Goal: Task Accomplishment & Management: Use online tool/utility

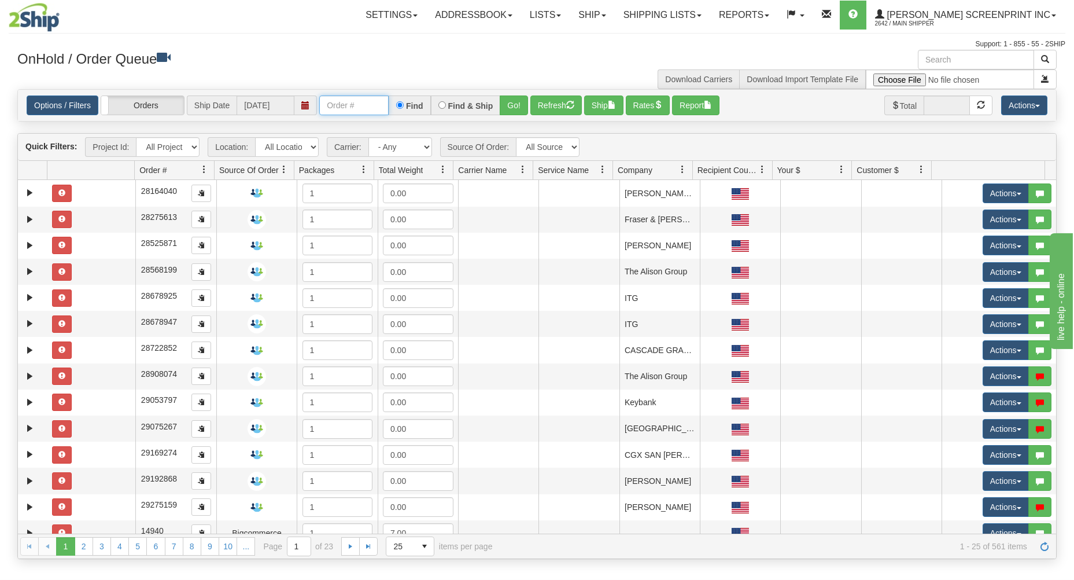
click at [344, 107] on input "text" at bounding box center [353, 105] width 69 height 20
type input "31744684"
click at [515, 109] on button "Go!" at bounding box center [514, 105] width 28 height 20
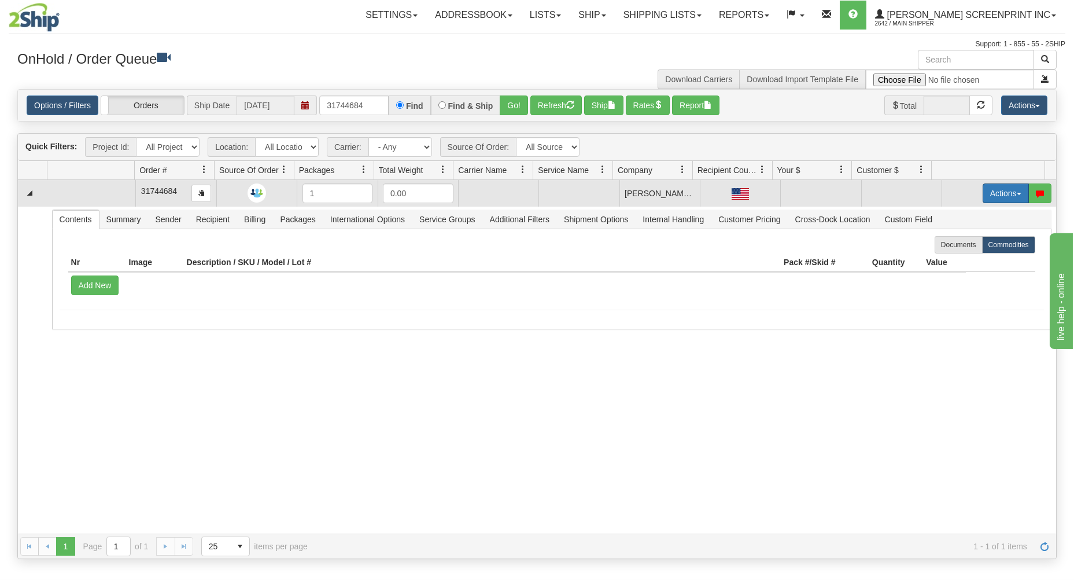
click at [997, 190] on button "Actions" at bounding box center [1006, 193] width 46 height 20
click at [954, 212] on span "Open" at bounding box center [961, 215] width 28 height 9
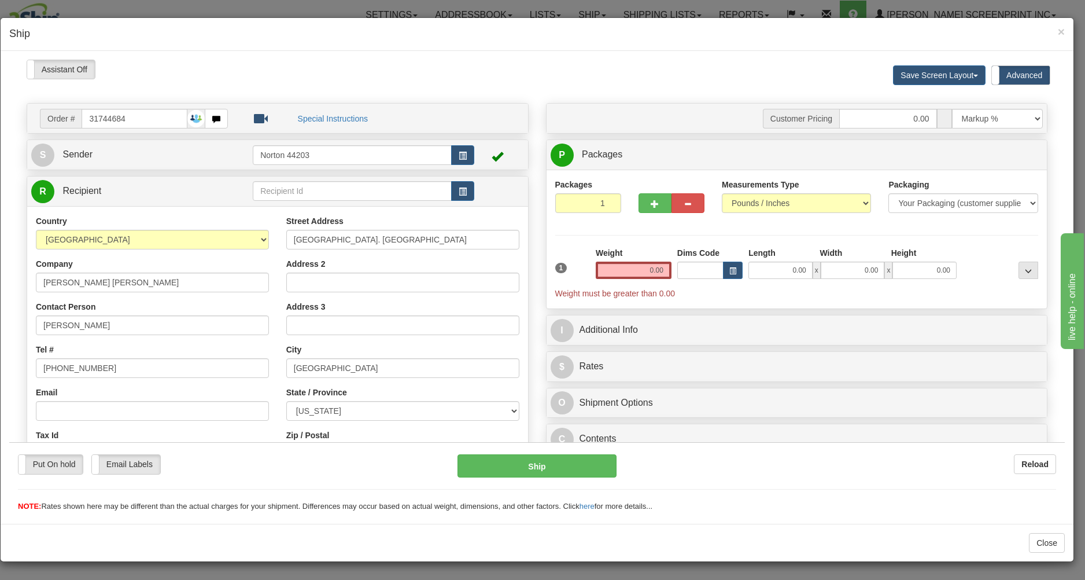
type input "0.90"
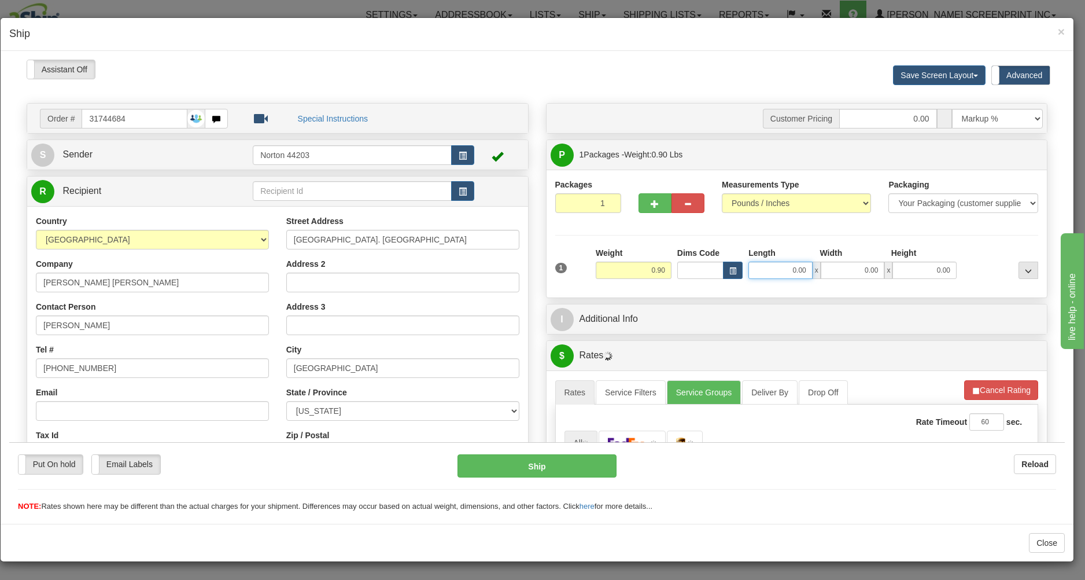
drag, startPoint x: 769, startPoint y: 271, endPoint x: 777, endPoint y: 266, distance: 8.8
click at [774, 270] on input "0.00" at bounding box center [781, 269] width 64 height 17
type input "16.00"
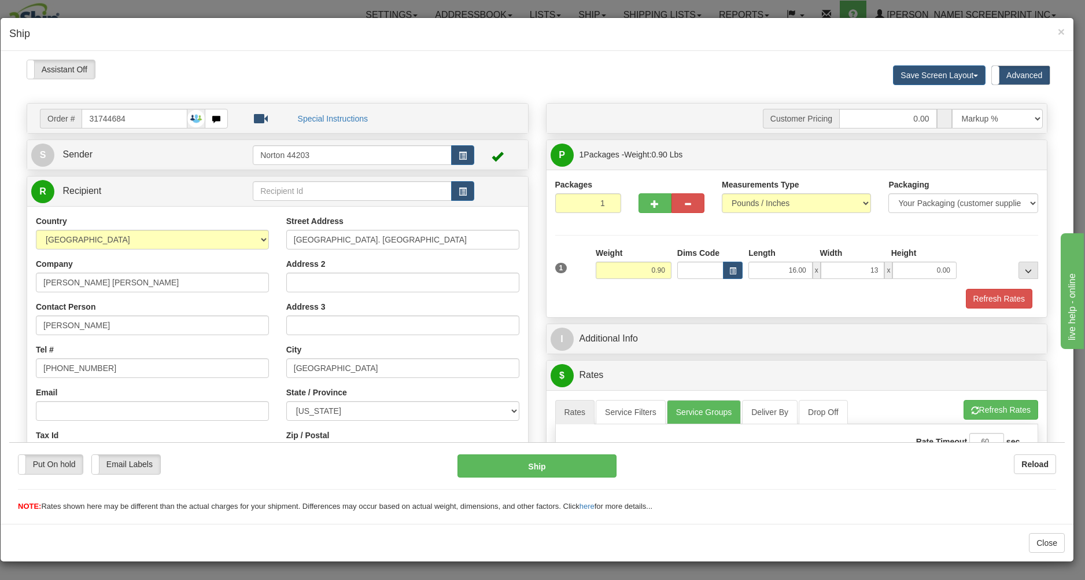
type input "13.00"
click at [758, 296] on div "Refresh Rates" at bounding box center [796, 298] width 489 height 20
type input "0.90"
click at [906, 271] on input "0.00" at bounding box center [925, 269] width 64 height 17
type input "1.00"
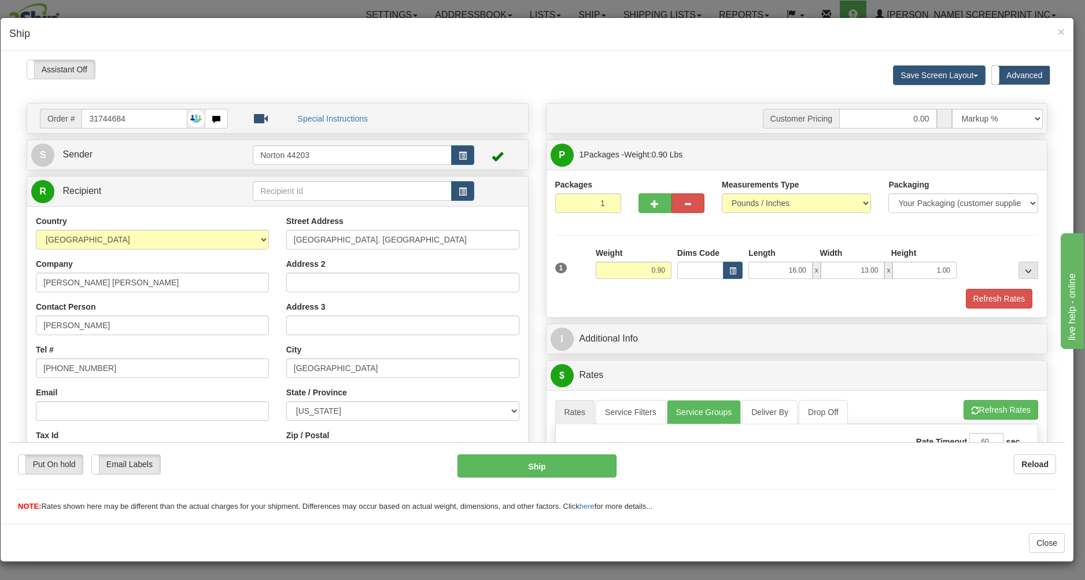
click at [841, 289] on div "Refresh Rates" at bounding box center [796, 298] width 489 height 20
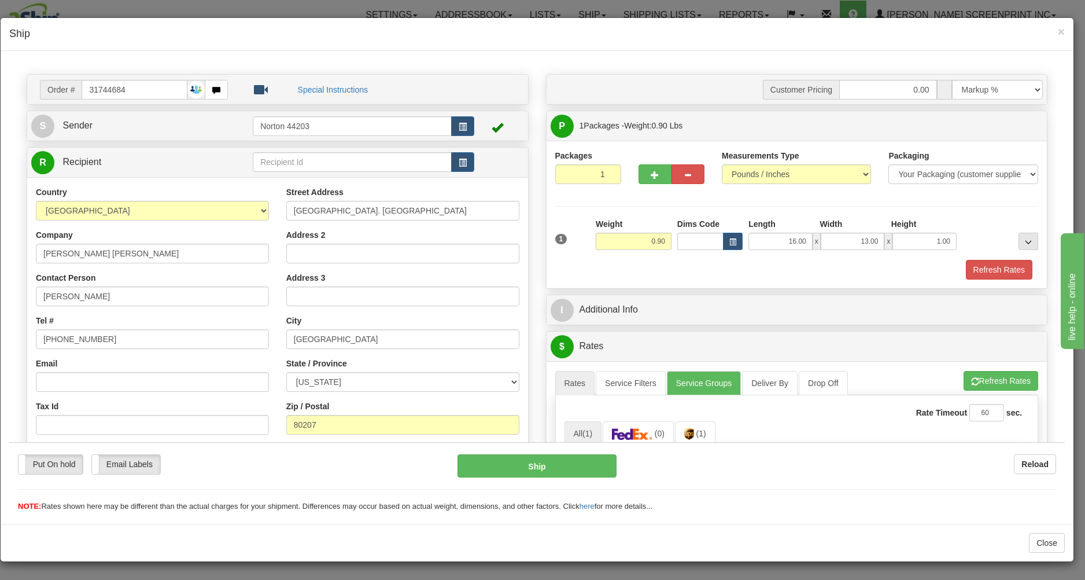
scroll to position [62, 0]
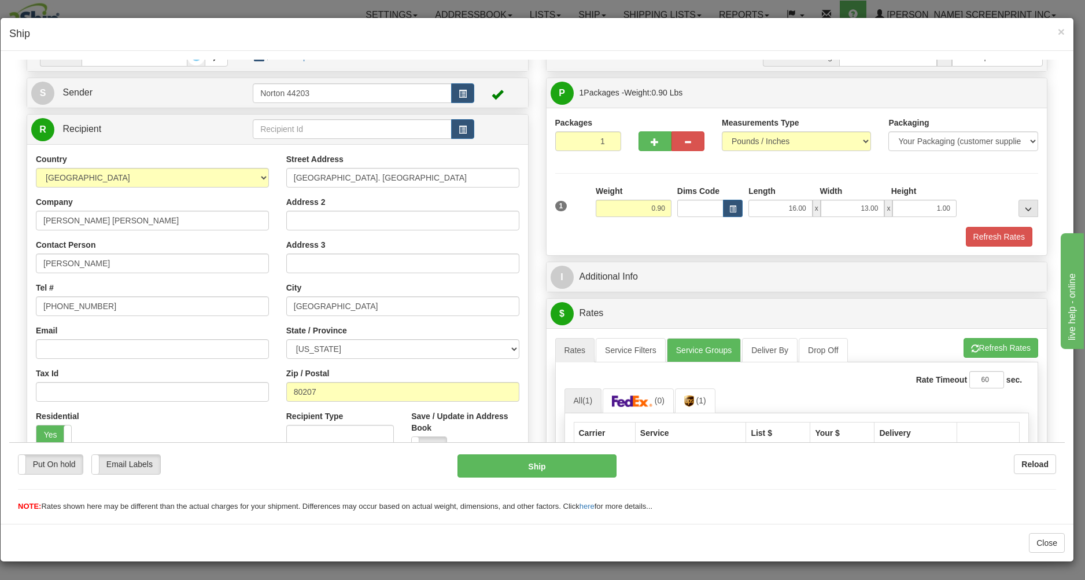
click at [1057, 27] on div "× Ship" at bounding box center [537, 34] width 1073 height 33
click at [1059, 30] on span "×" at bounding box center [1061, 31] width 7 height 13
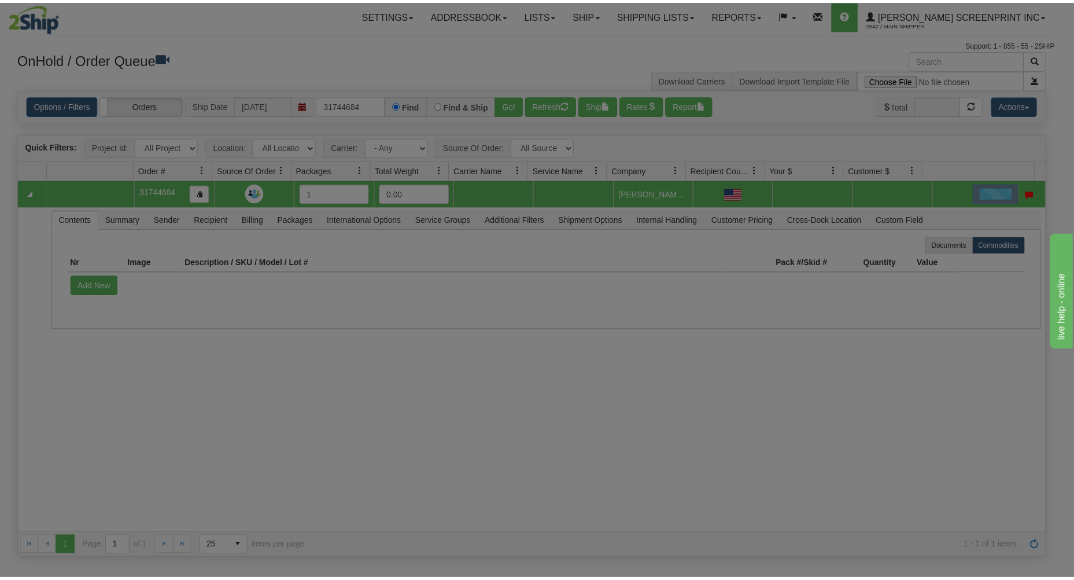
scroll to position [0, 0]
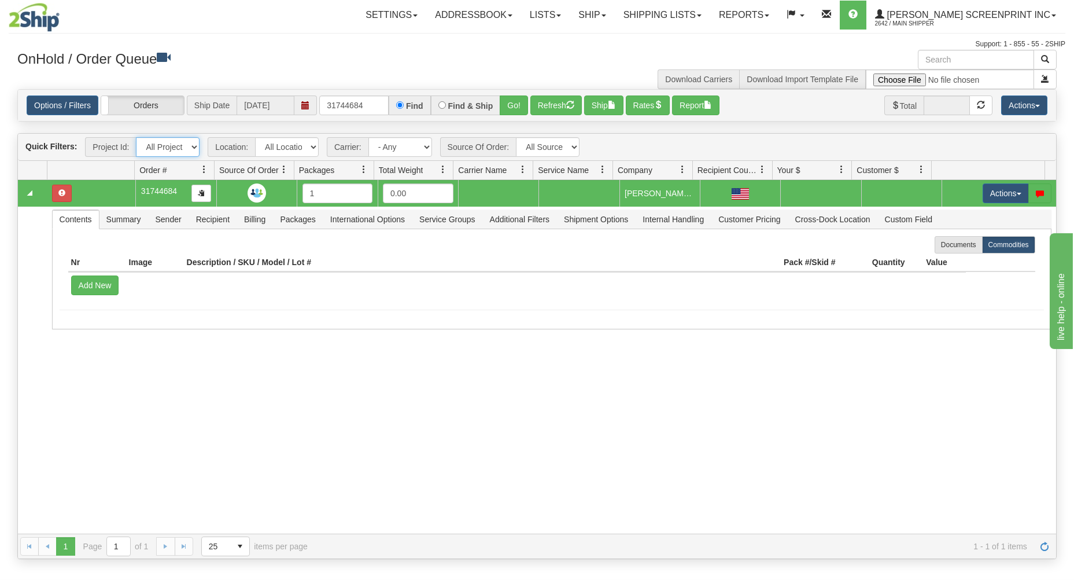
click at [136, 137] on select "All Projects Imagine MP1 MP2 MP3 MP4 MP5 MP6 MP7 MP8 MP9 ShipRequests 01.22.202…" at bounding box center [168, 147] width 64 height 20
click option "MP9" at bounding box center [0, 0] width 0 height 0
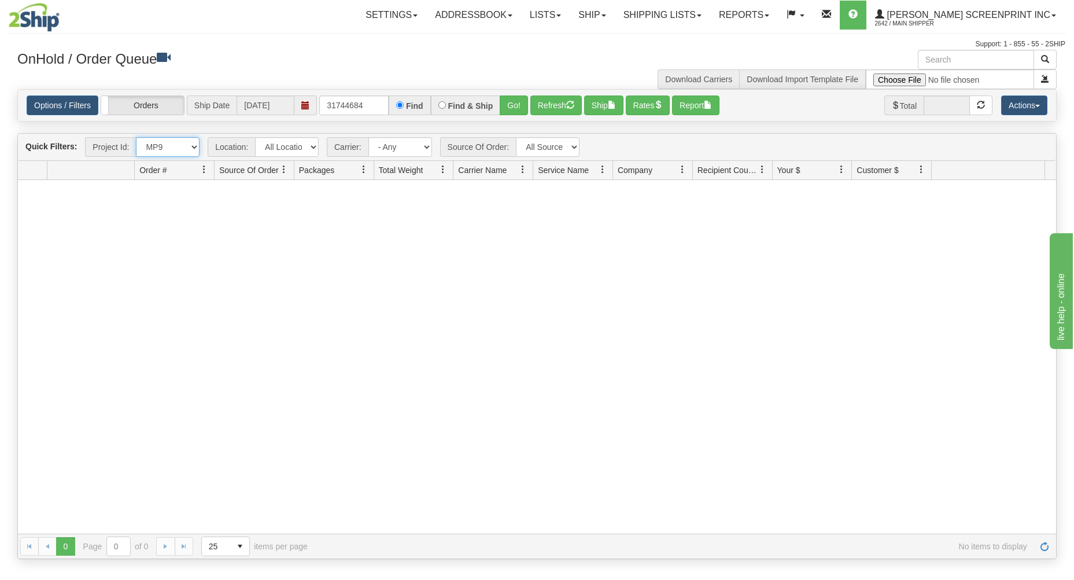
click at [136, 137] on select "All Projects Imagine MP1 MP2 MP3 MP4 MP5 MP6 MP7 MP8 MP9 ShipRequests 01.22.202…" at bounding box center [168, 147] width 64 height 20
click option "MP8" at bounding box center [0, 0] width 0 height 0
click at [136, 137] on select "All Projects Imagine MP1 MP2 MP3 MP4 MP5 MP6 MP7 MP8 MP9 ShipRequests 01.22.202…" at bounding box center [168, 147] width 64 height 20
select select "MP9"
click option "MP9" at bounding box center [0, 0] width 0 height 0
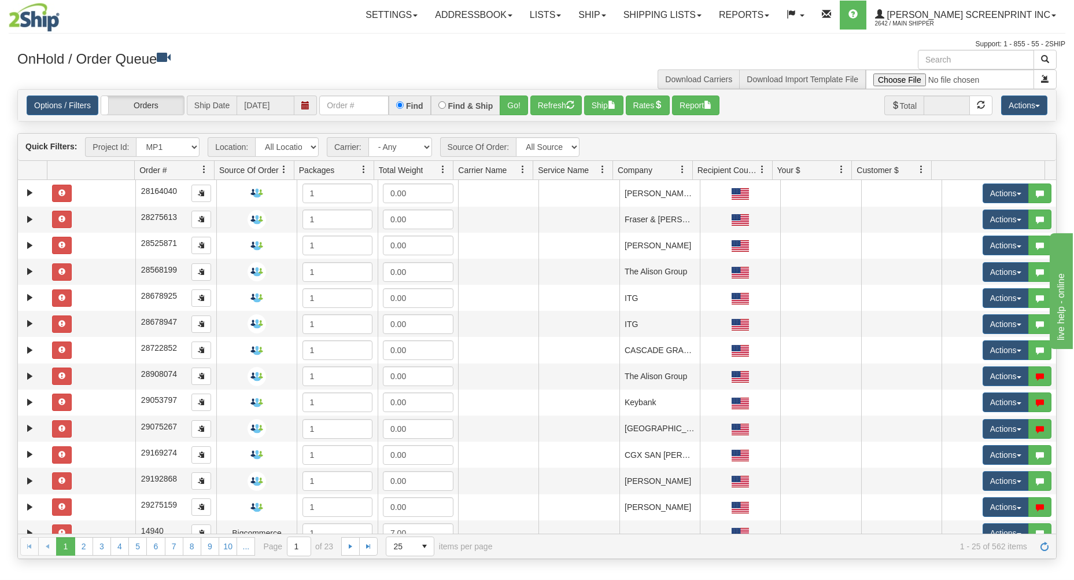
click option "MP1" at bounding box center [0, 0] width 0 height 0
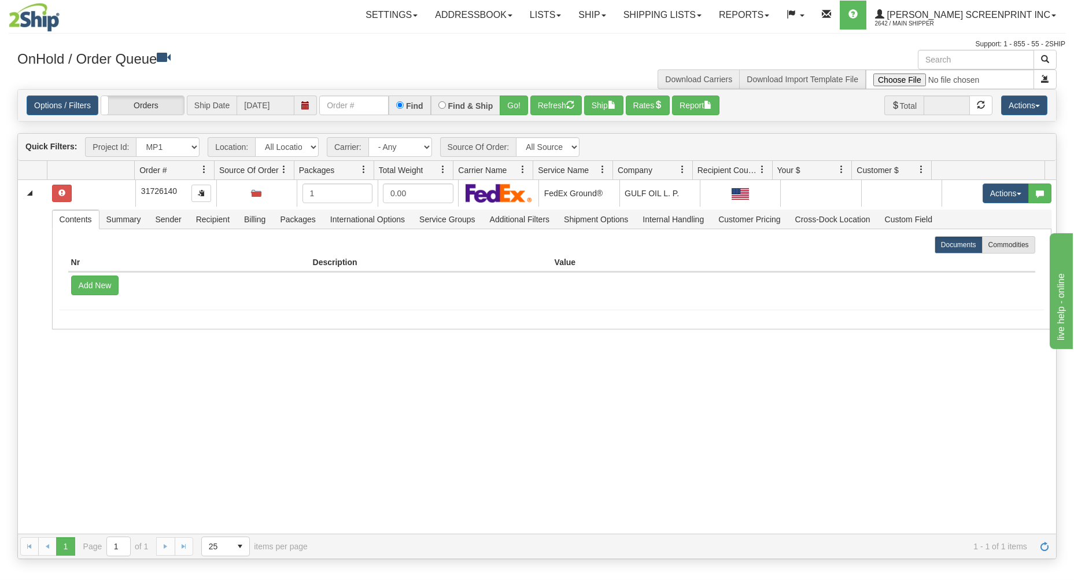
click at [136, 137] on select "All Projects Imagine MP1 MP2 MP3 MP4 MP5 MP6 MP7 MP8 MP9 ShipRequests 01.22.202…" at bounding box center [168, 147] width 64 height 20
select select "MP9"
click option "MP9" at bounding box center [0, 0] width 0 height 0
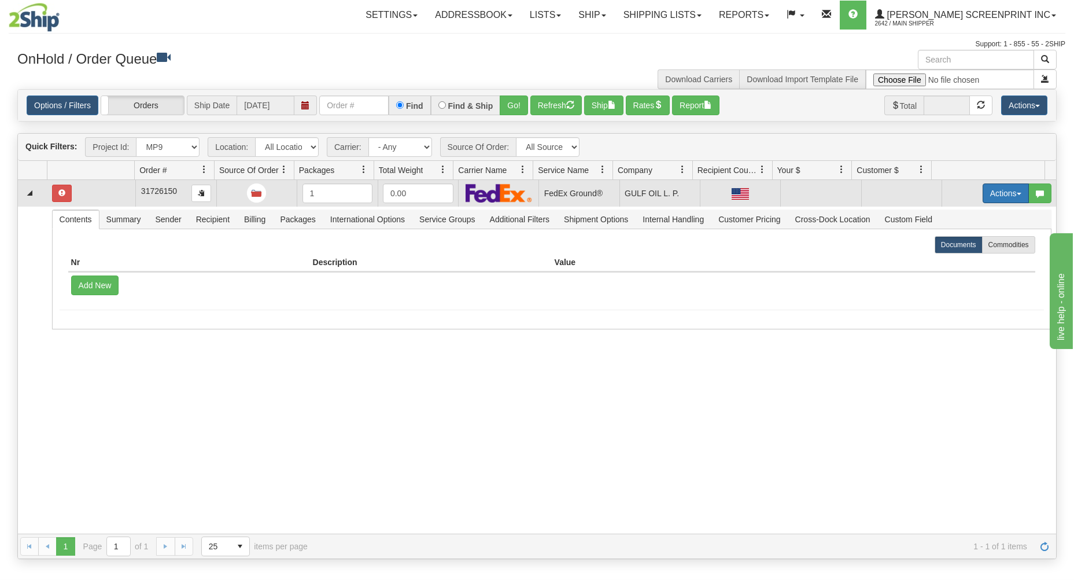
click at [999, 188] on button "Actions" at bounding box center [1006, 193] width 46 height 20
click at [953, 214] on span "Open" at bounding box center [961, 215] width 28 height 9
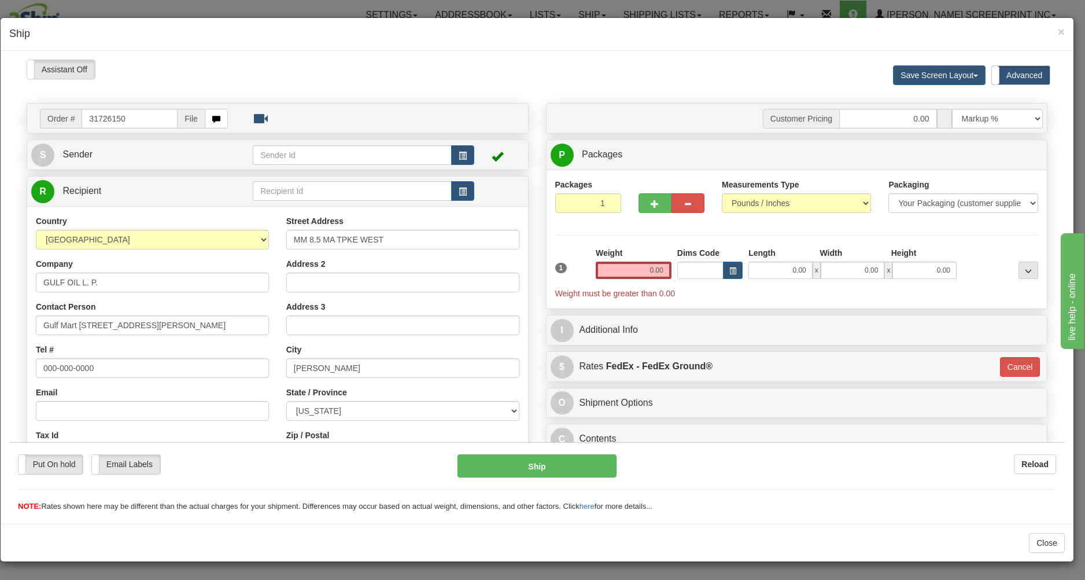
type input "0.90"
type input "92"
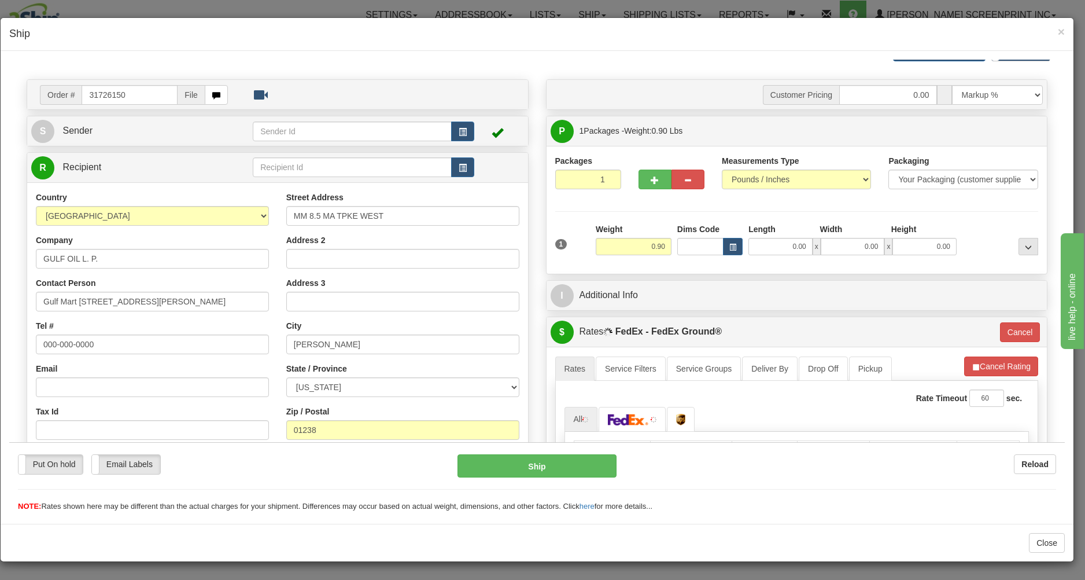
scroll to position [62, 0]
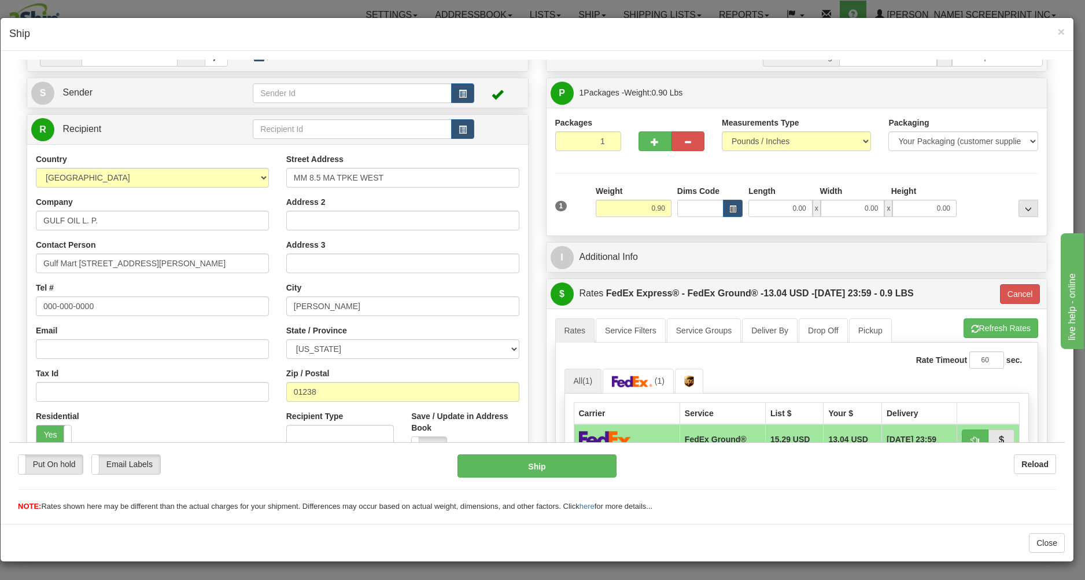
type input "0.85"
type input "92"
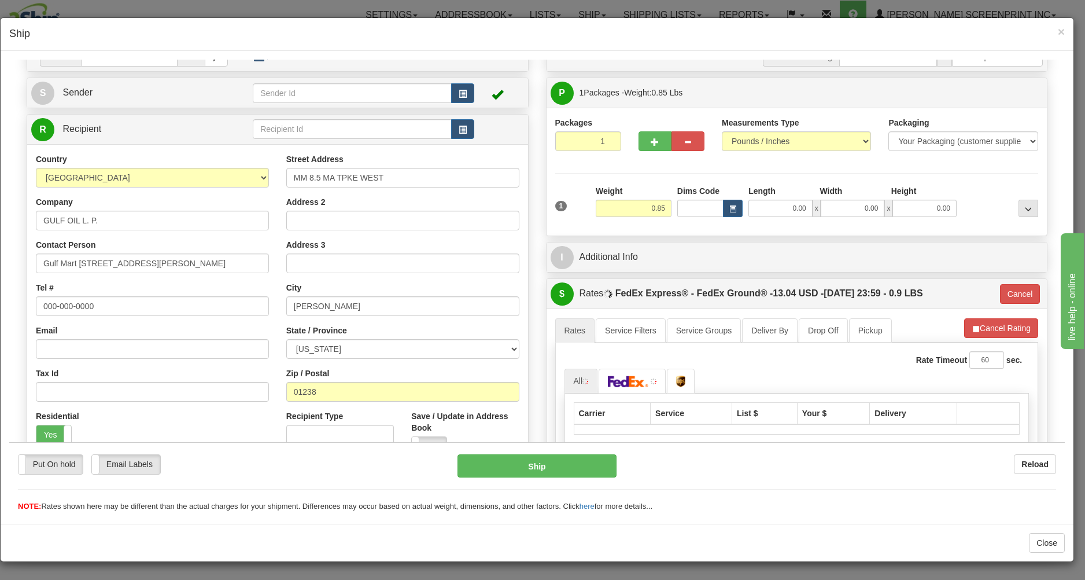
type input "0.90"
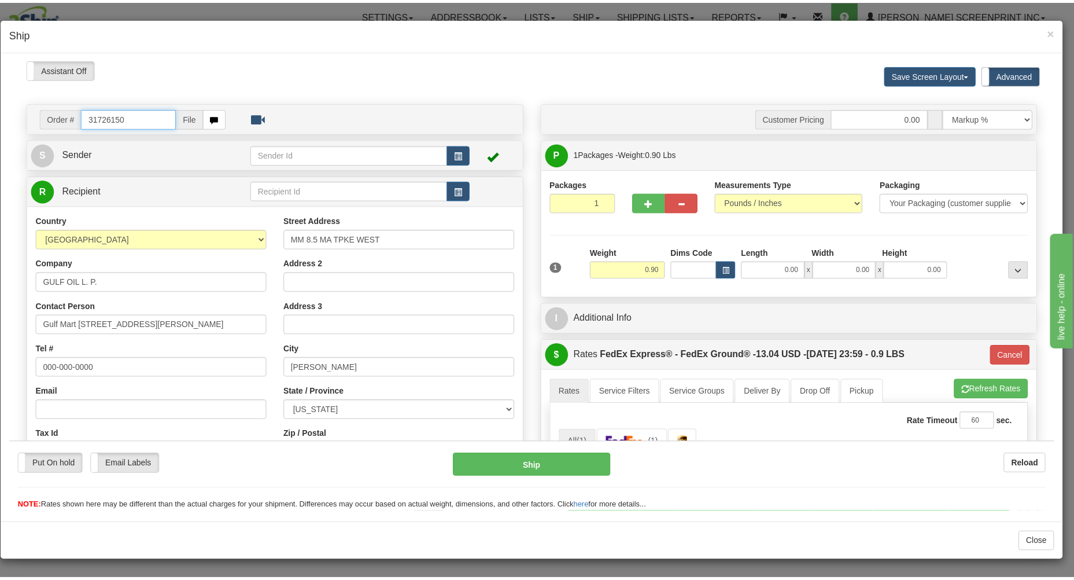
scroll to position [0, 0]
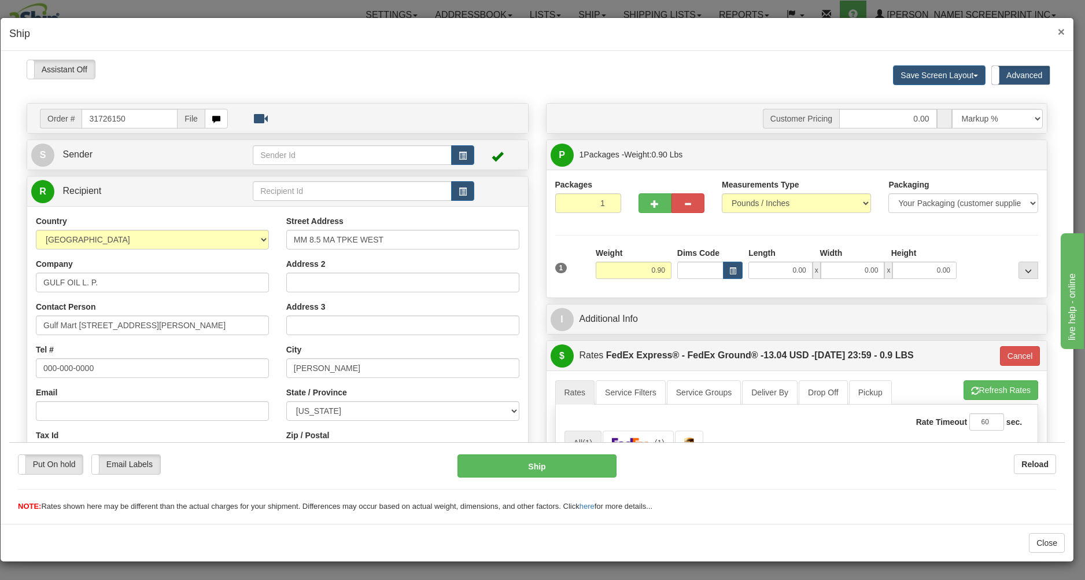
click at [1062, 28] on span "×" at bounding box center [1061, 31] width 7 height 13
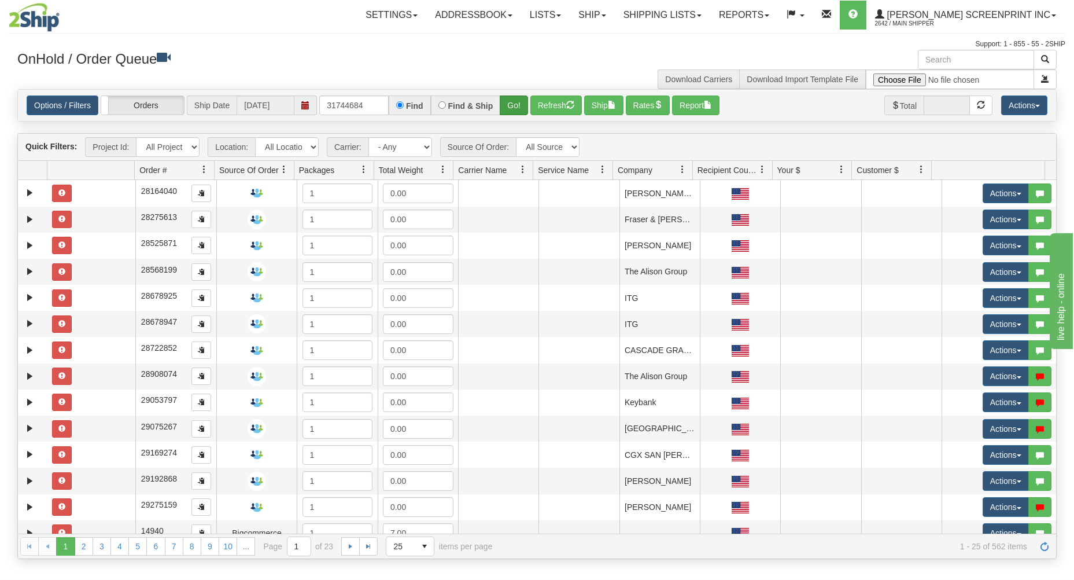
type input "31744684"
click at [523, 102] on button "Go!" at bounding box center [514, 105] width 28 height 20
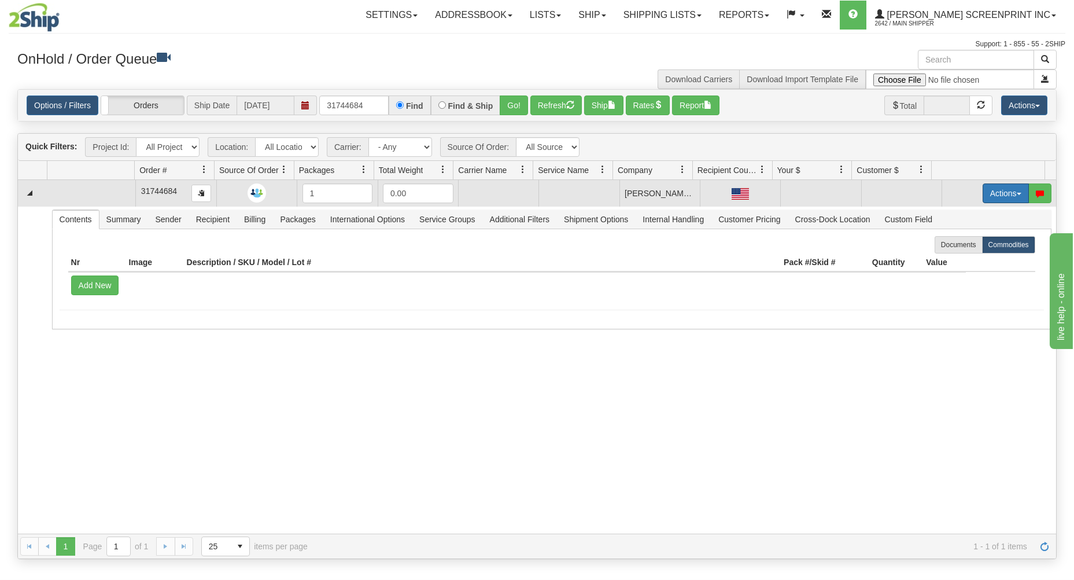
click at [997, 190] on button "Actions" at bounding box center [1006, 193] width 46 height 20
click at [979, 213] on link "Open" at bounding box center [982, 215] width 93 height 15
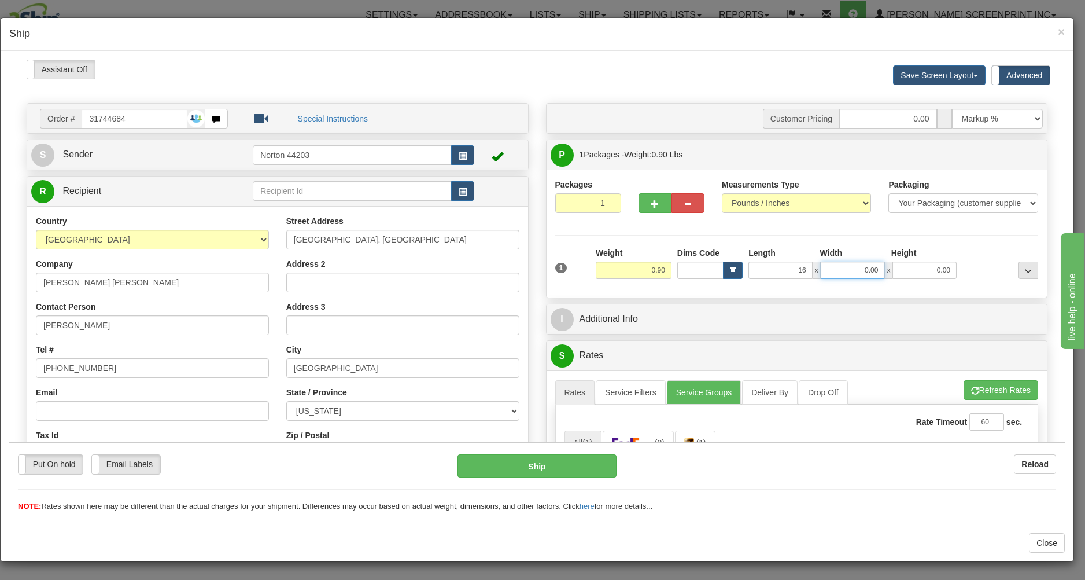
type input "16.00"
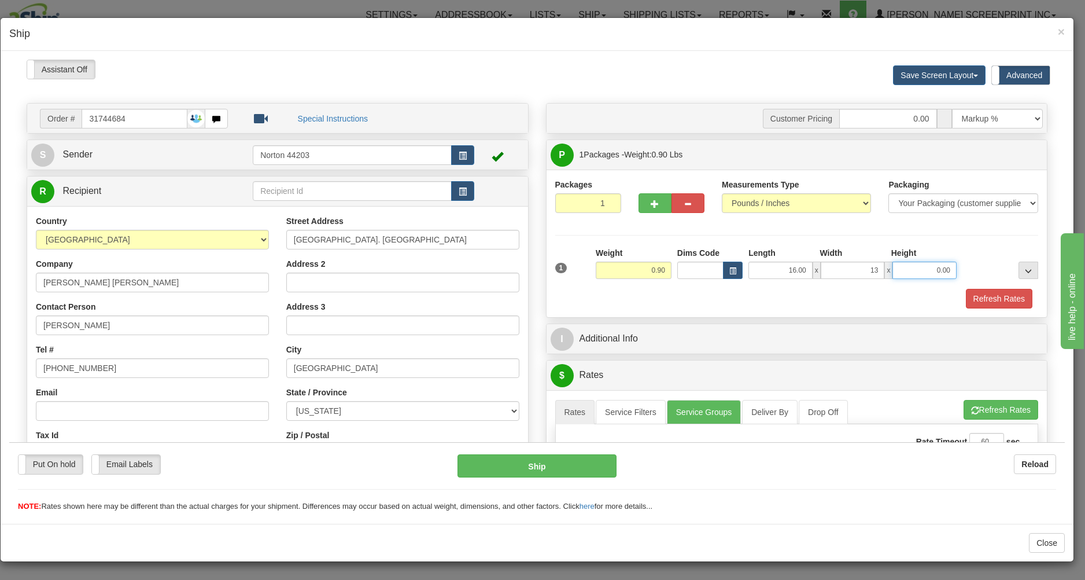
type input "13.00"
type input "0.75"
type input "1"
type input "0.90"
type input "1.00"
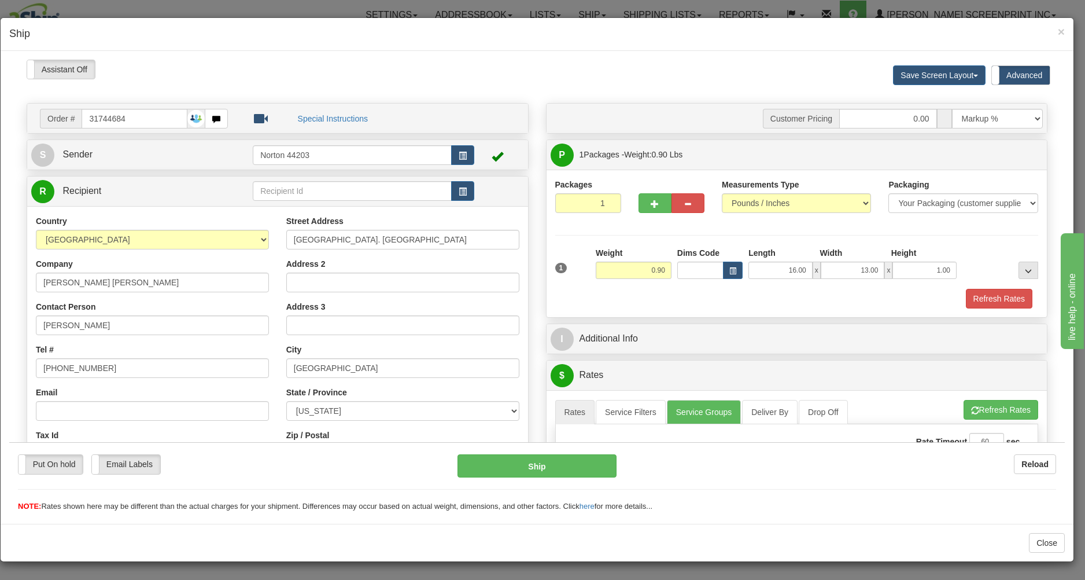
click at [705, 295] on div "Refresh Rates" at bounding box center [796, 298] width 489 height 20
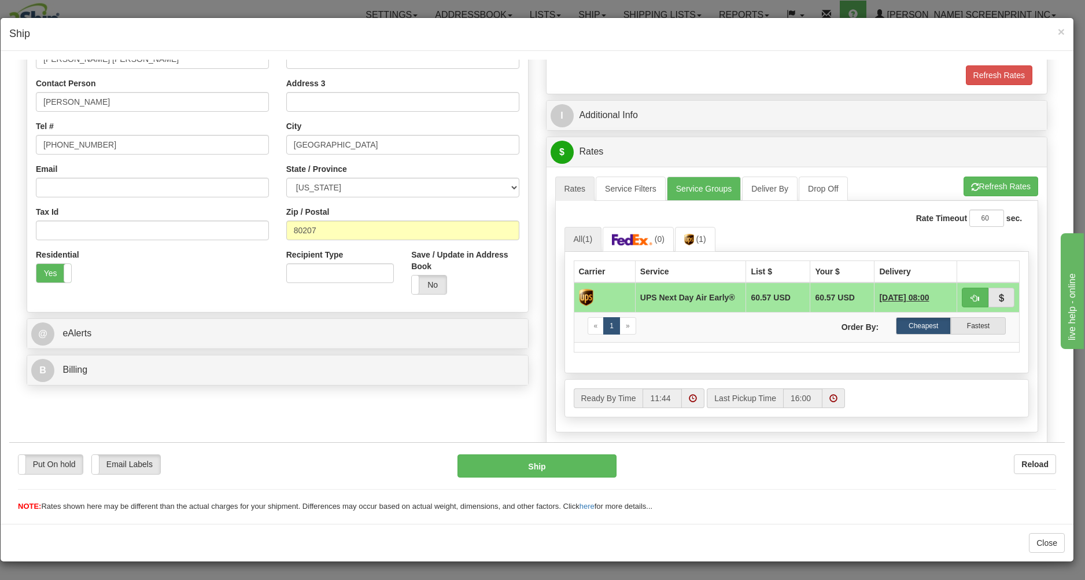
scroll to position [248, 0]
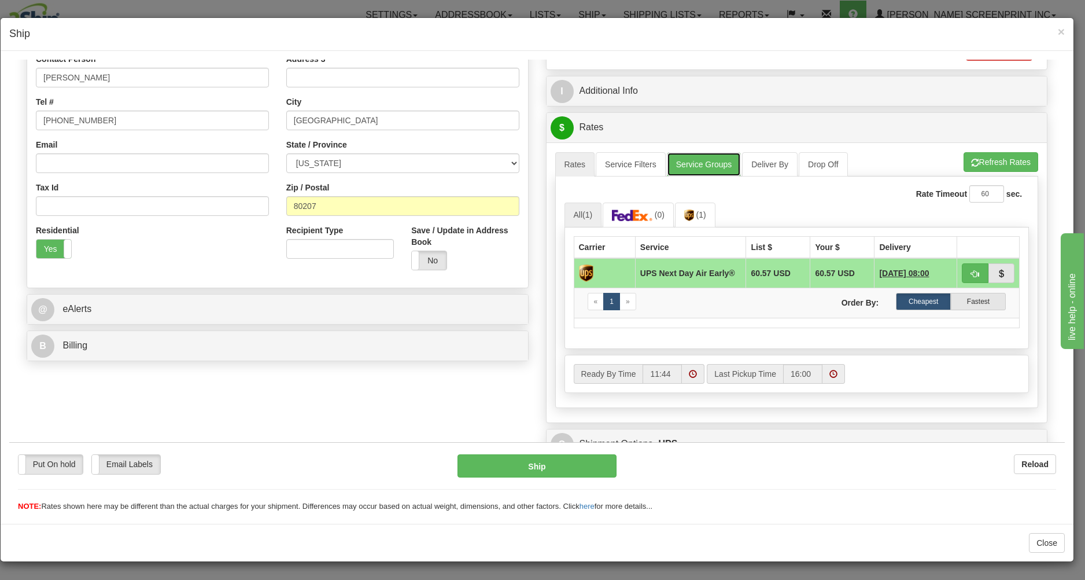
click at [708, 165] on link "Service Groups" at bounding box center [704, 164] width 74 height 24
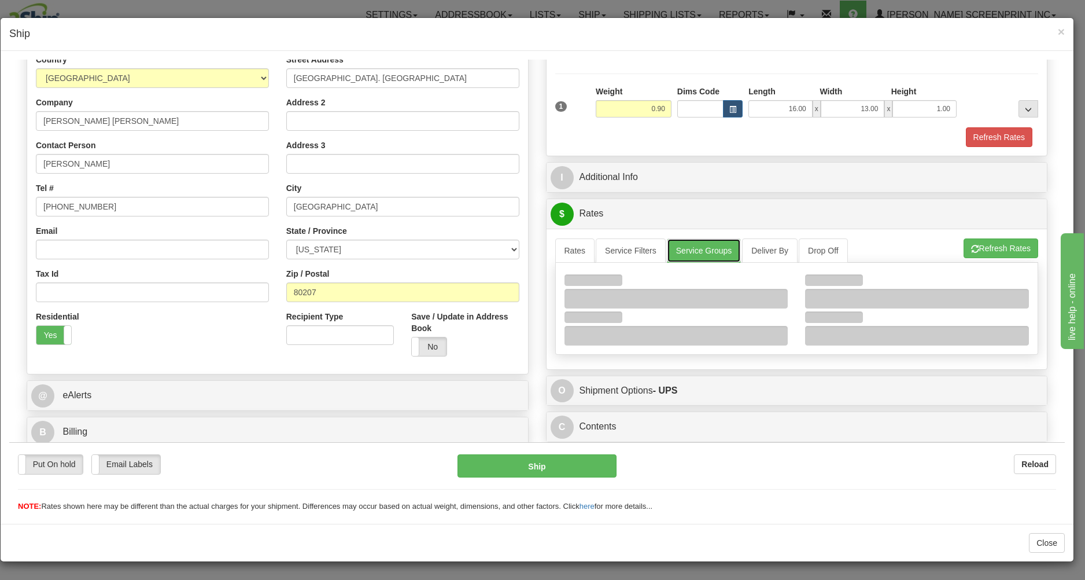
scroll to position [164, 0]
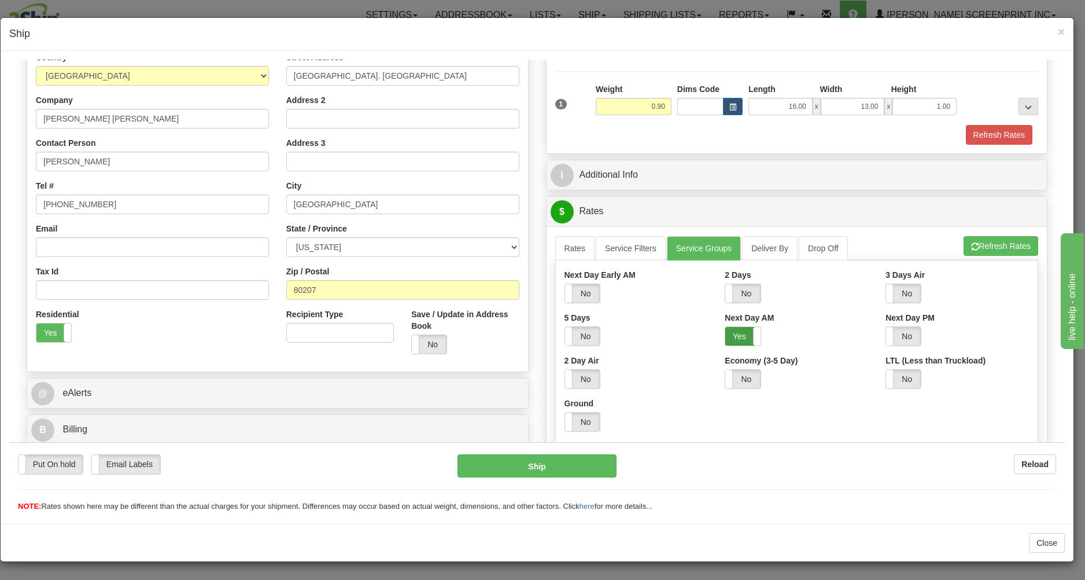
drag, startPoint x: 731, startPoint y: 337, endPoint x: 725, endPoint y: 331, distance: 8.2
click at [731, 337] on label "Yes" at bounding box center [742, 335] width 35 height 19
click at [577, 250] on link "Rates" at bounding box center [575, 247] width 40 height 24
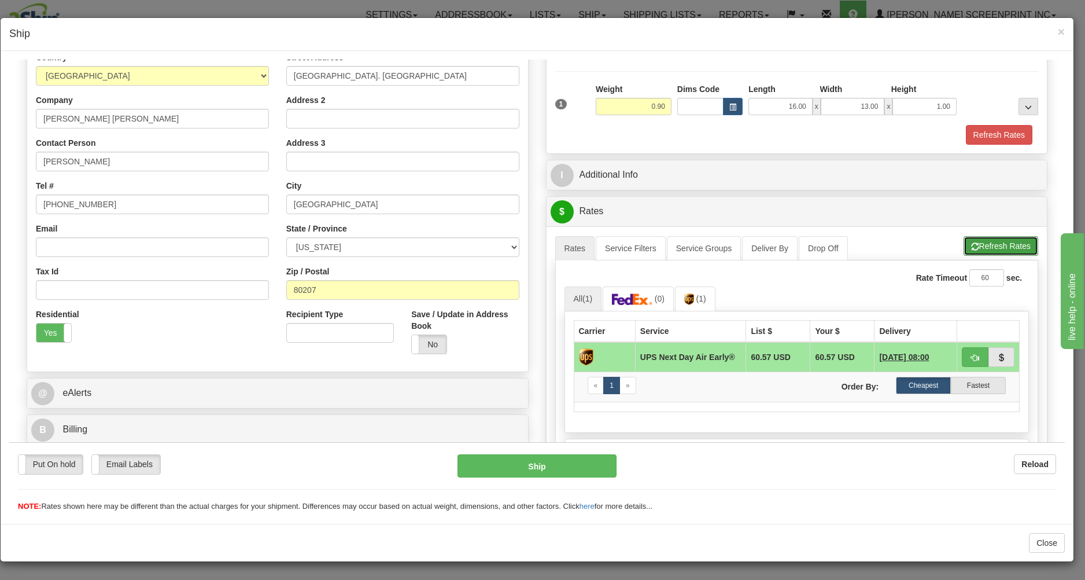
click at [971, 244] on span "button" at bounding box center [975, 246] width 8 height 8
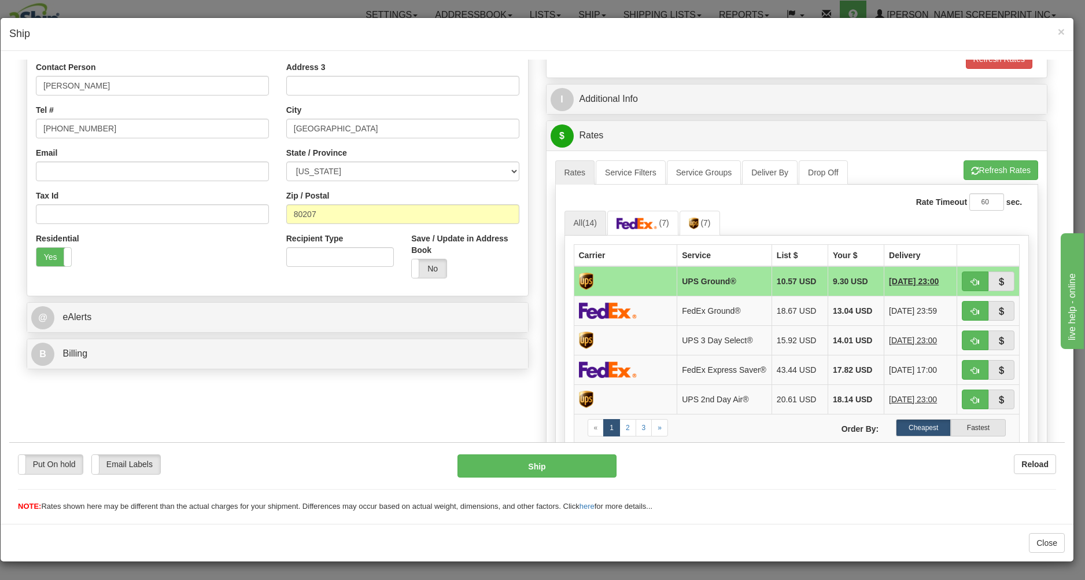
scroll to position [301, 0]
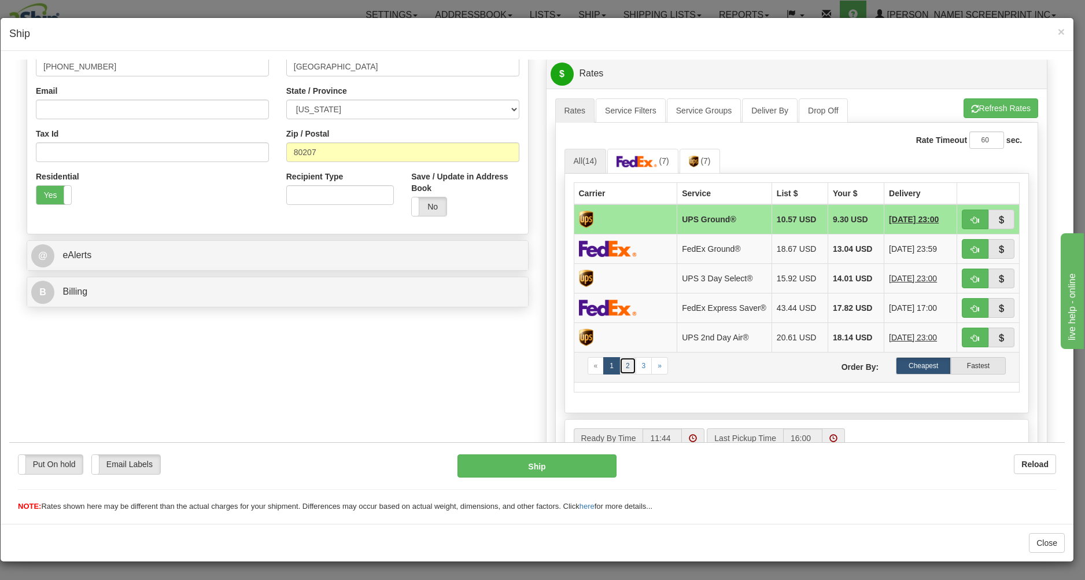
click at [624, 374] on link "2" at bounding box center [628, 364] width 17 height 17
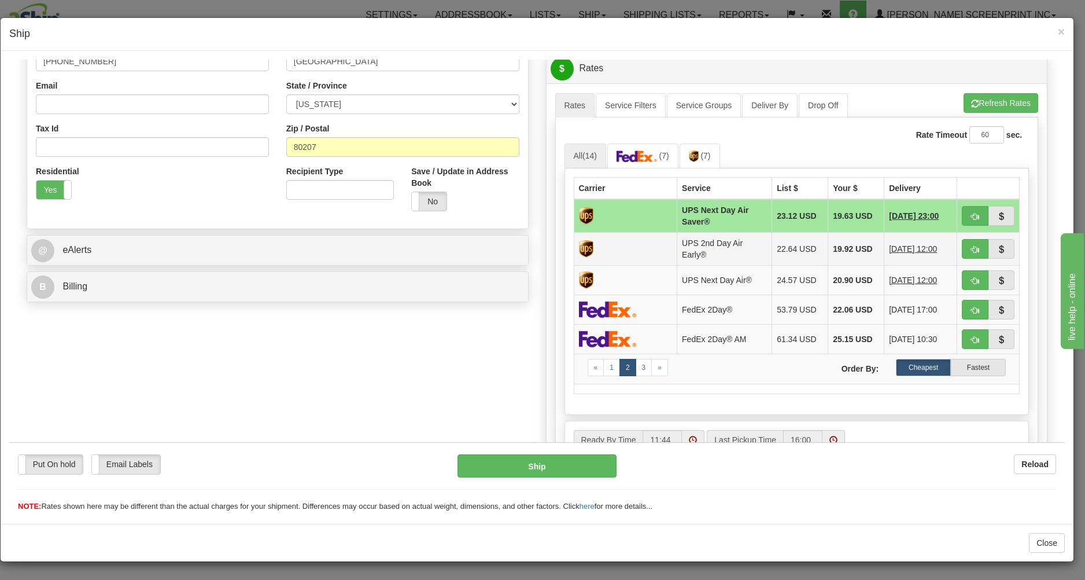
scroll to position [331, 0]
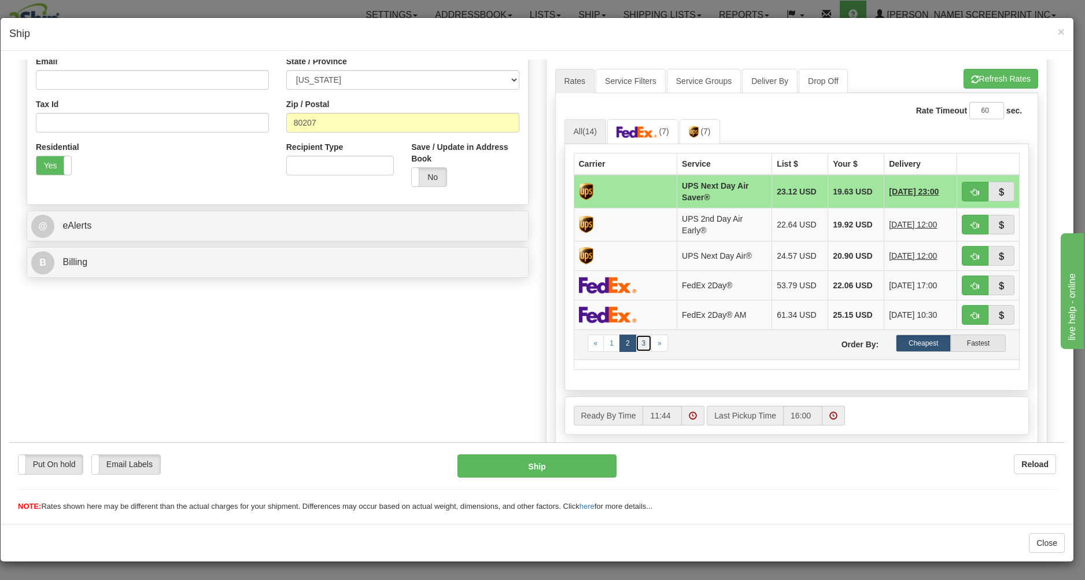
click at [641, 349] on link "3" at bounding box center [644, 342] width 17 height 17
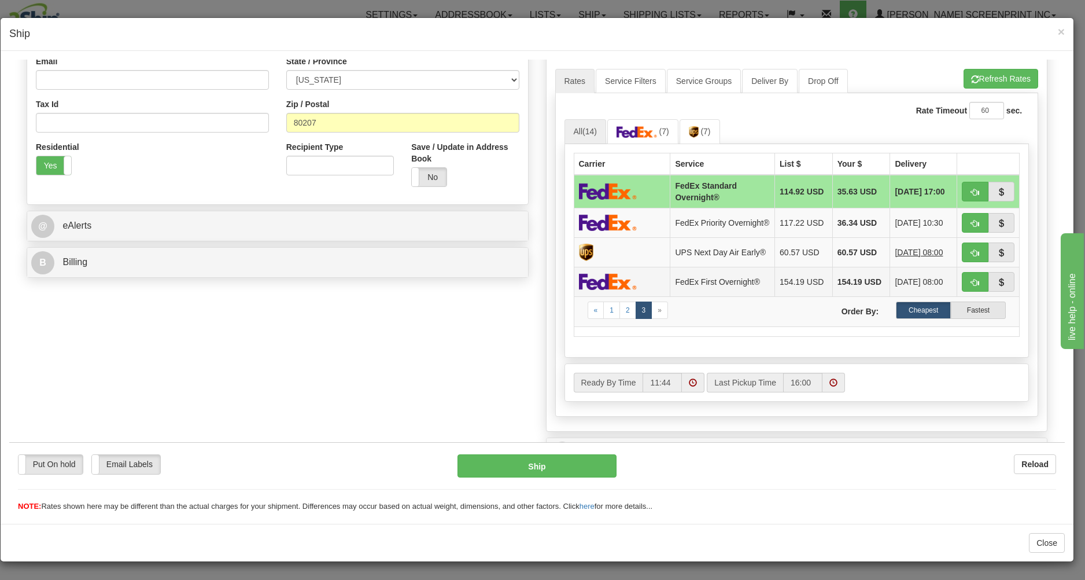
scroll to position [269, 0]
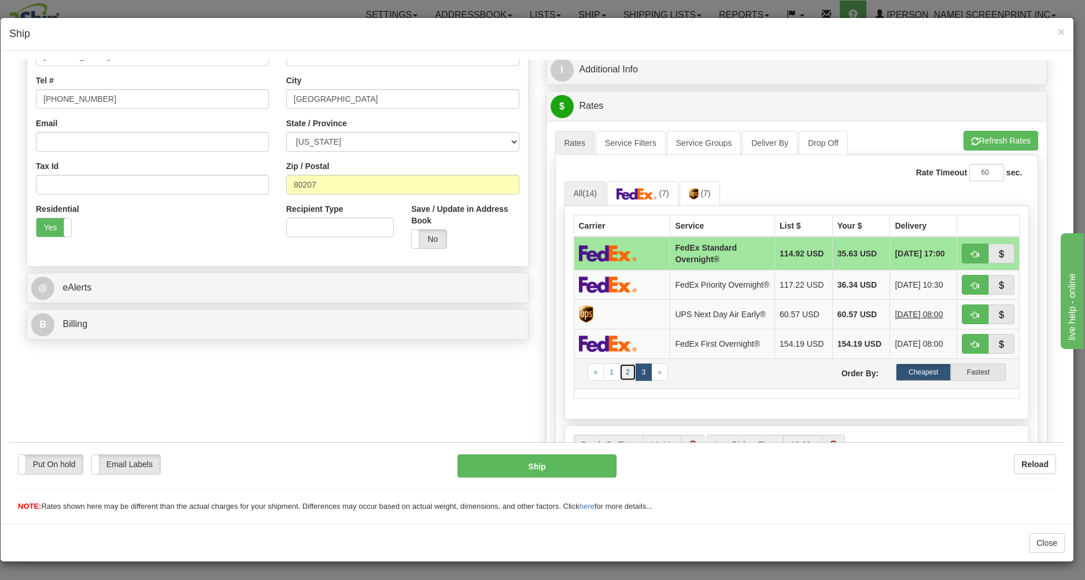
click at [621, 380] on link "2" at bounding box center [628, 371] width 17 height 17
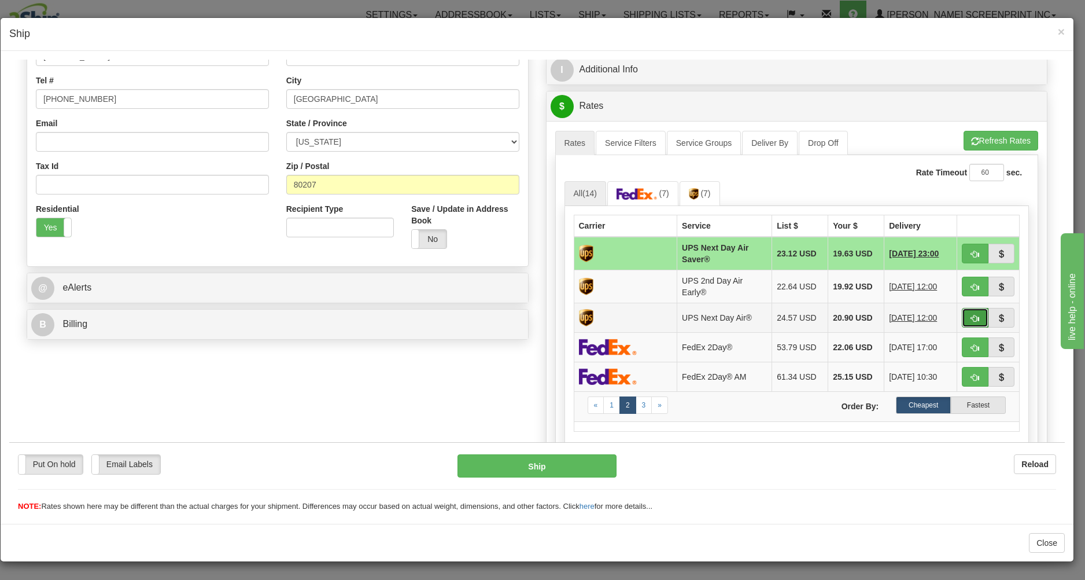
click at [962, 315] on button "button" at bounding box center [975, 317] width 27 height 20
type input "01"
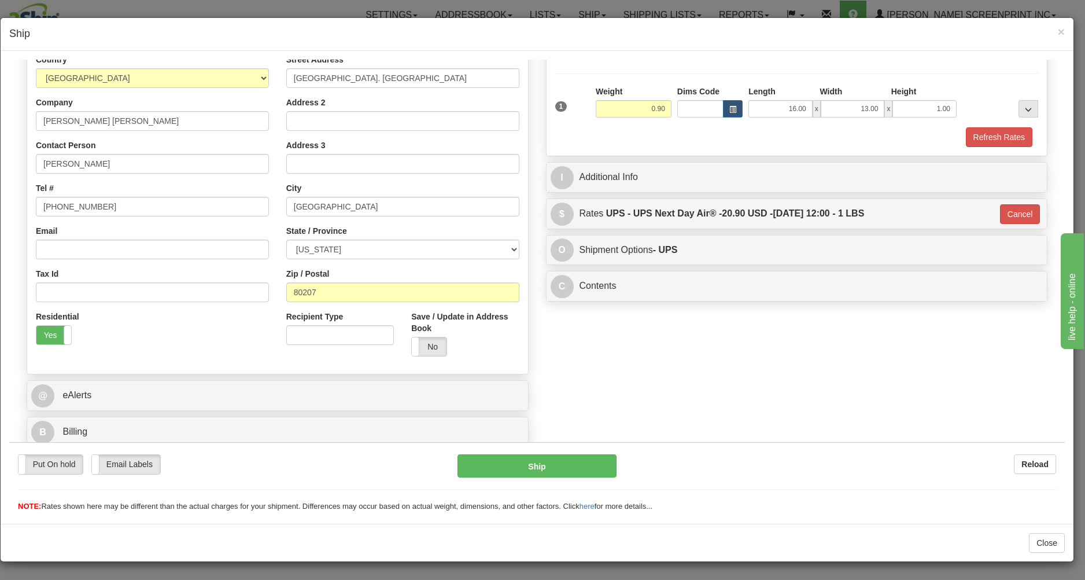
scroll to position [164, 0]
click at [569, 456] on button "Ship" at bounding box center [537, 465] width 158 height 23
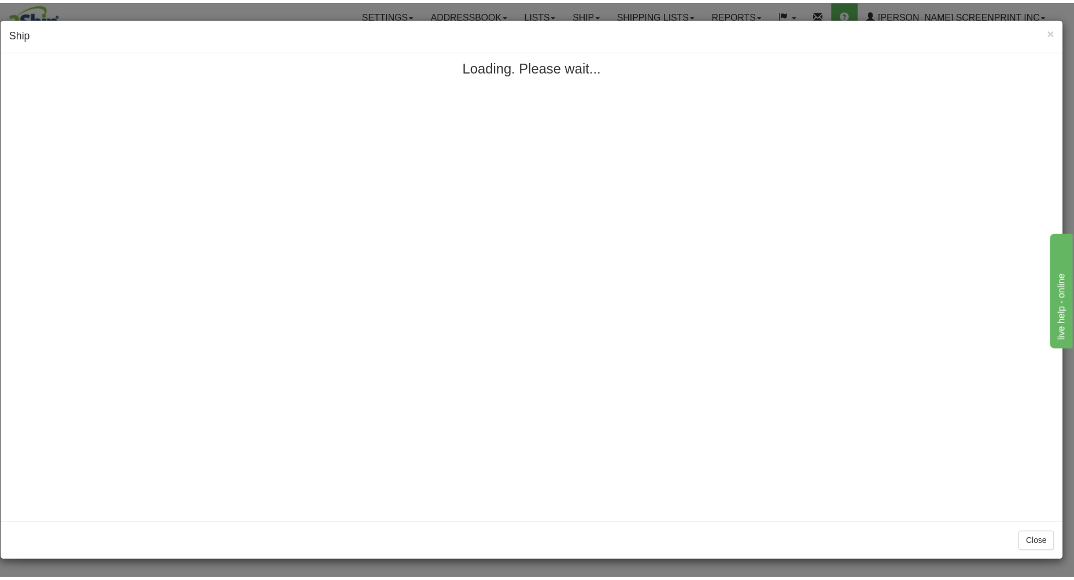
scroll to position [0, 0]
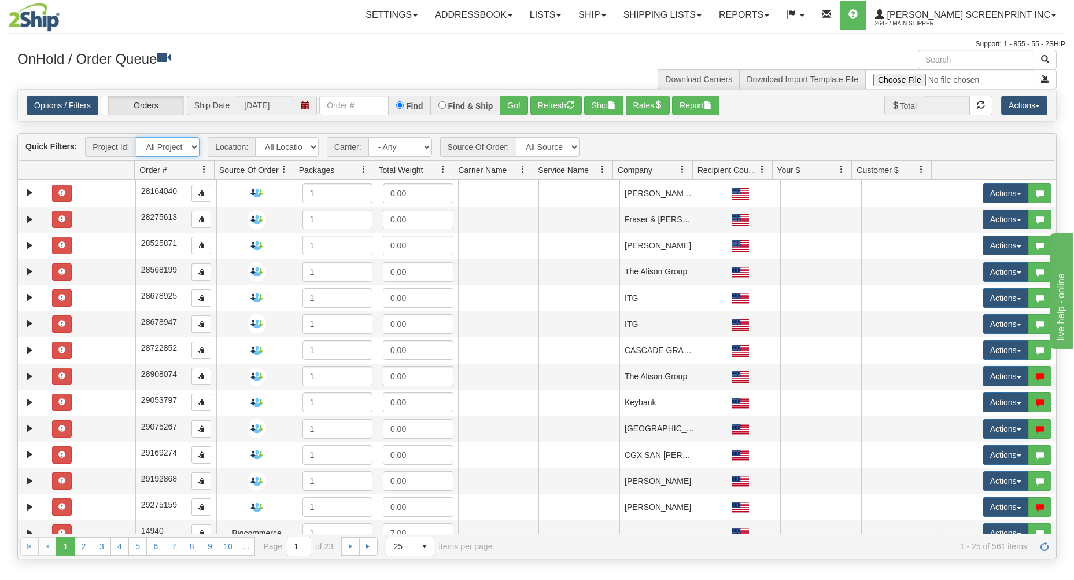
click at [136, 137] on select "All Projects Imagine MP1 MP2 MP3 MP4 MP5 MP6 MP7 MP8 MP9 ShipRequests 01.22.202…" at bounding box center [168, 147] width 64 height 20
select select "MP5"
click option "MP5" at bounding box center [0, 0] width 0 height 0
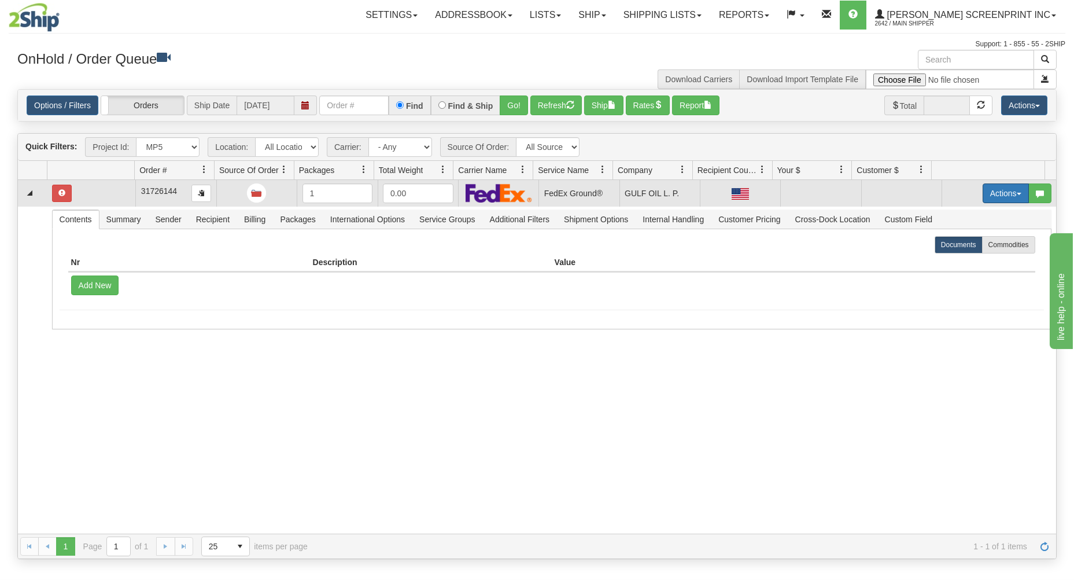
click at [1006, 189] on button "Actions" at bounding box center [1006, 193] width 46 height 20
click at [967, 212] on link "Open" at bounding box center [982, 215] width 93 height 15
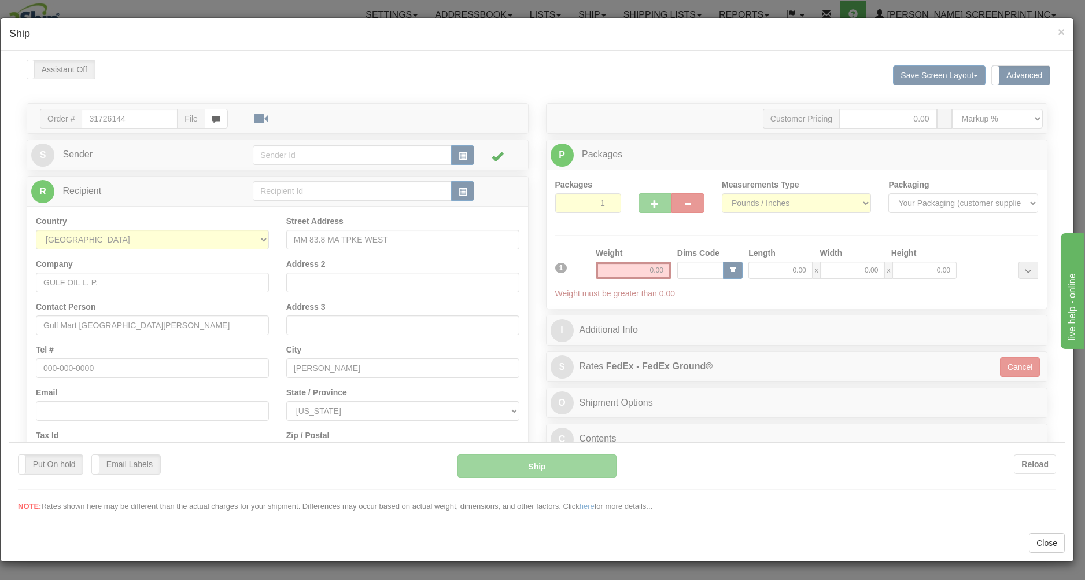
type input "6.05"
type input "92"
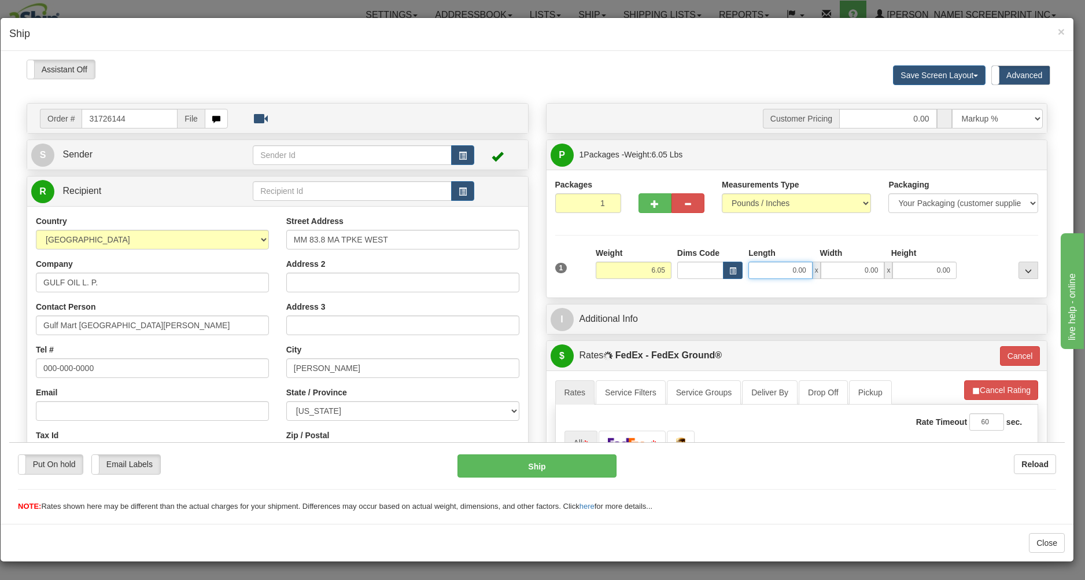
click at [762, 271] on input "0.00" at bounding box center [781, 269] width 64 height 17
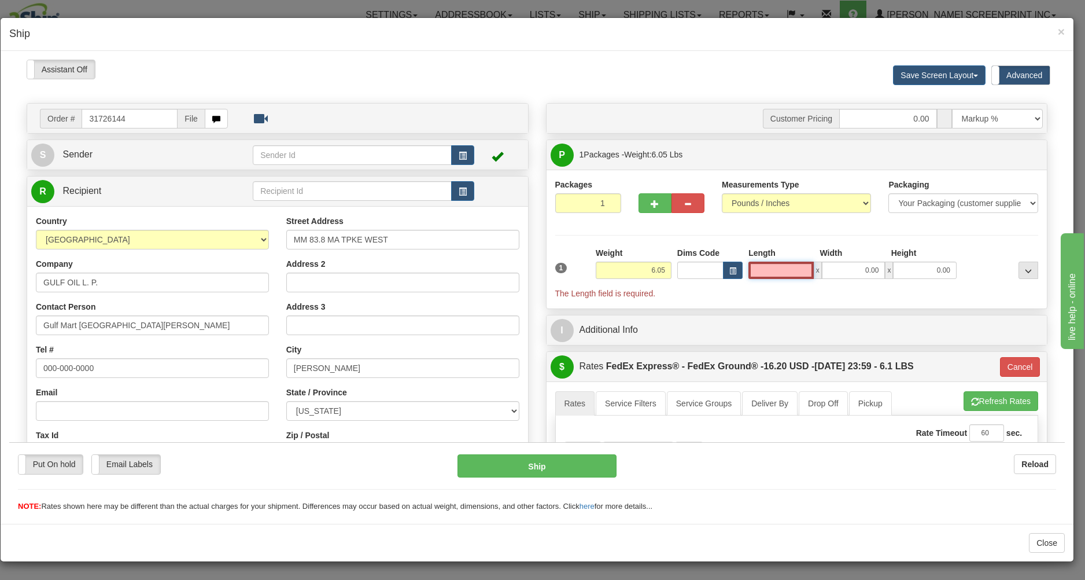
type input "6.10"
type input "92"
type input "6.15"
type input "92"
type input "6.05"
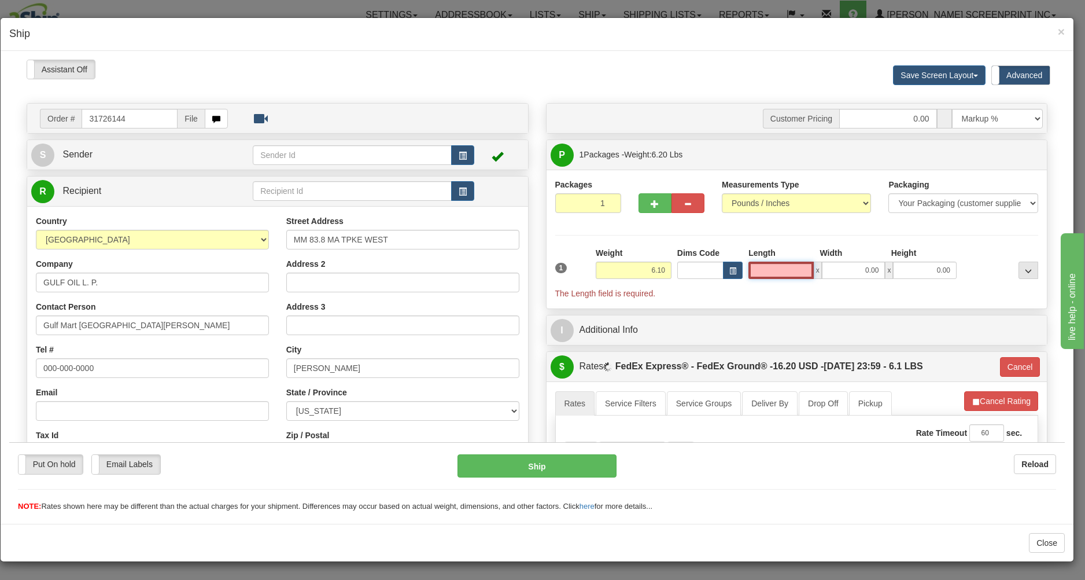
type input "92"
type input "6.10"
type input "92"
type input "6.20"
type input "92"
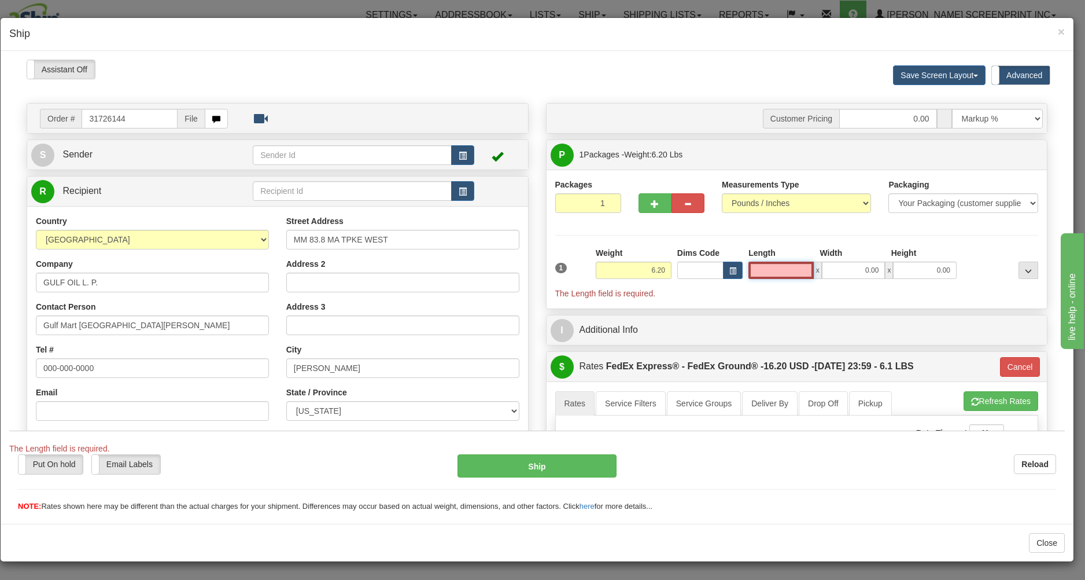
type input "6.10"
type input "92"
type input "6.00"
type input "92"
type input "6.05"
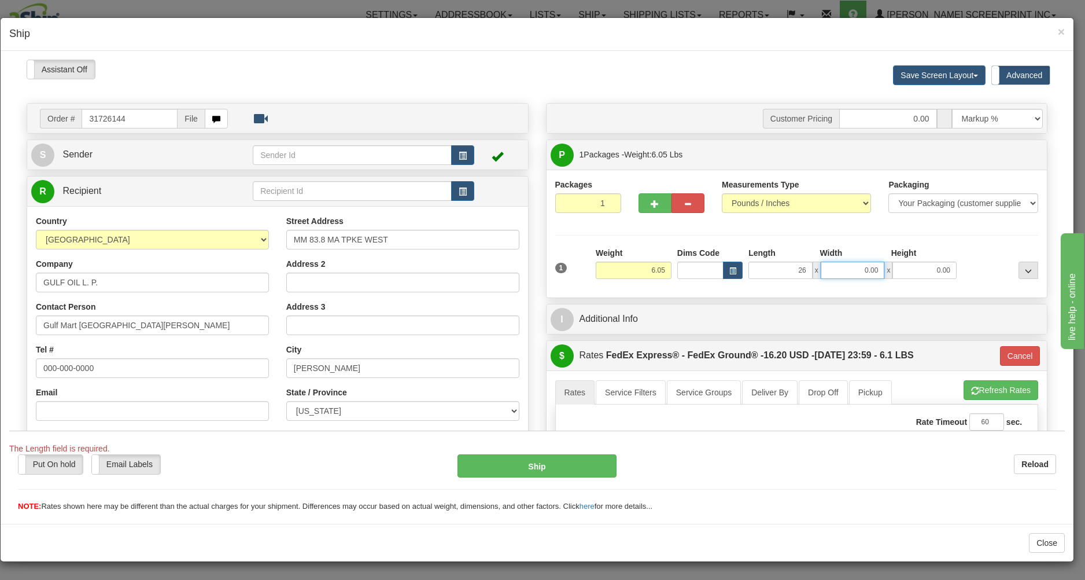
type input "26.00"
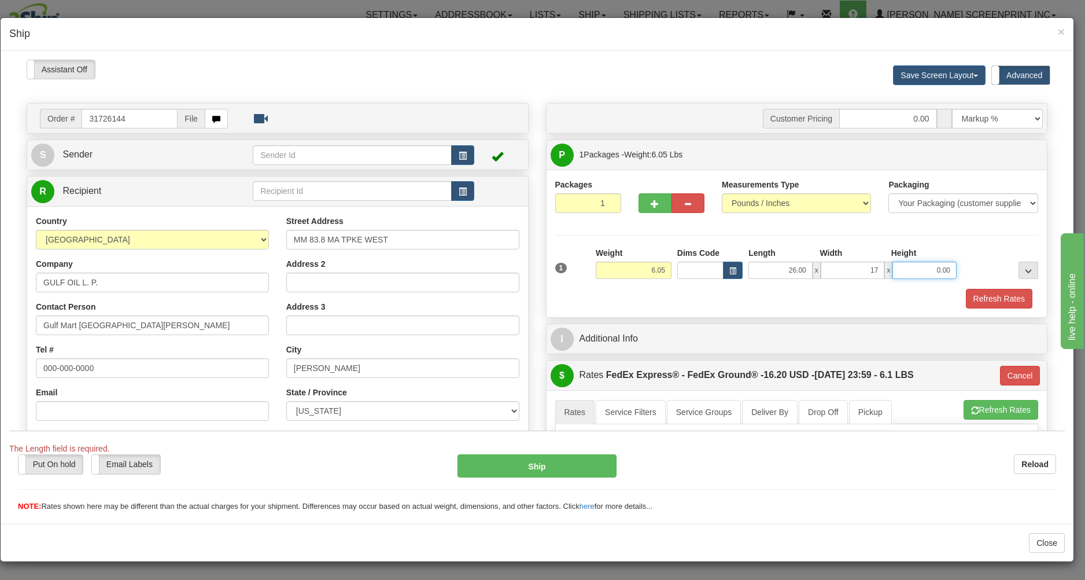
type input "17.00"
type input "4.00"
click at [749, 301] on div "Refresh Rates" at bounding box center [796, 298] width 489 height 20
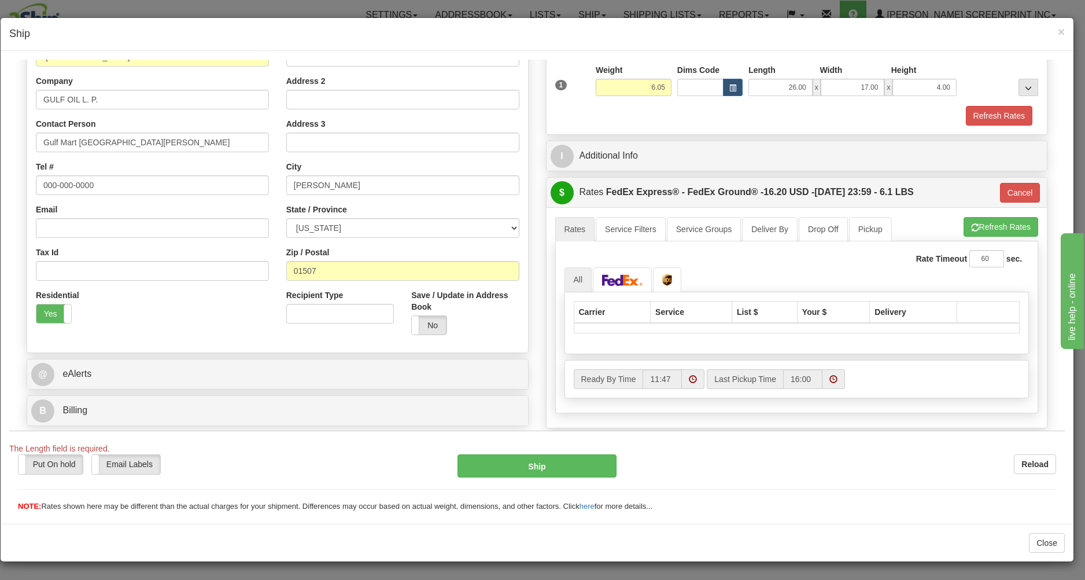
scroll to position [186, 0]
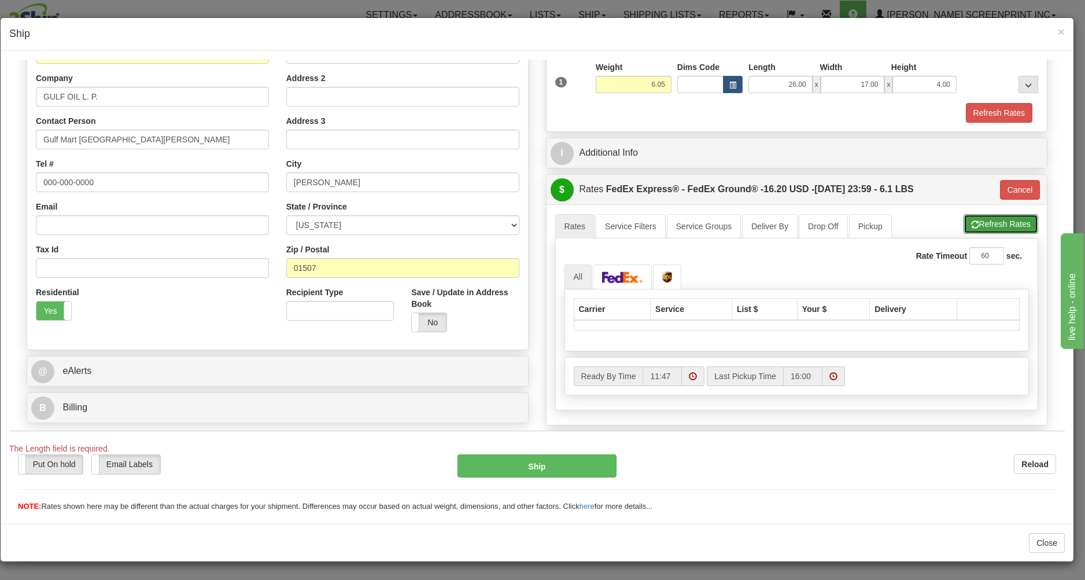
click at [991, 227] on button "Refresh Rates" at bounding box center [1001, 223] width 75 height 20
type input "92"
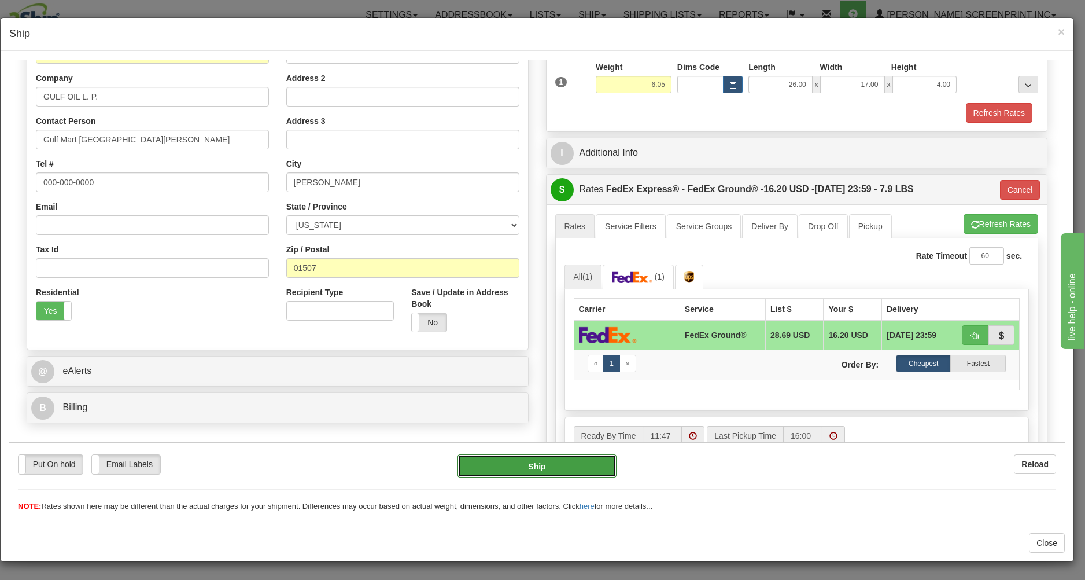
click at [567, 457] on button "Ship" at bounding box center [537, 465] width 158 height 23
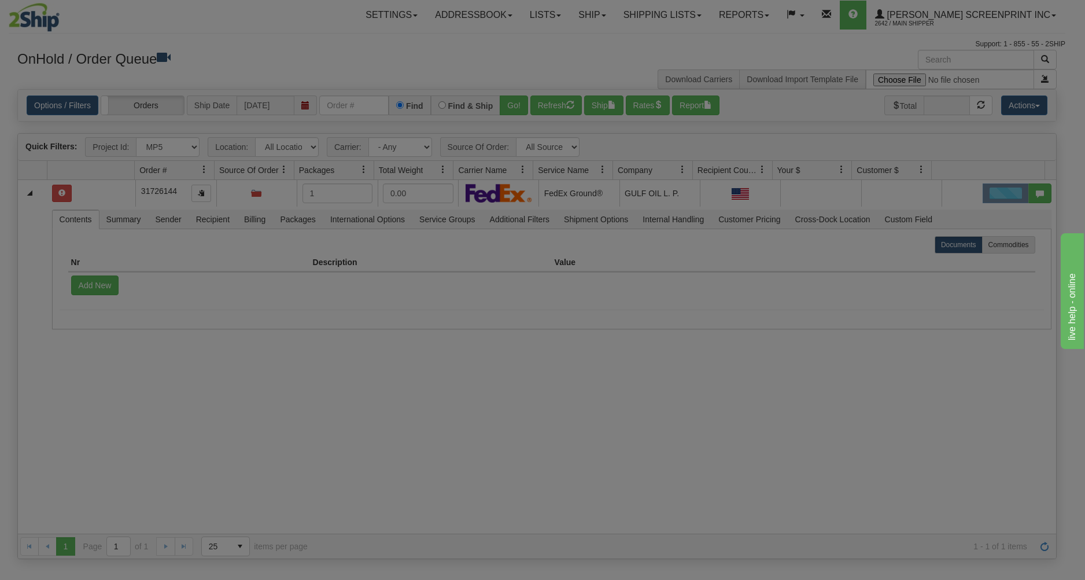
scroll to position [0, 0]
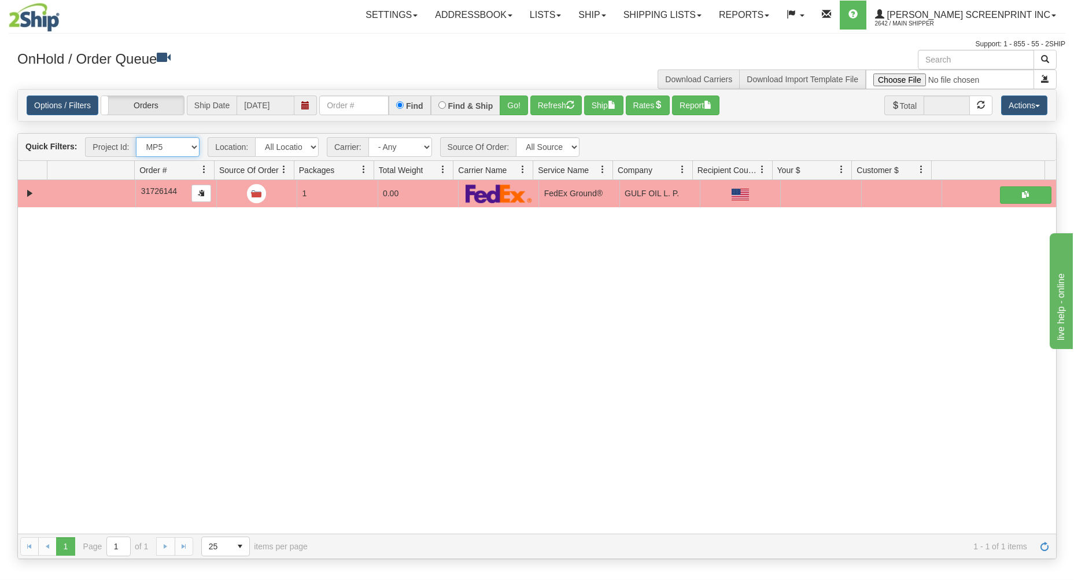
click at [136, 137] on select "All Projects Imagine MP1 MP2 MP3 MP4 MP5 MP6 MP7 MP8 MP9 ShipRequests 01.22.202…" at bounding box center [168, 147] width 64 height 20
select select "MP9"
click option "MP9" at bounding box center [0, 0] width 0 height 0
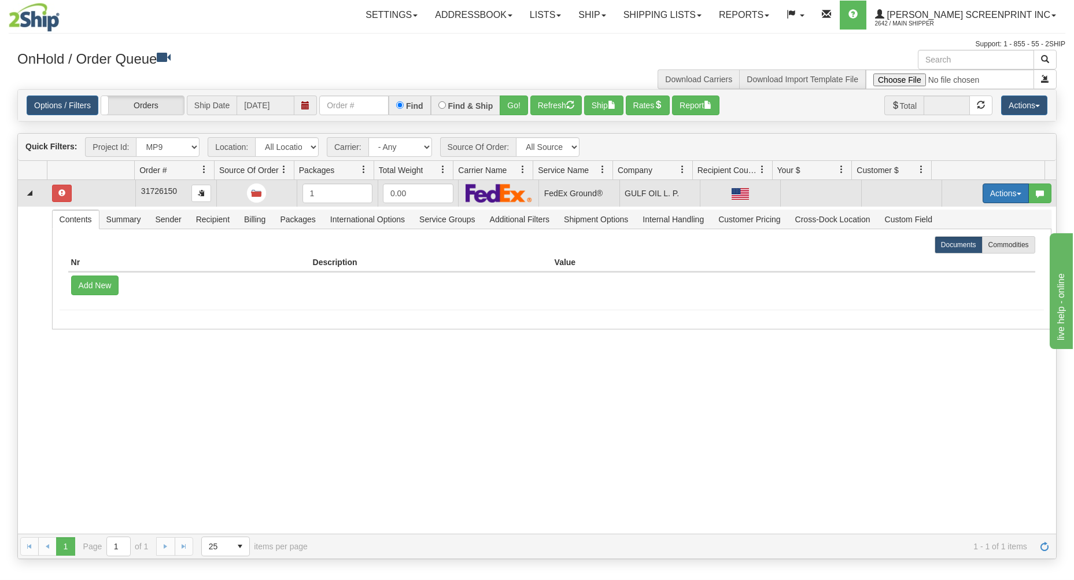
click at [1004, 185] on button "Actions" at bounding box center [1006, 193] width 46 height 20
click at [983, 214] on link "Open" at bounding box center [982, 215] width 93 height 15
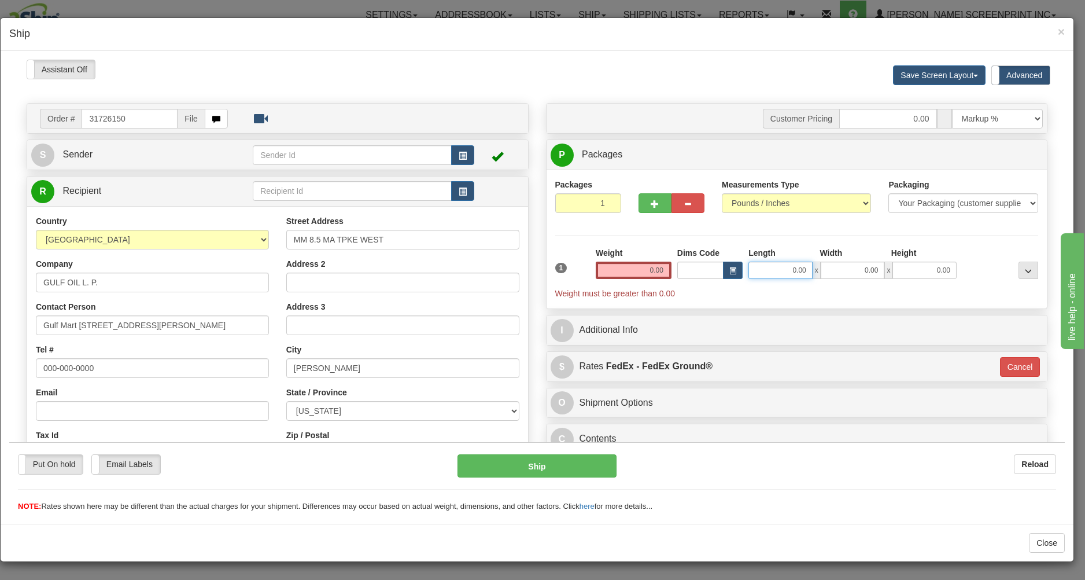
type input "3.05"
type input "92"
click at [781, 269] on input "0.00" at bounding box center [781, 269] width 64 height 17
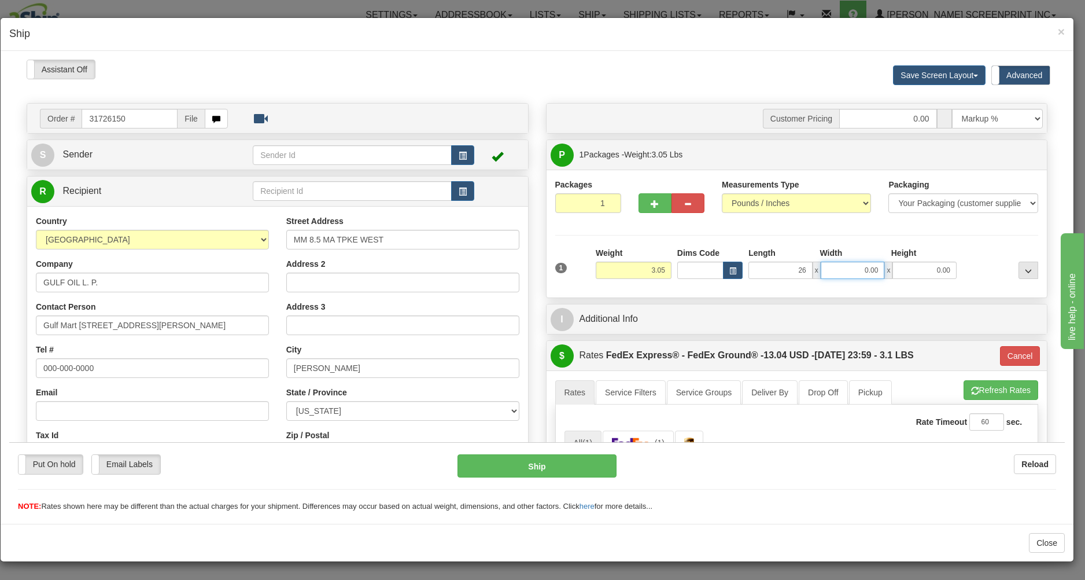
type input "26.00"
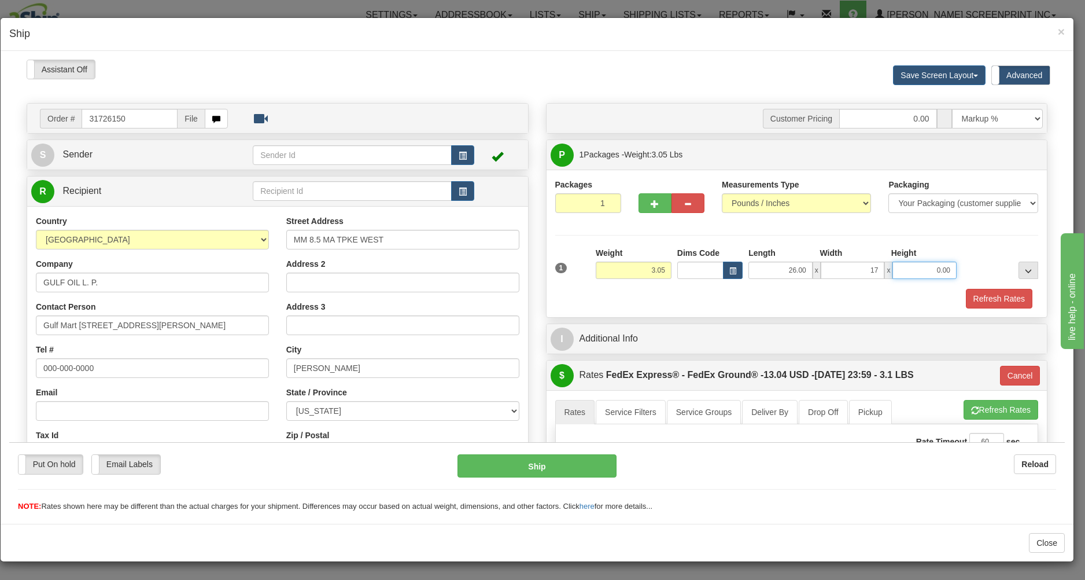
type input "17.00"
type input "4.00"
click at [768, 297] on div "Refresh Rates" at bounding box center [796, 298] width 489 height 20
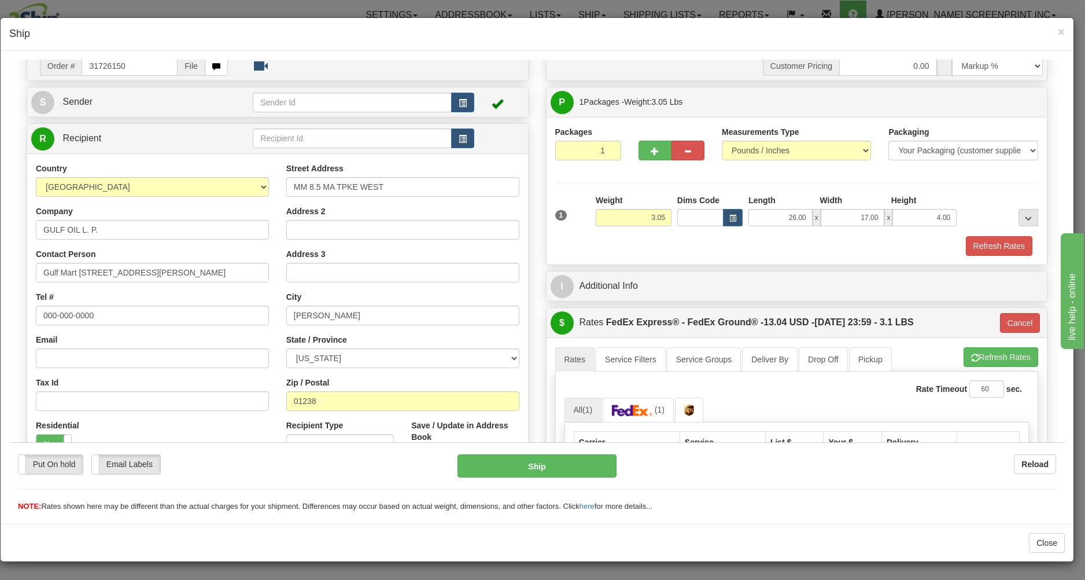
scroll to position [186, 0]
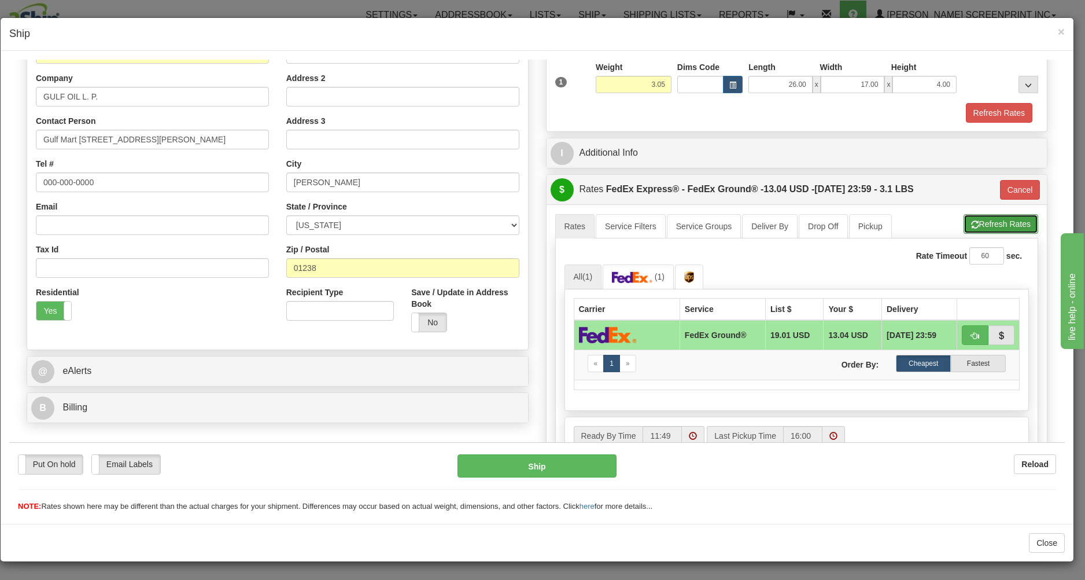
click at [990, 222] on button "Refresh Rates" at bounding box center [1001, 223] width 75 height 20
type input "92"
click at [570, 462] on button "Ship" at bounding box center [537, 465] width 158 height 23
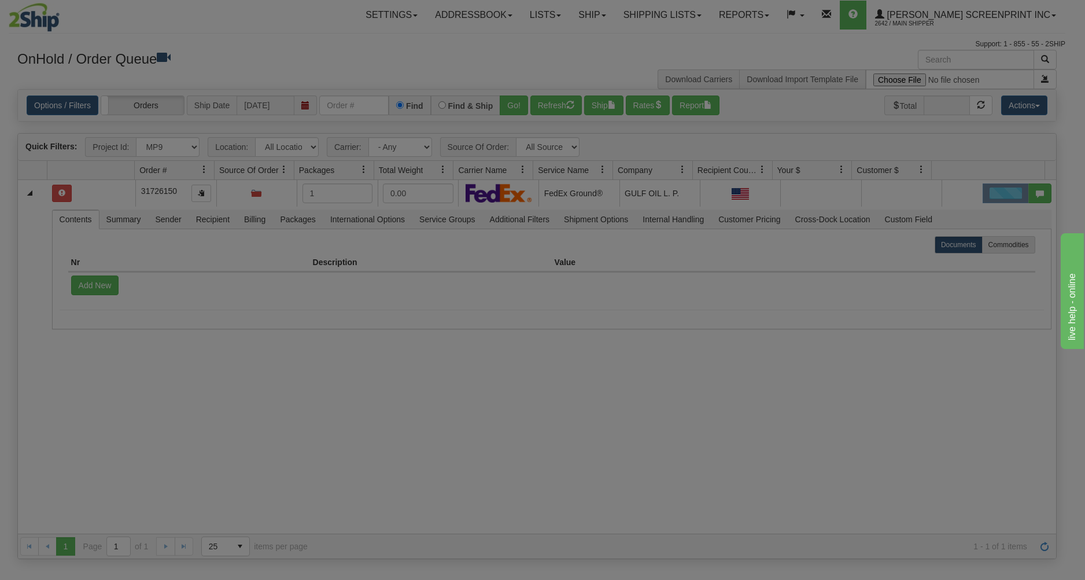
scroll to position [0, 0]
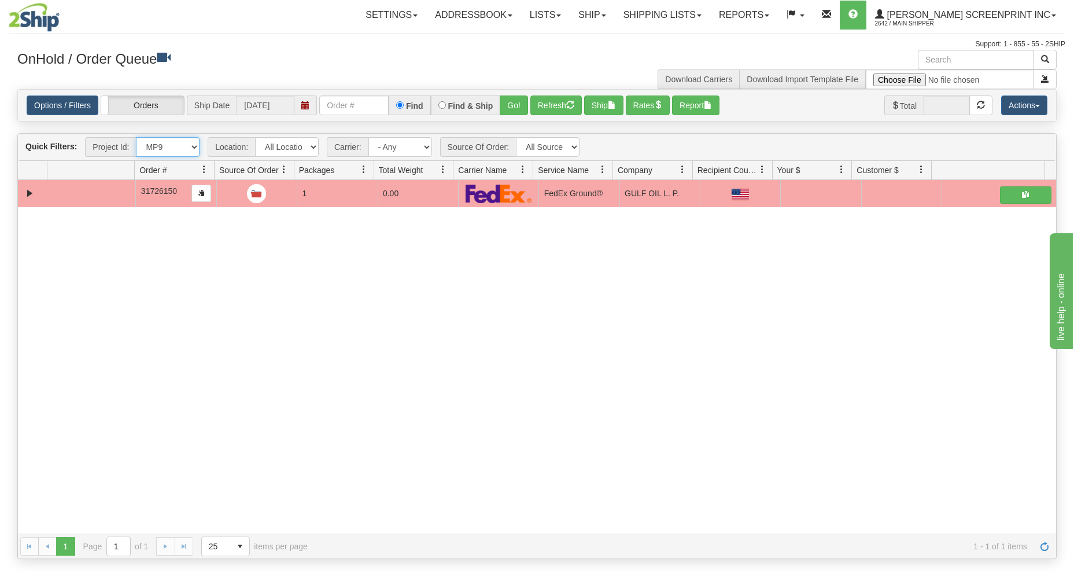
click at [136, 137] on select "All Projects Imagine MP1 MP2 MP3 MP4 MP5 MP6 MP7 MP8 MP9 ShipRequests 01.22.202…" at bounding box center [168, 147] width 64 height 20
select select "MP8"
click option "MP8" at bounding box center [0, 0] width 0 height 0
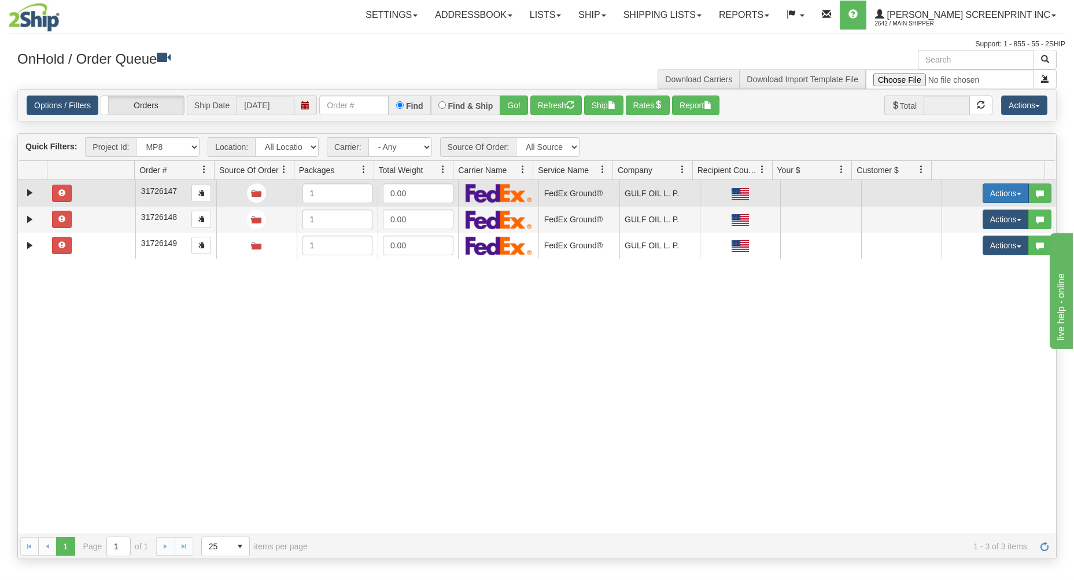
click at [1002, 188] on button "Actions" at bounding box center [1006, 193] width 46 height 20
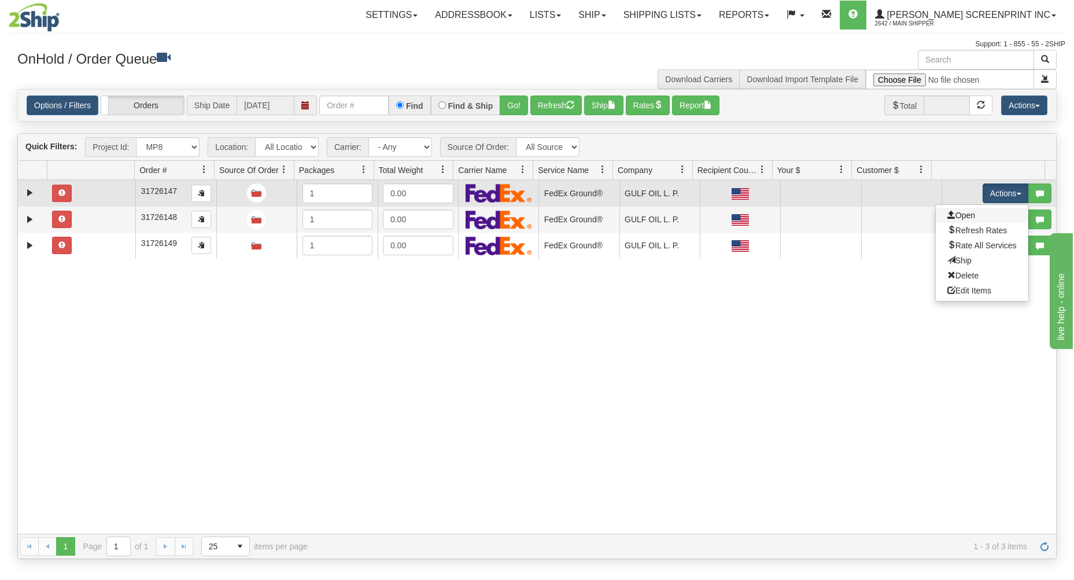
click at [963, 217] on link "Open" at bounding box center [982, 215] width 93 height 15
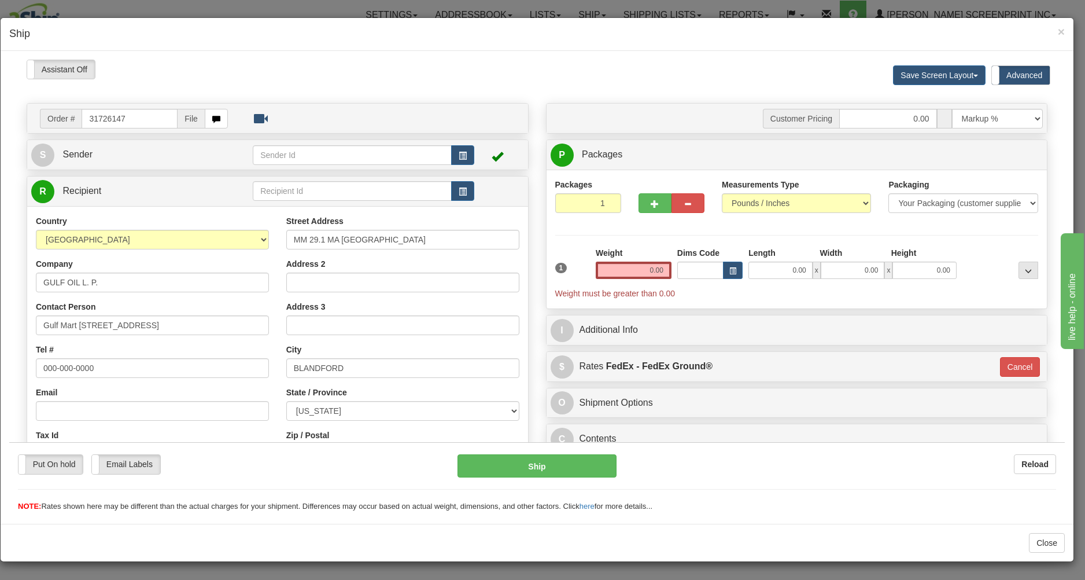
type input "3.65"
type input "92"
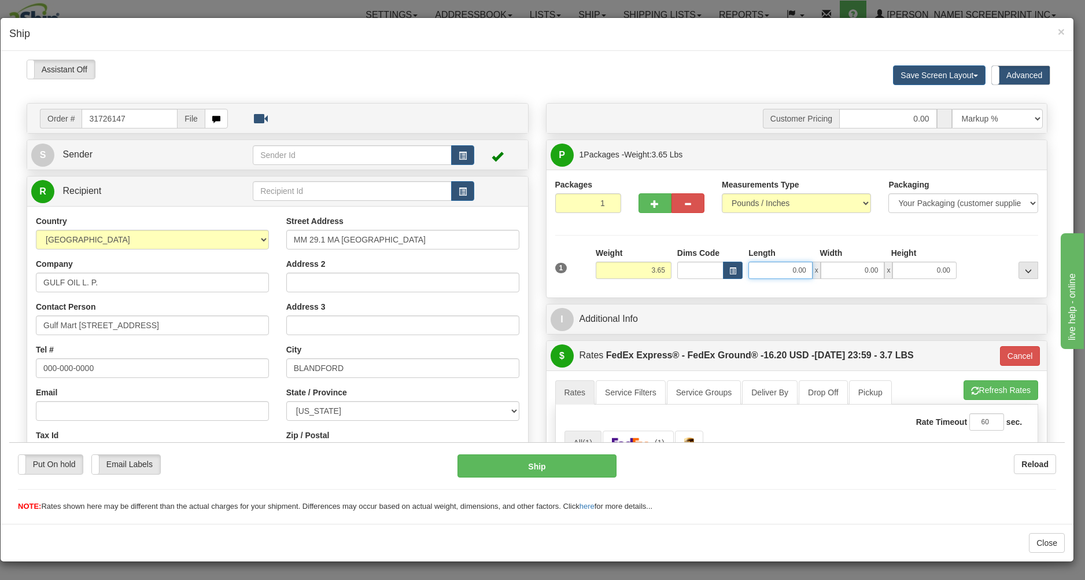
click at [785, 272] on input "0.00" at bounding box center [781, 269] width 64 height 17
type input "4"
type input "2"
type input "26.00"
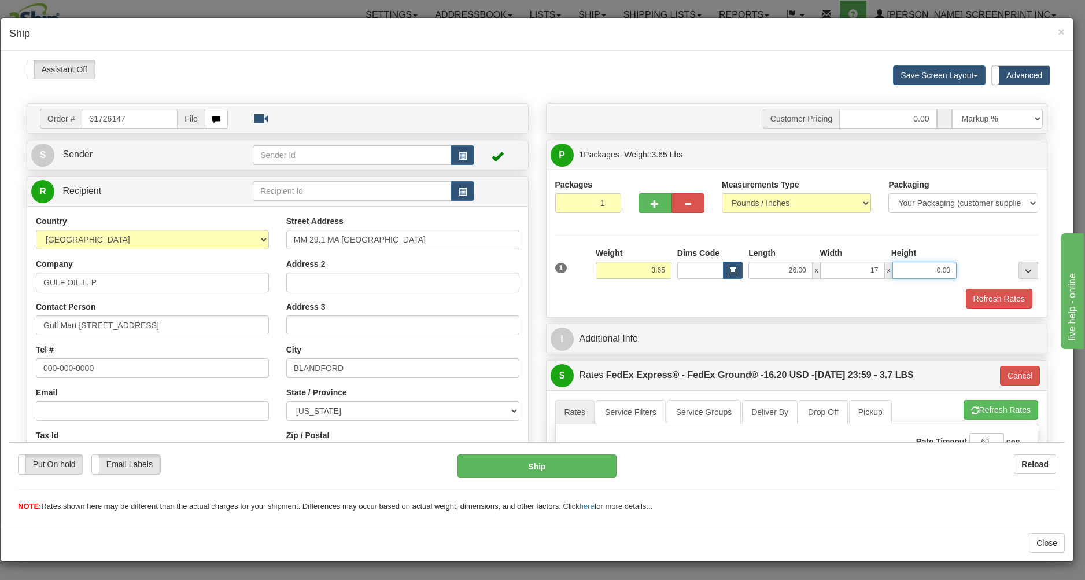
type input "17.00"
type input "4.00"
click at [736, 307] on div "Refresh Rates" at bounding box center [796, 298] width 489 height 20
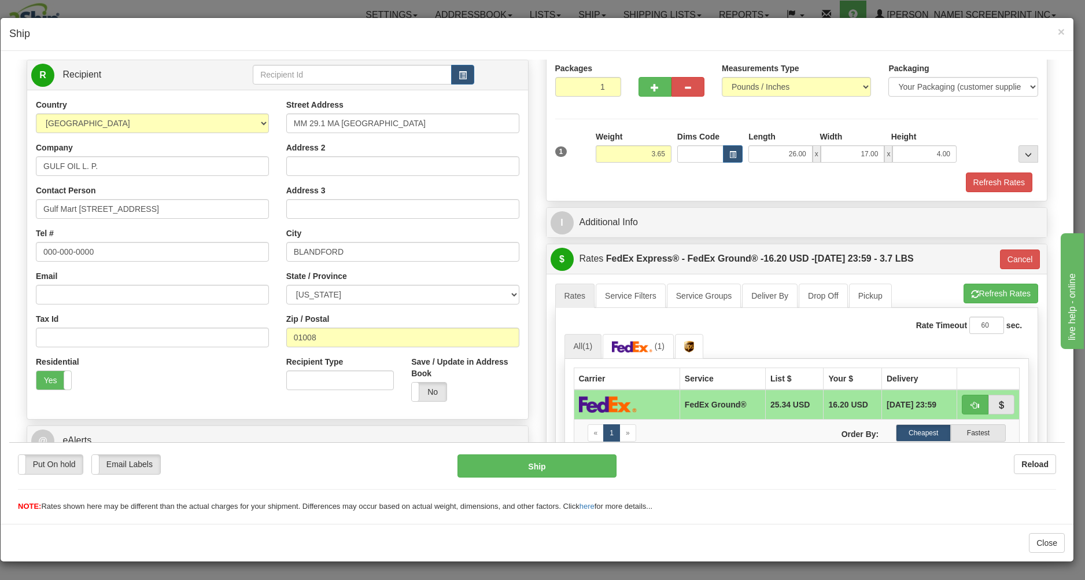
scroll to position [186, 0]
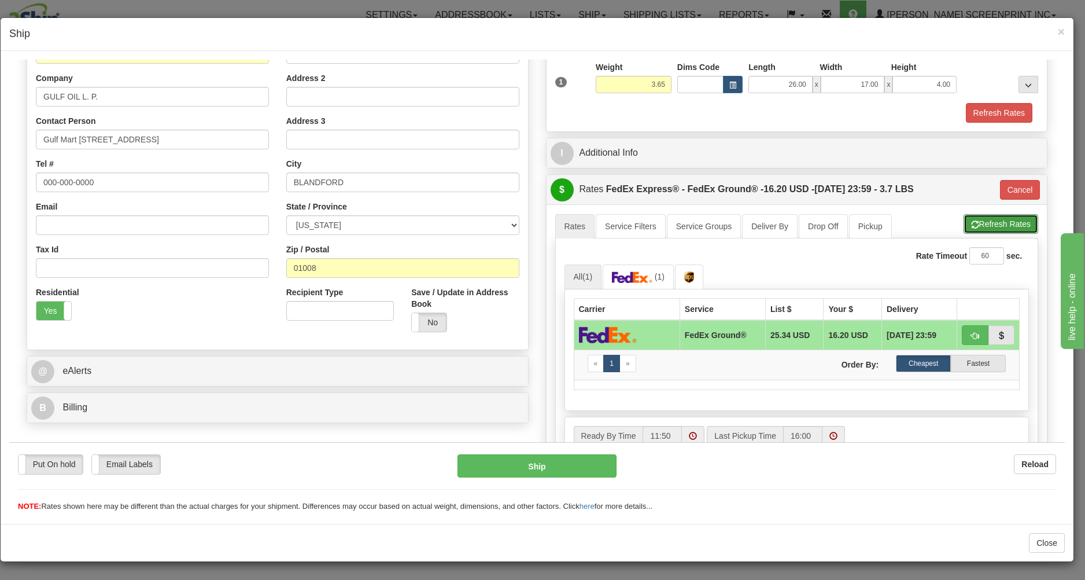
click at [983, 222] on button "Refresh Rates" at bounding box center [1001, 223] width 75 height 20
type input "92"
click at [569, 462] on button "Ship" at bounding box center [537, 465] width 158 height 23
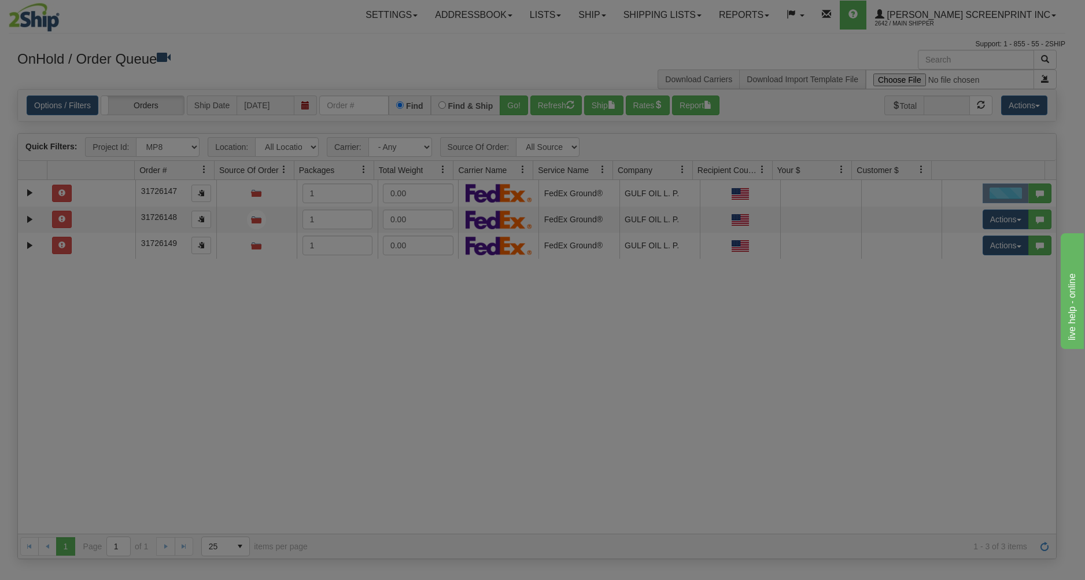
scroll to position [0, 0]
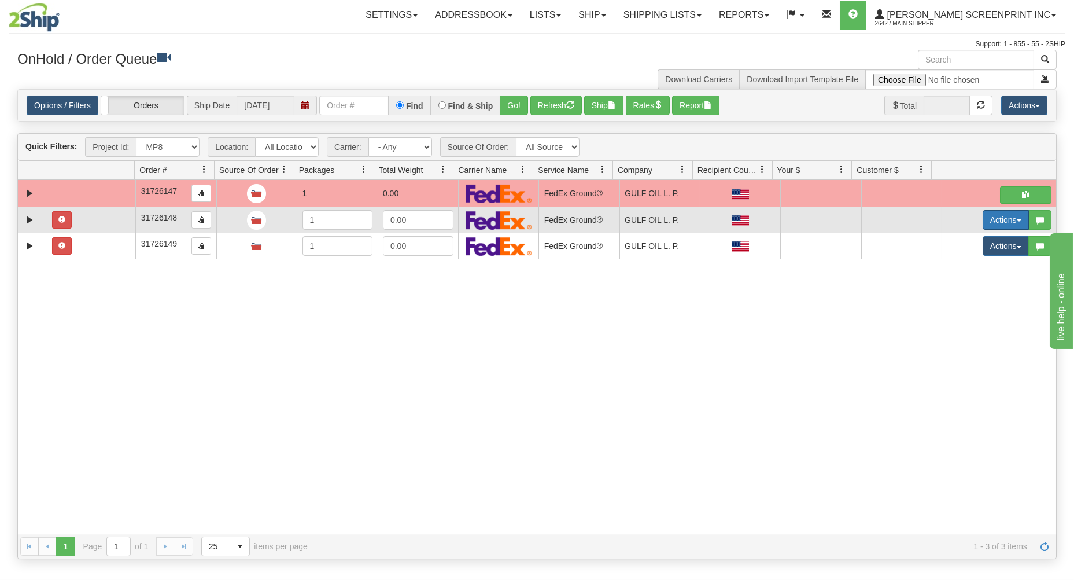
click at [1006, 219] on button "Actions" at bounding box center [1006, 220] width 46 height 20
click at [980, 242] on link "Open" at bounding box center [982, 241] width 93 height 15
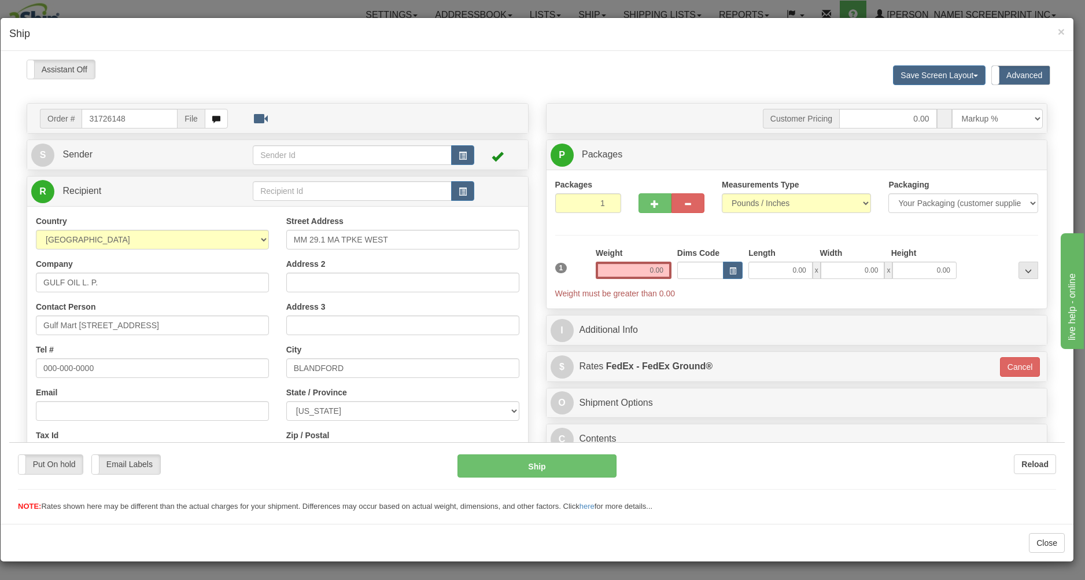
type input "3.65"
type input "92"
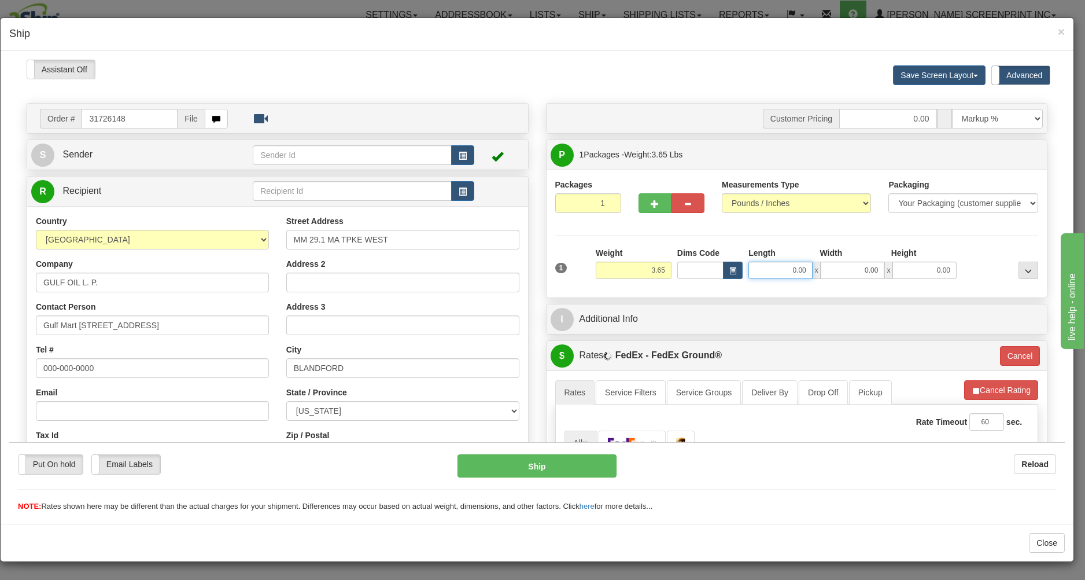
click at [752, 270] on input "0.00" at bounding box center [781, 269] width 64 height 17
type input "26.00"
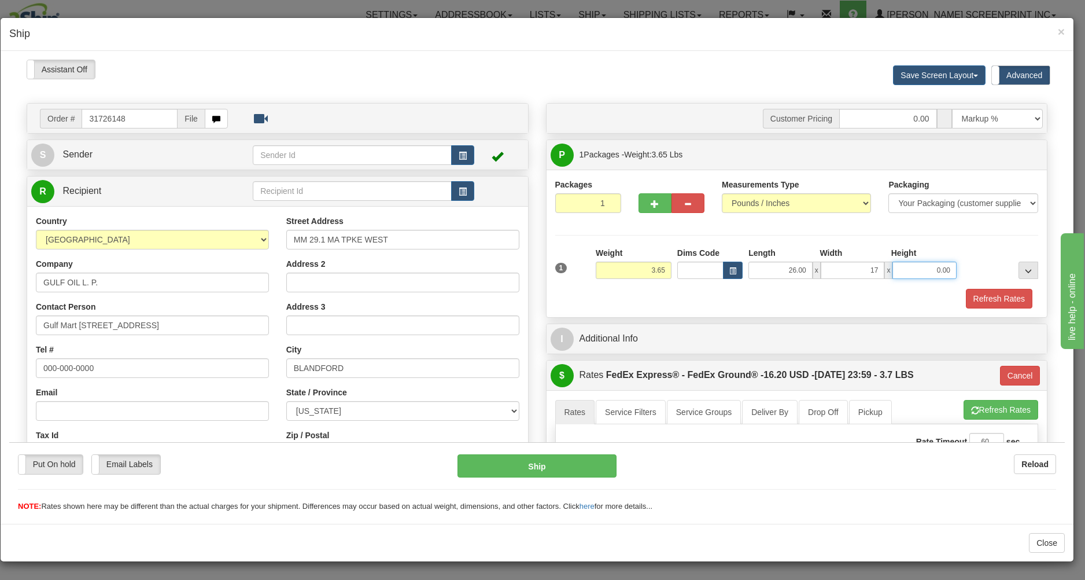
type input "17.00"
type input "4.00"
click at [753, 287] on div at bounding box center [796, 287] width 489 height 1
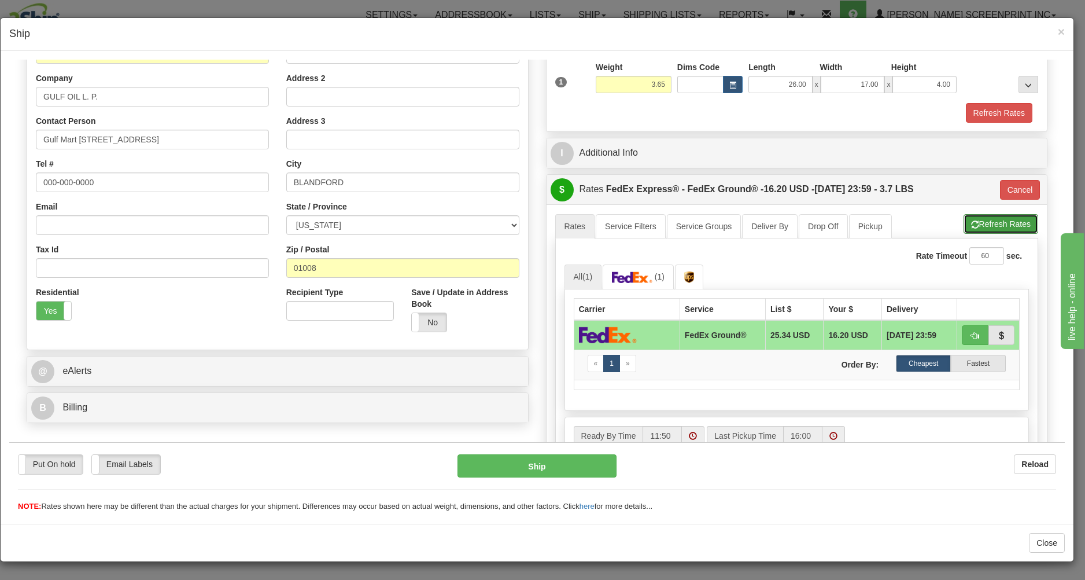
click at [991, 217] on button "Refresh Rates" at bounding box center [1001, 223] width 75 height 20
type input "92"
click at [558, 458] on button "Ship" at bounding box center [537, 465] width 158 height 23
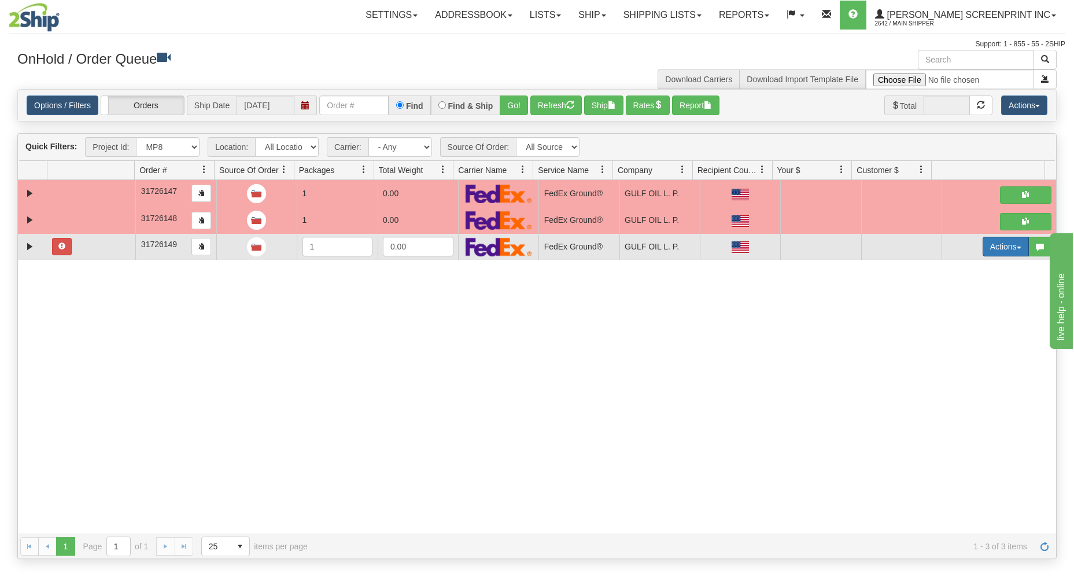
click at [996, 246] on button "Actions" at bounding box center [1006, 247] width 46 height 20
click at [969, 267] on link "Open" at bounding box center [982, 268] width 93 height 15
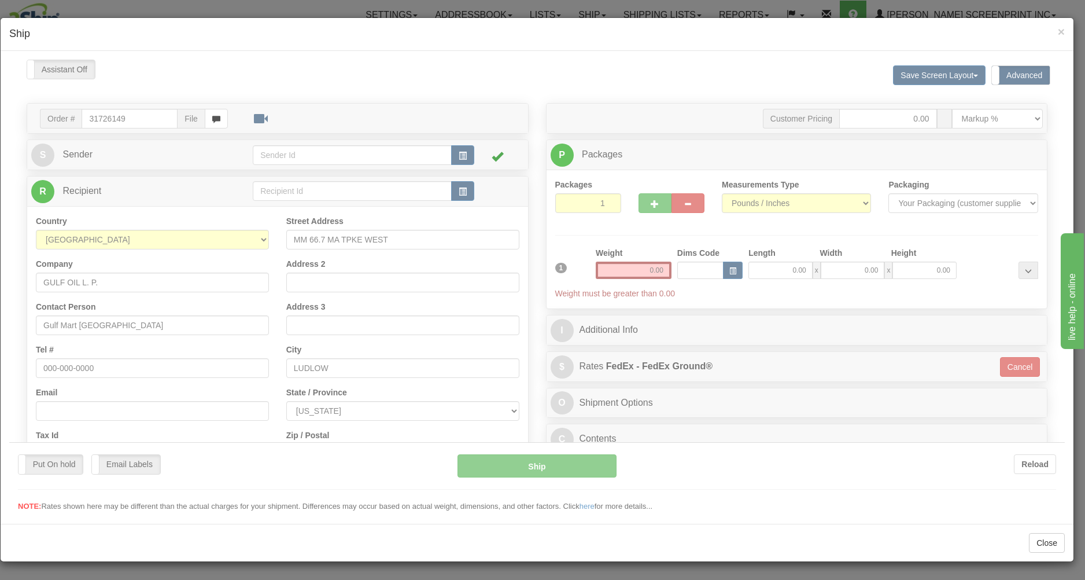
scroll to position [0, 0]
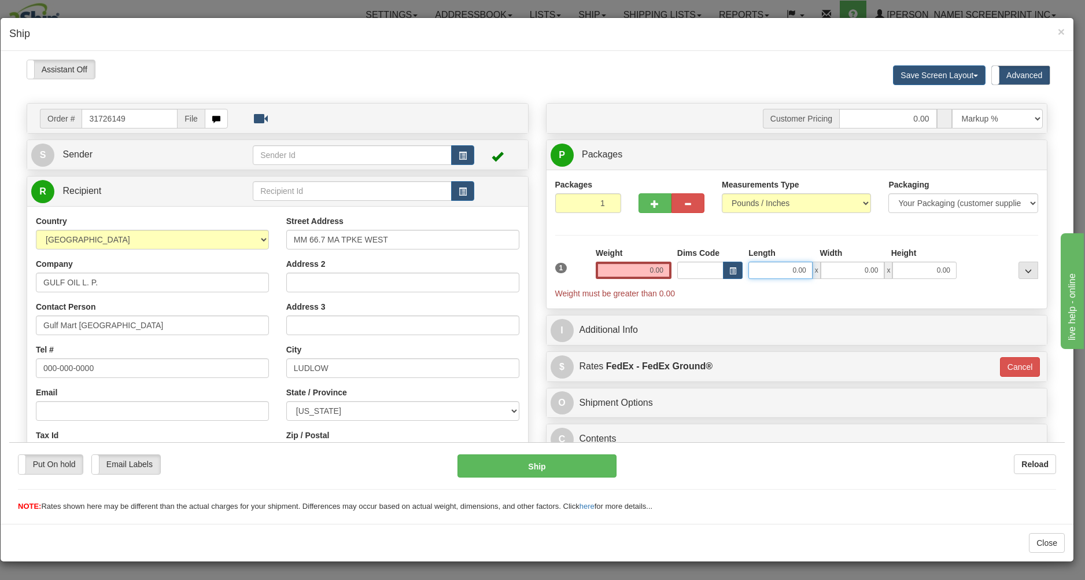
click at [769, 271] on input "0.00" at bounding box center [781, 269] width 64 height 17
type input "3.65"
type input "92"
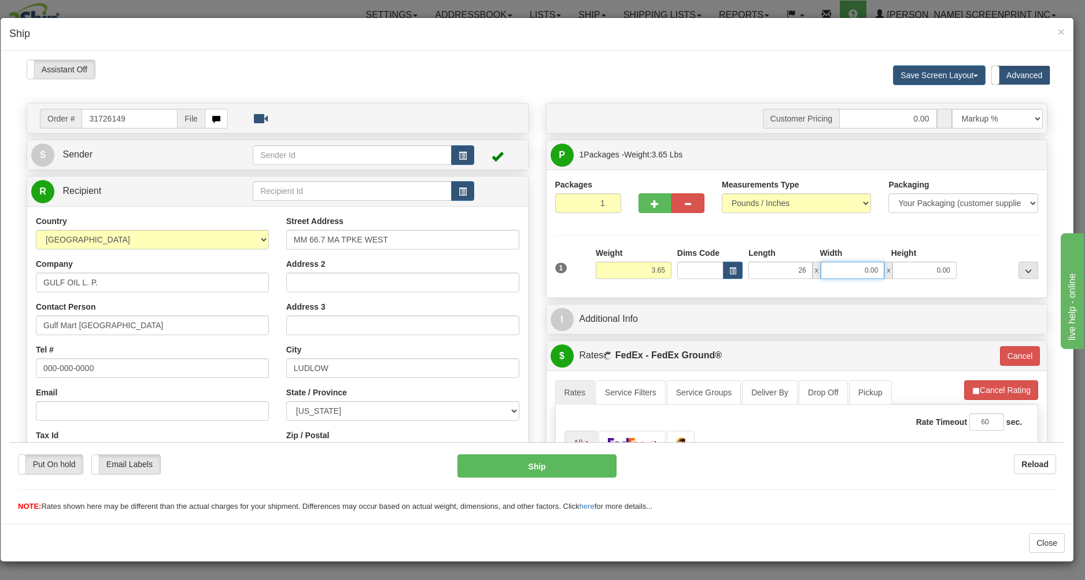
type input "26.00"
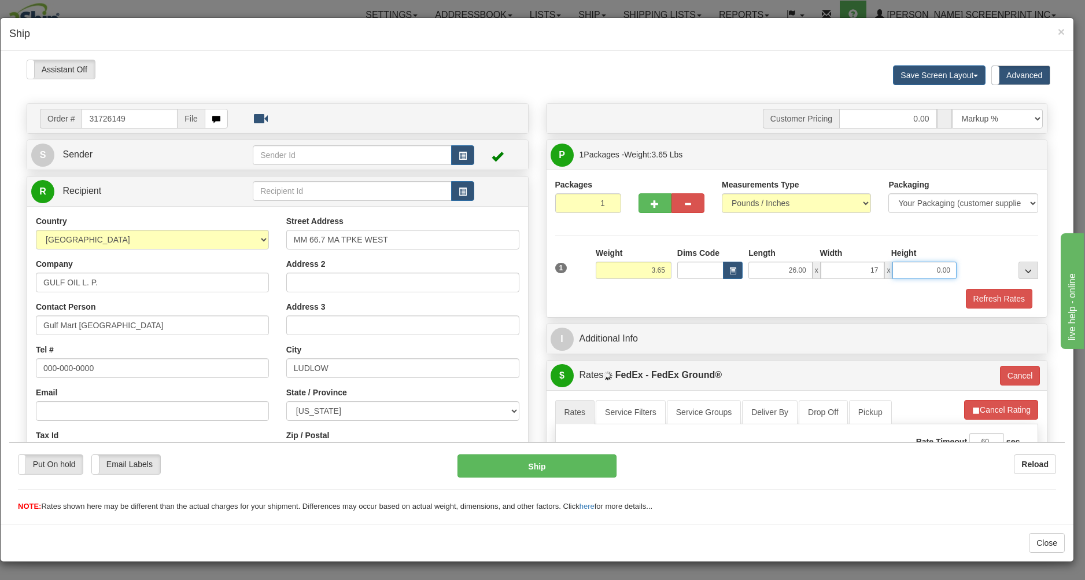
type input "17.00"
type input "4.00"
click at [757, 298] on div "Refresh Rates" at bounding box center [796, 298] width 489 height 20
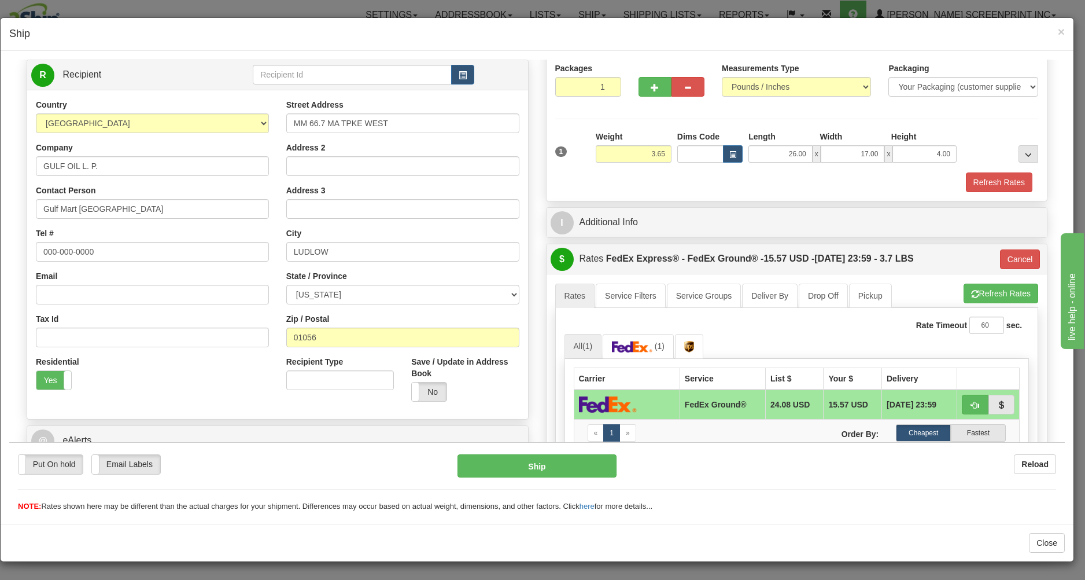
scroll to position [124, 0]
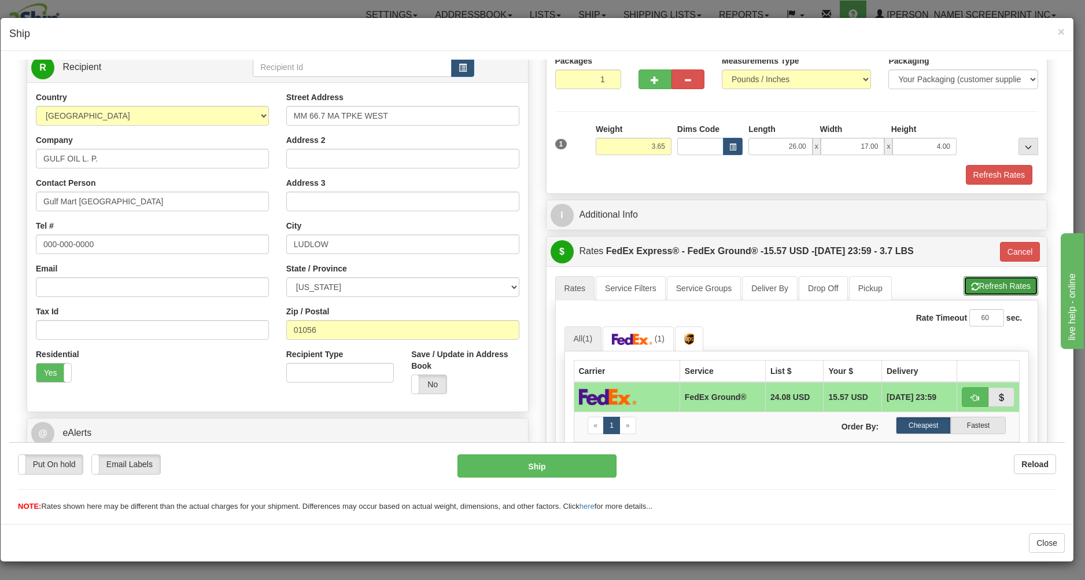
click at [987, 285] on button "Refresh Rates" at bounding box center [1001, 285] width 75 height 20
type input "92"
click at [573, 458] on button "Ship" at bounding box center [537, 465] width 158 height 23
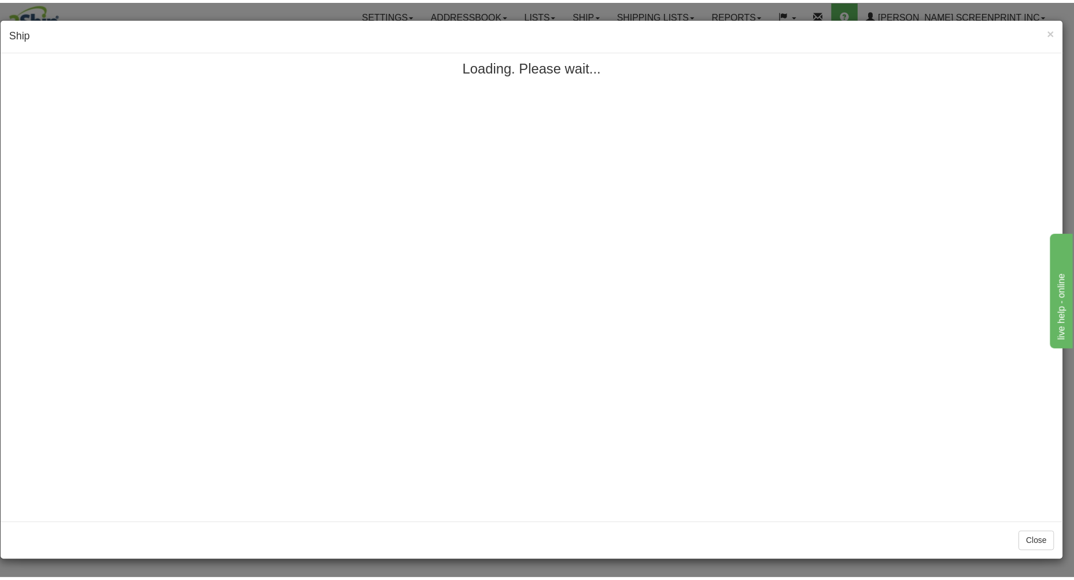
scroll to position [0, 0]
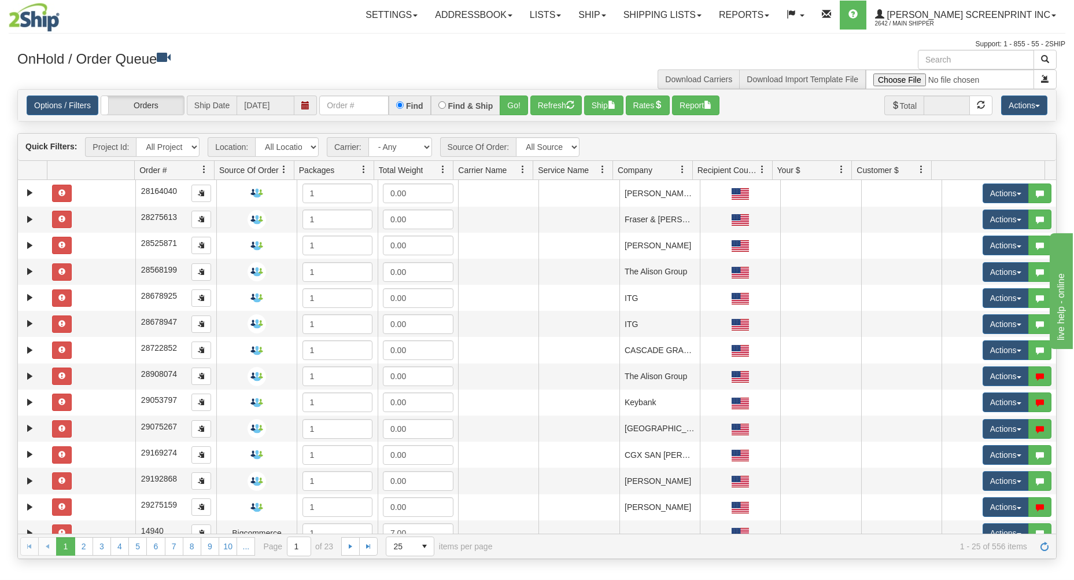
select select "MP4"
click option "MP4" at bounding box center [0, 0] width 0 height 0
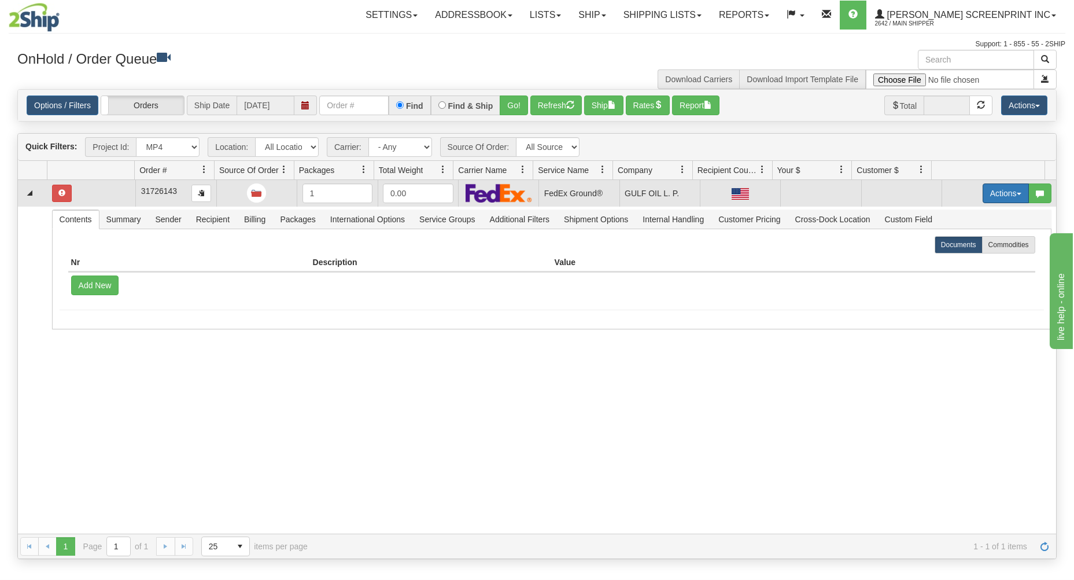
click at [1002, 188] on button "Actions" at bounding box center [1006, 193] width 46 height 20
click at [968, 216] on link "Open" at bounding box center [982, 215] width 93 height 15
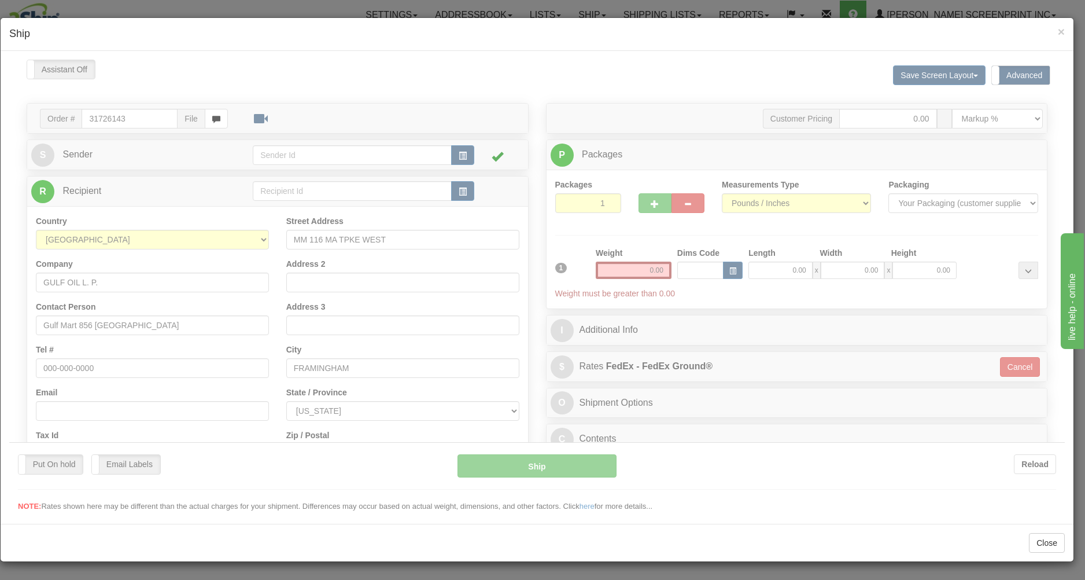
type input "6.60"
type input "92"
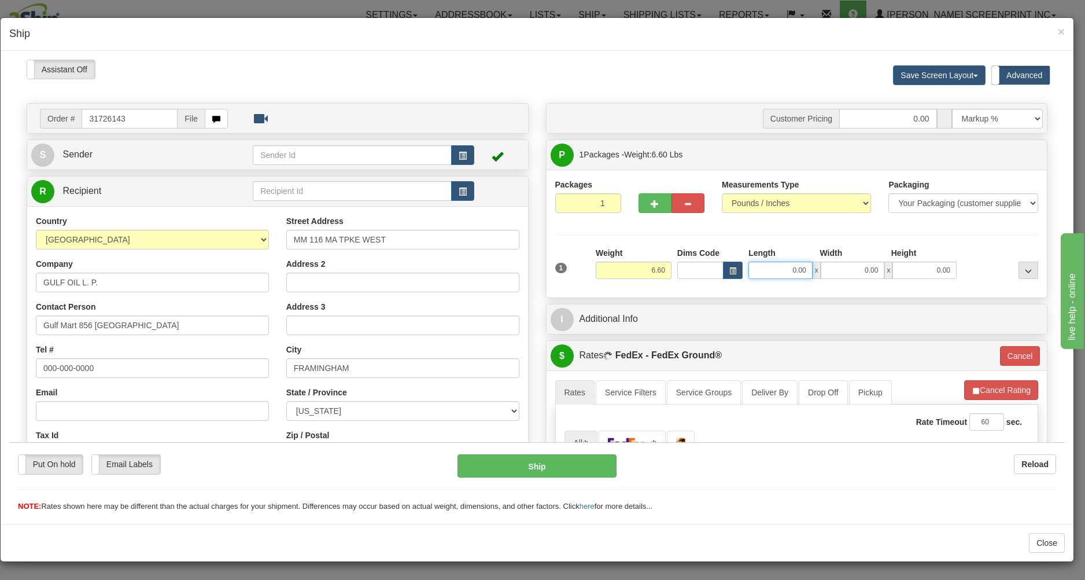
click at [764, 268] on input "0.00" at bounding box center [781, 269] width 64 height 17
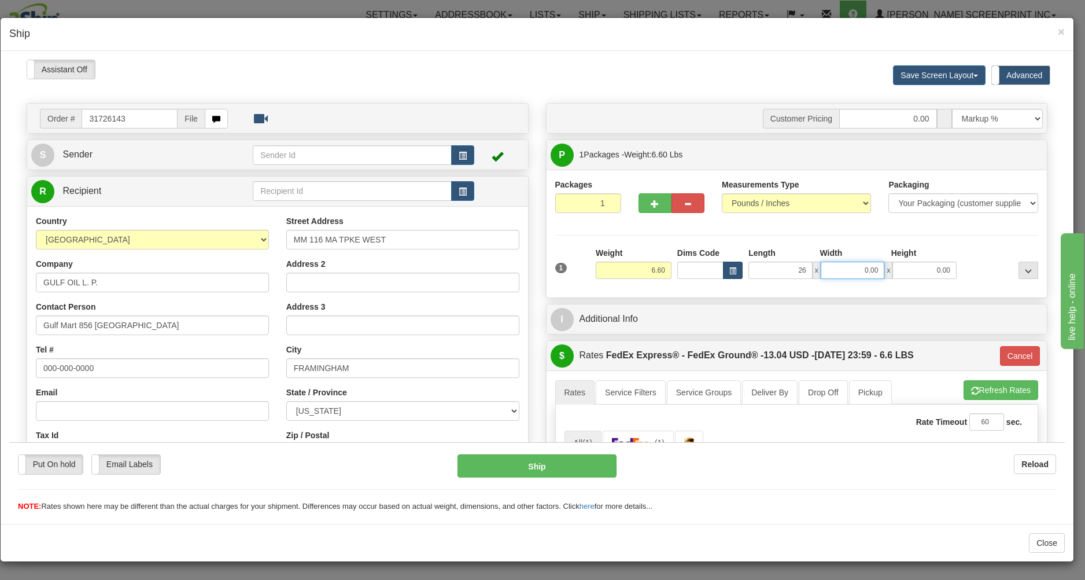
type input "26.00"
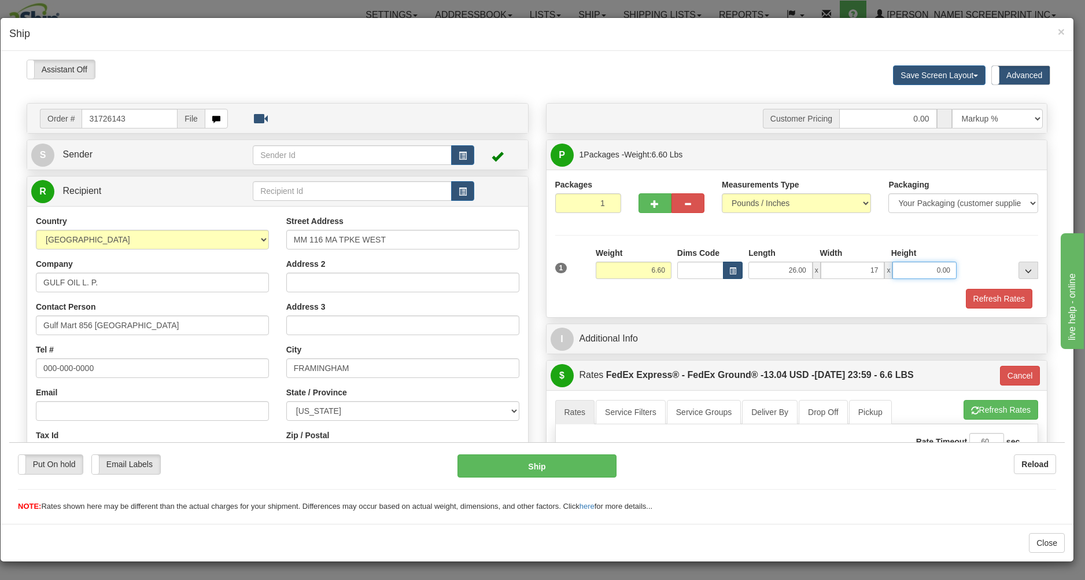
type input "17.00"
type input "4.00"
click at [725, 292] on div "Refresh Rates" at bounding box center [796, 298] width 489 height 20
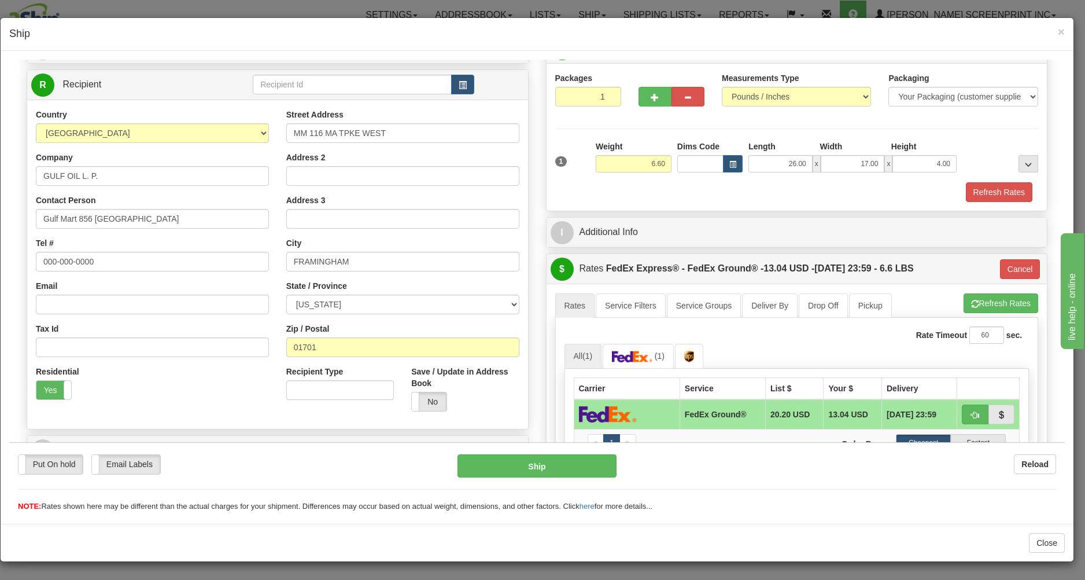
scroll to position [186, 0]
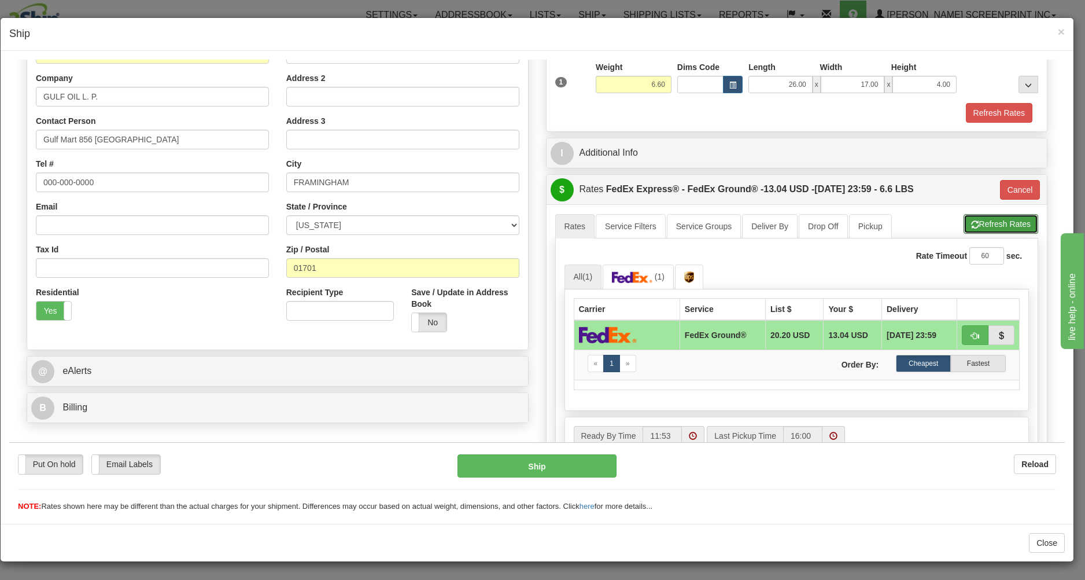
drag, startPoint x: 983, startPoint y: 222, endPoint x: 963, endPoint y: 237, distance: 25.6
click at [983, 221] on button "Refresh Rates" at bounding box center [1001, 223] width 75 height 20
type input "92"
click at [582, 458] on button "Ship" at bounding box center [537, 465] width 158 height 23
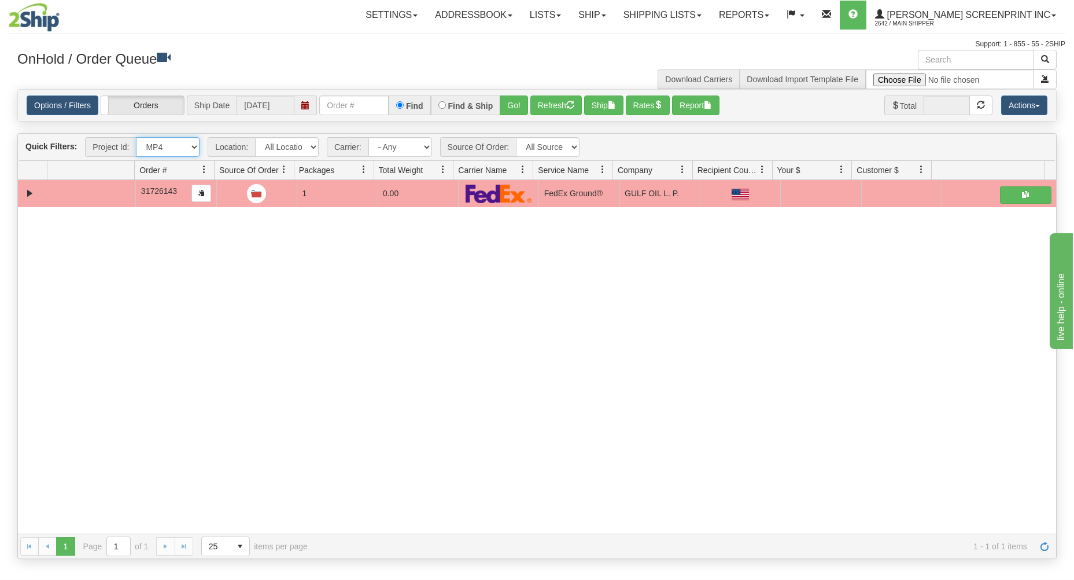
click at [136, 137] on select "All Projects Imagine MP1 MP2 MP3 MP4 MP6 MP7 ShipRequests [DATE] ShipRequests […" at bounding box center [168, 147] width 64 height 20
select select "MP3"
click option "MP3" at bounding box center [0, 0] width 0 height 0
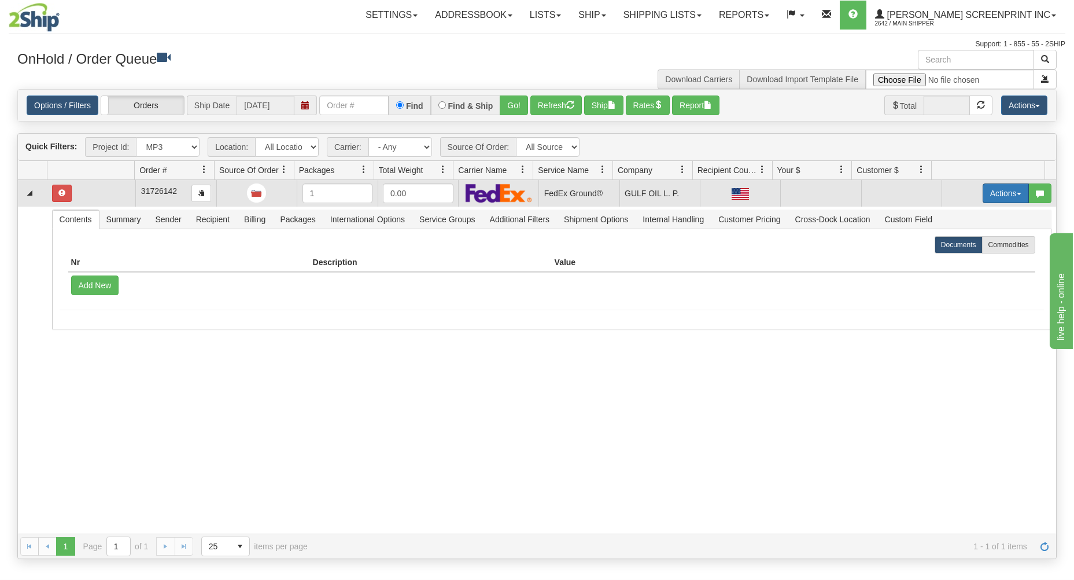
click at [987, 188] on button "Actions" at bounding box center [1006, 193] width 46 height 20
click at [969, 215] on link "Open" at bounding box center [982, 215] width 93 height 15
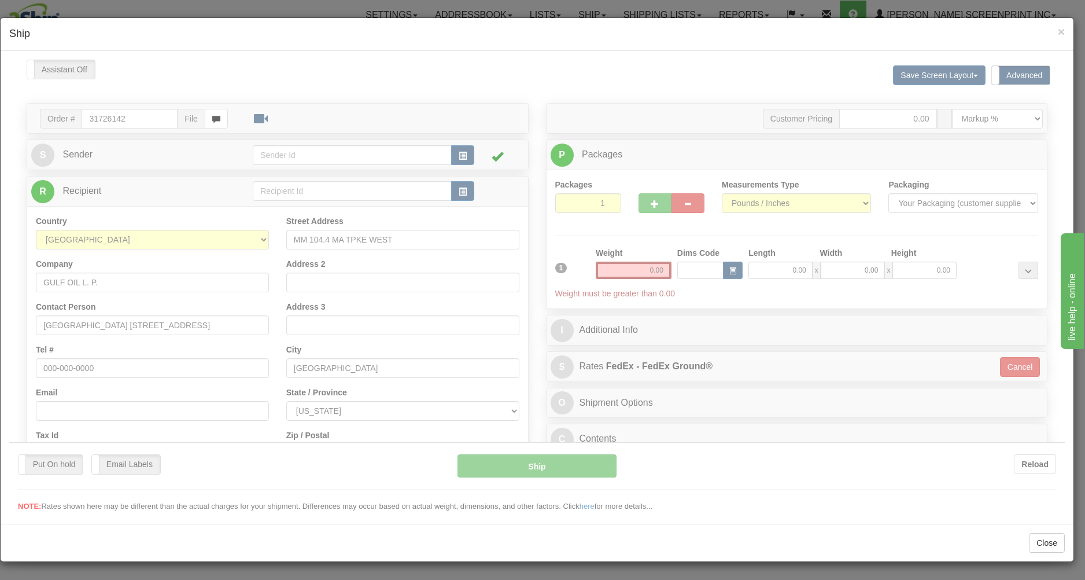
scroll to position [0, 0]
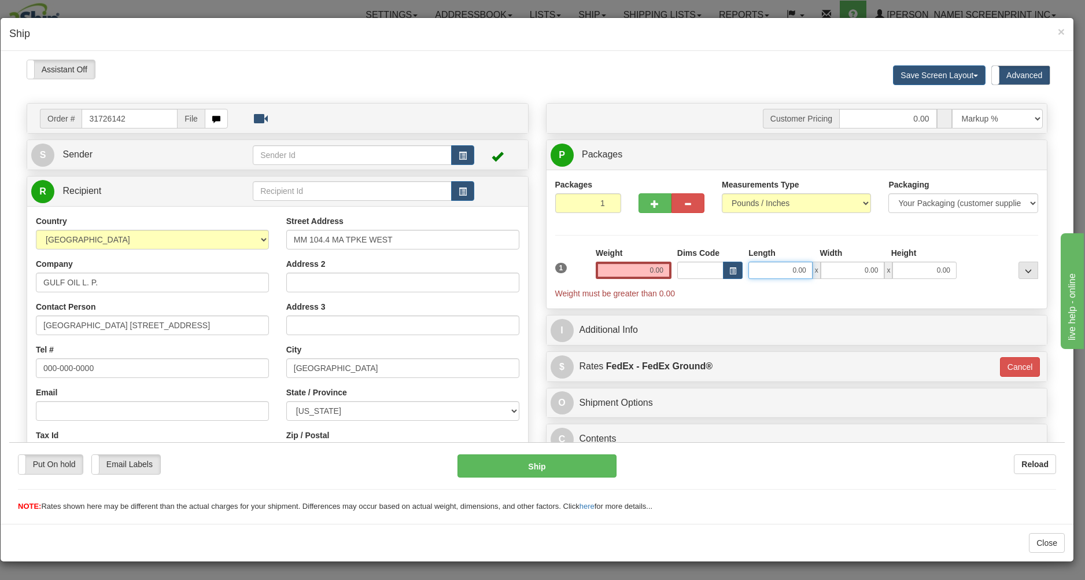
type input "5.65"
type input "92"
click at [771, 272] on input "0.00" at bounding box center [781, 269] width 64 height 17
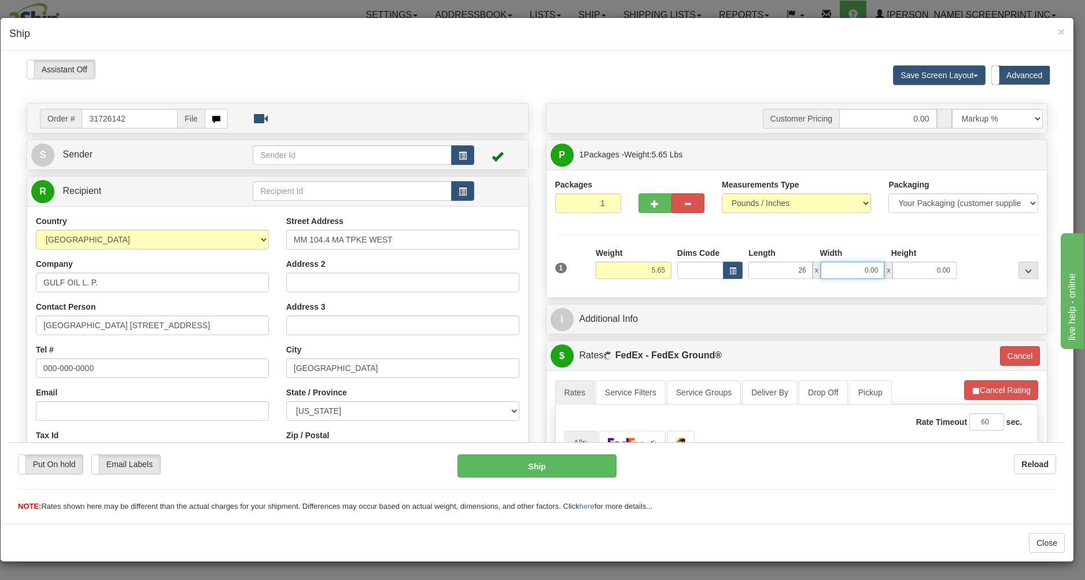
type input "26.00"
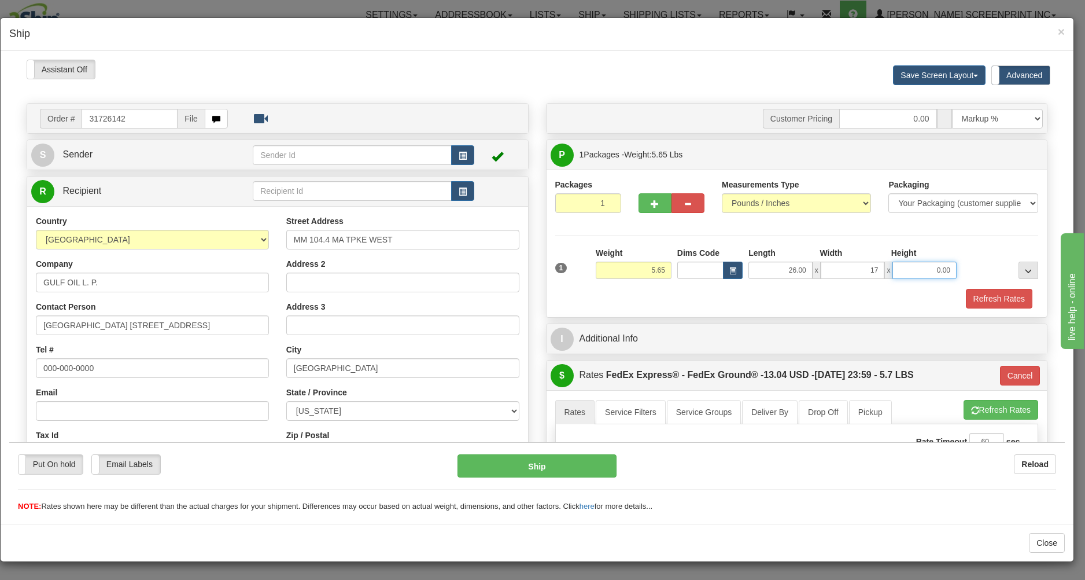
type input "17.00"
type input "4.00"
click at [769, 291] on div "Refresh Rates" at bounding box center [796, 298] width 489 height 20
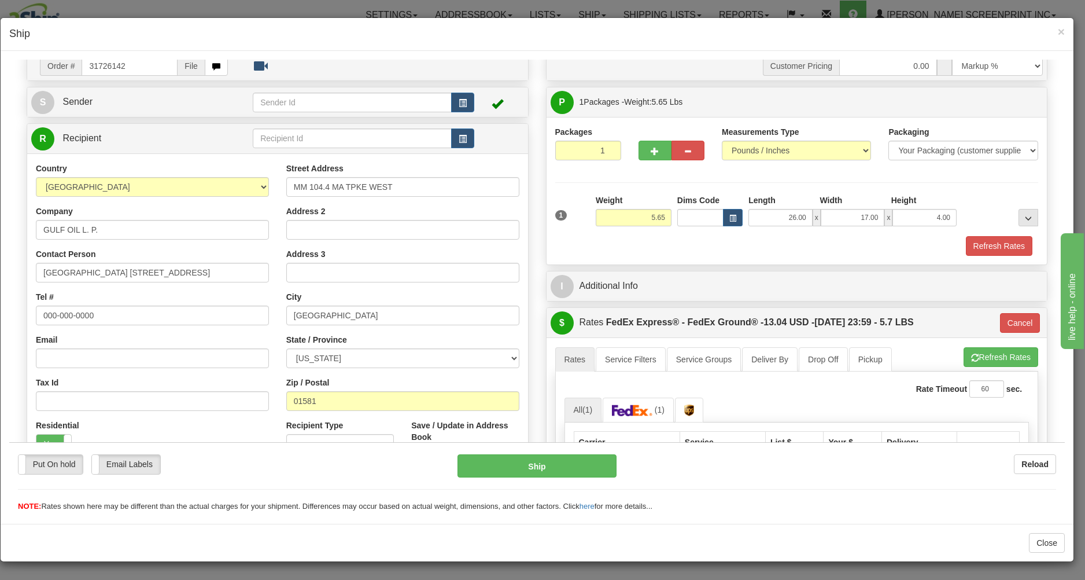
scroll to position [186, 0]
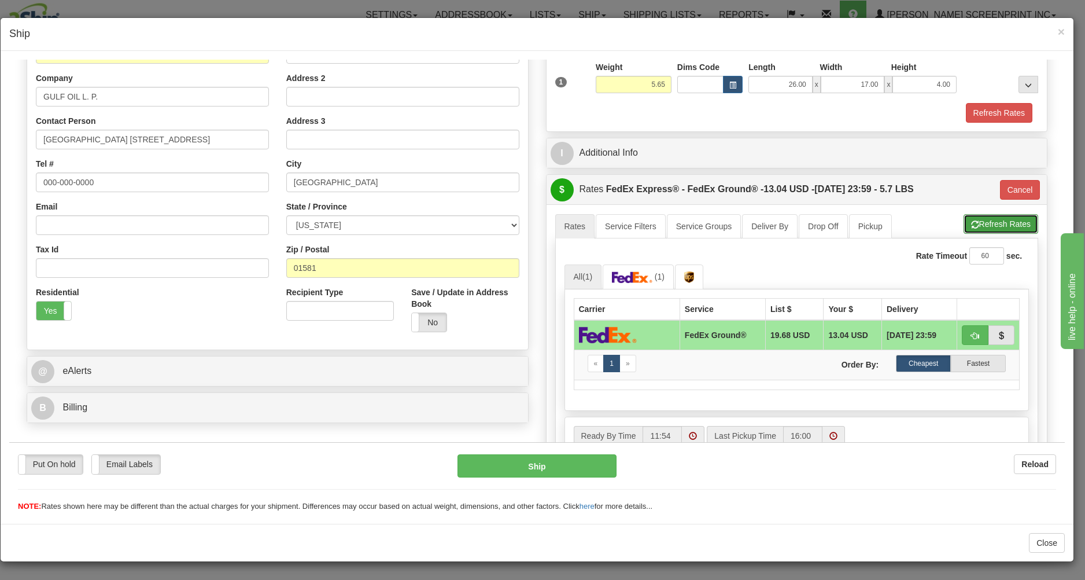
click at [969, 219] on button "Refresh Rates" at bounding box center [1001, 223] width 75 height 20
type input "92"
click at [464, 461] on button "Ship" at bounding box center [537, 465] width 158 height 23
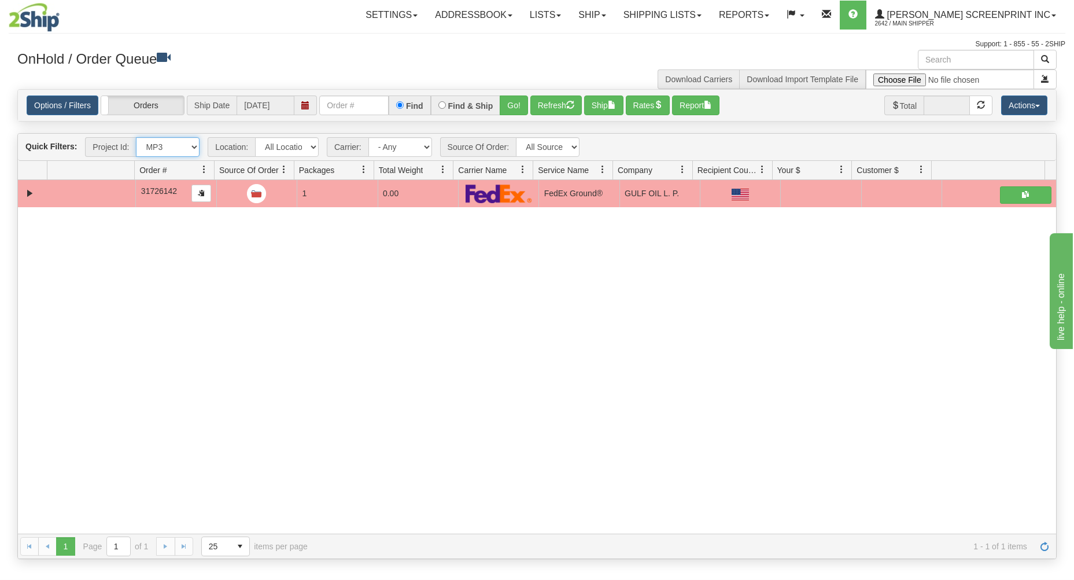
click at [136, 137] on select "All Projects Imagine MP1 MP2 MP3 MP4 MP6 MP7 ShipRequests 01.22.2024 ShipReques…" at bounding box center [168, 147] width 64 height 20
select select "MP2"
click option "MP2" at bounding box center [0, 0] width 0 height 0
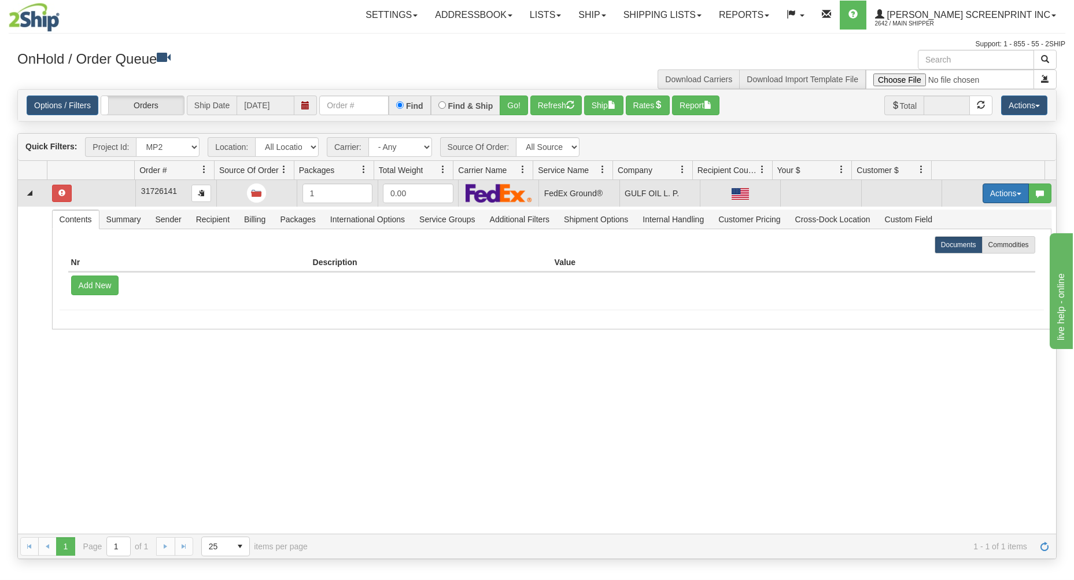
click at [994, 190] on button "Actions" at bounding box center [1006, 193] width 46 height 20
click at [953, 215] on span "Open" at bounding box center [961, 215] width 28 height 9
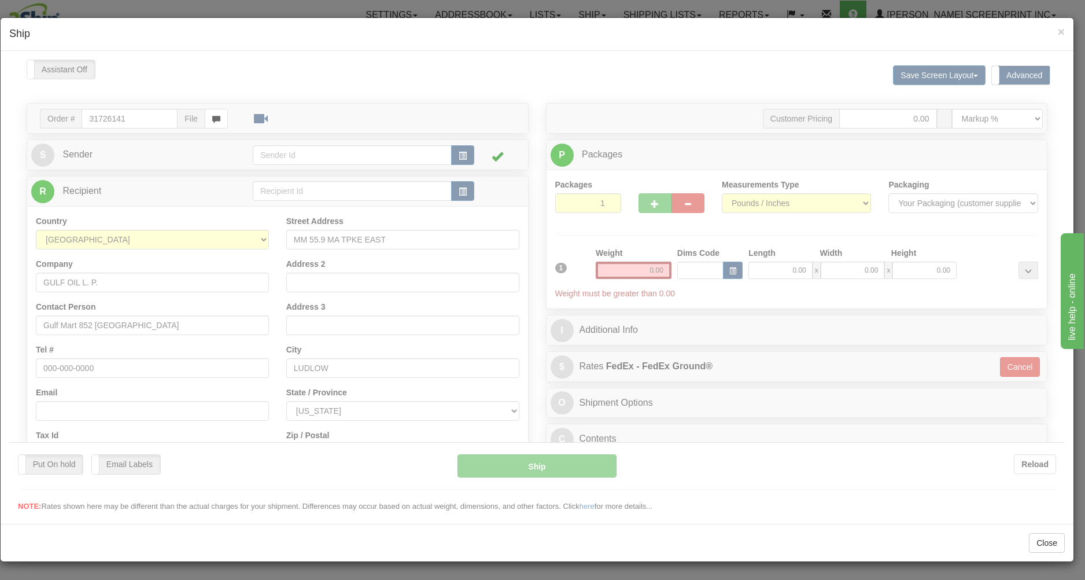
scroll to position [0, 0]
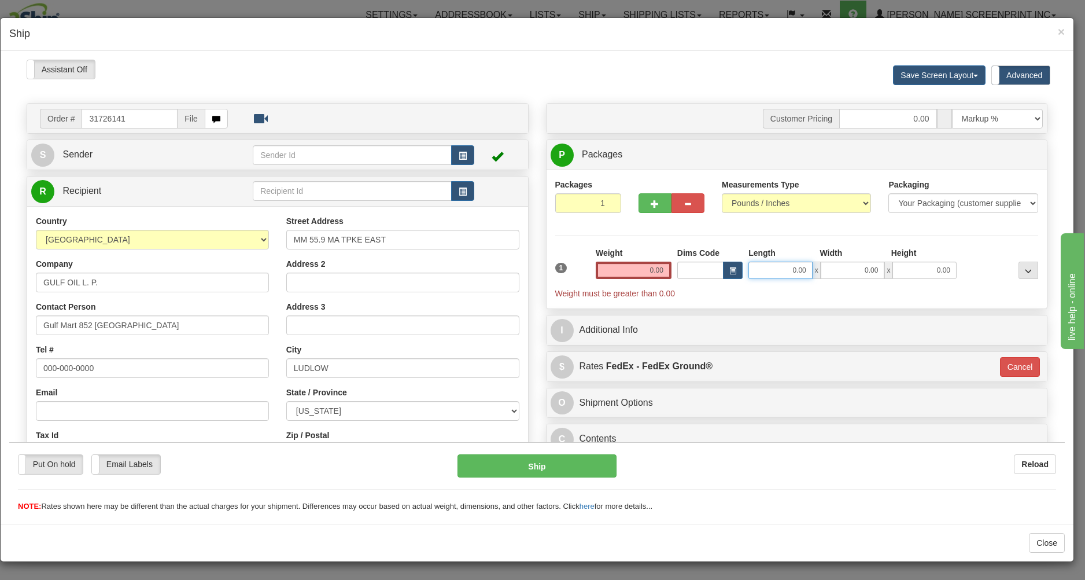
type input "5.20"
type input "92"
click at [768, 270] on input "0.00" at bounding box center [781, 269] width 64 height 17
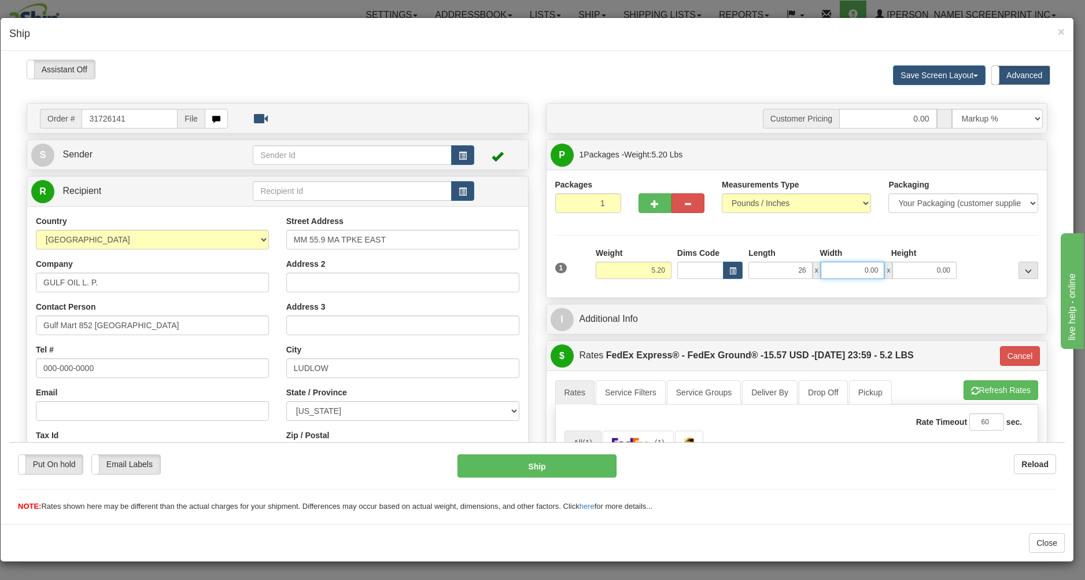
type input "26.00"
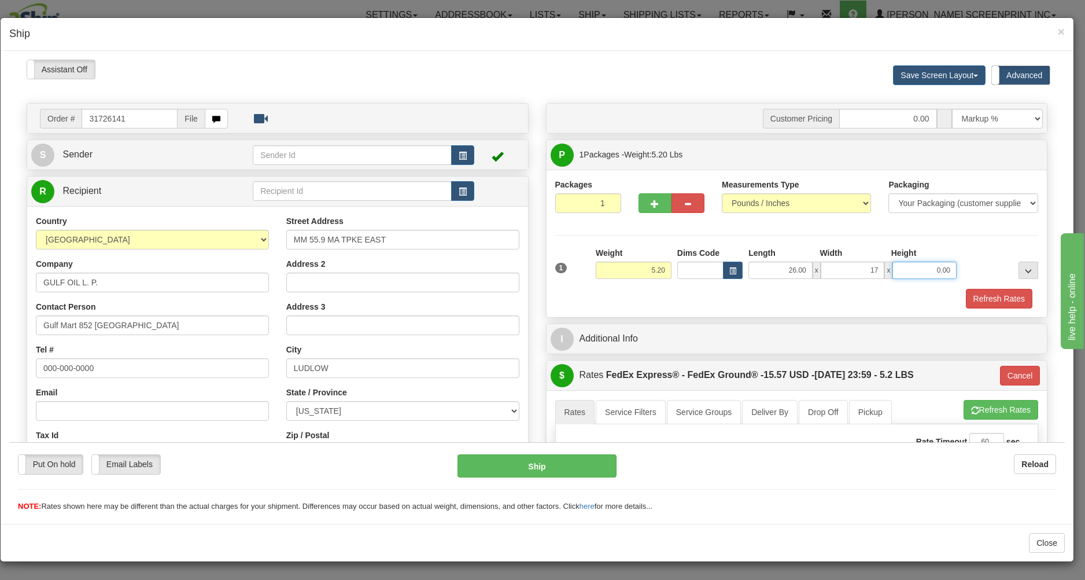
type input "17.00"
type input "4.00"
click at [737, 285] on div "1 Weight 5.20 Dims Code x x" at bounding box center [796, 266] width 489 height 41
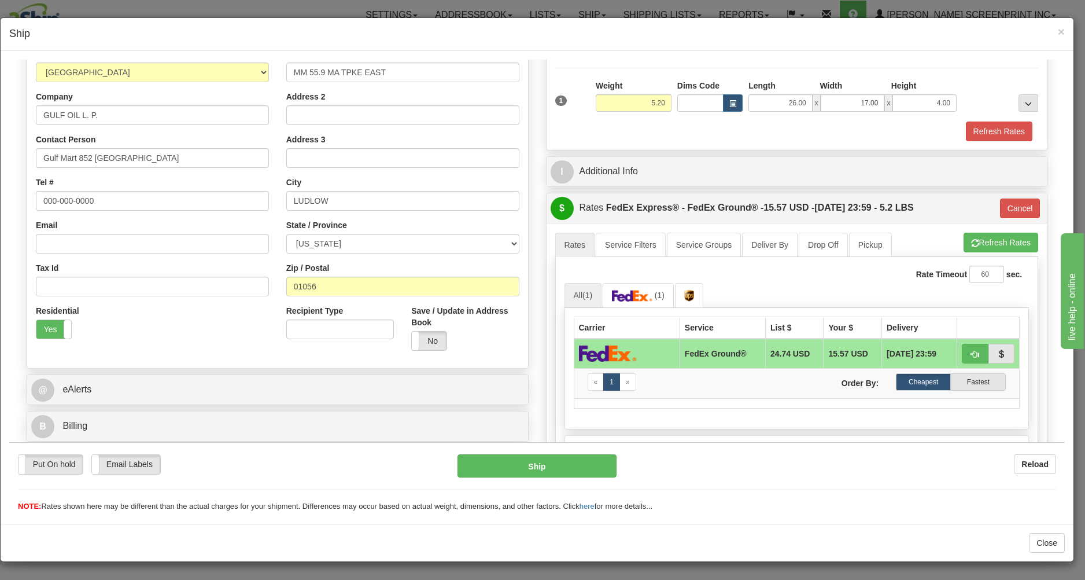
scroll to position [248, 0]
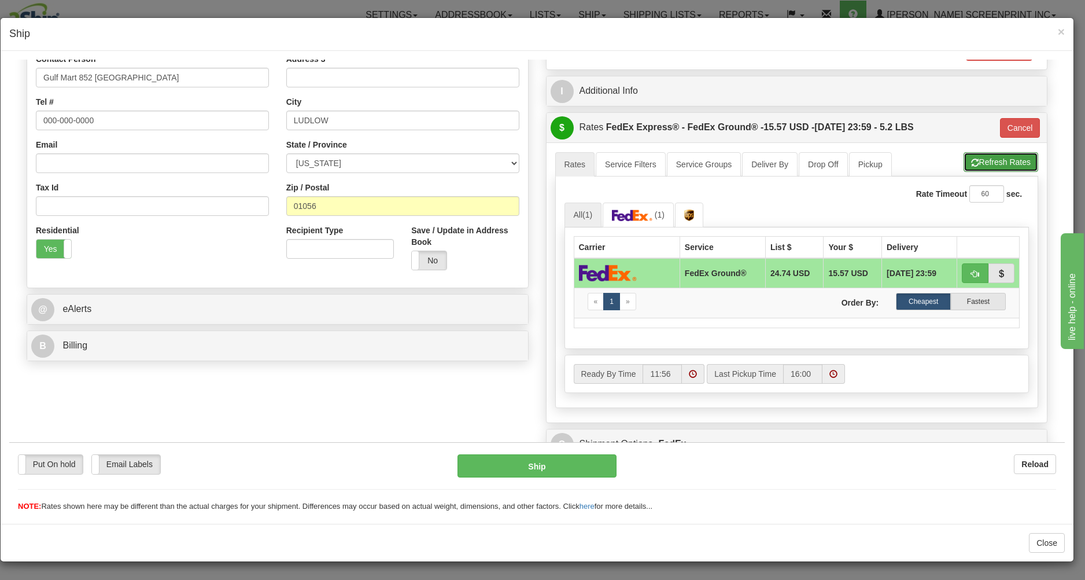
click at [1016, 158] on button "Refresh Rates" at bounding box center [1001, 162] width 75 height 20
type input "92"
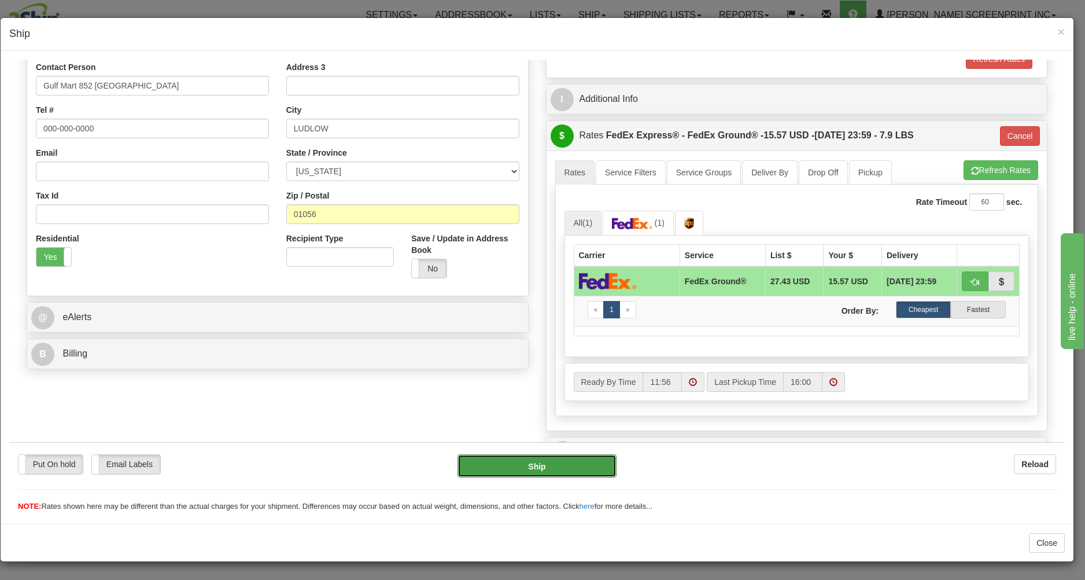
click at [588, 460] on button "Ship" at bounding box center [537, 465] width 158 height 23
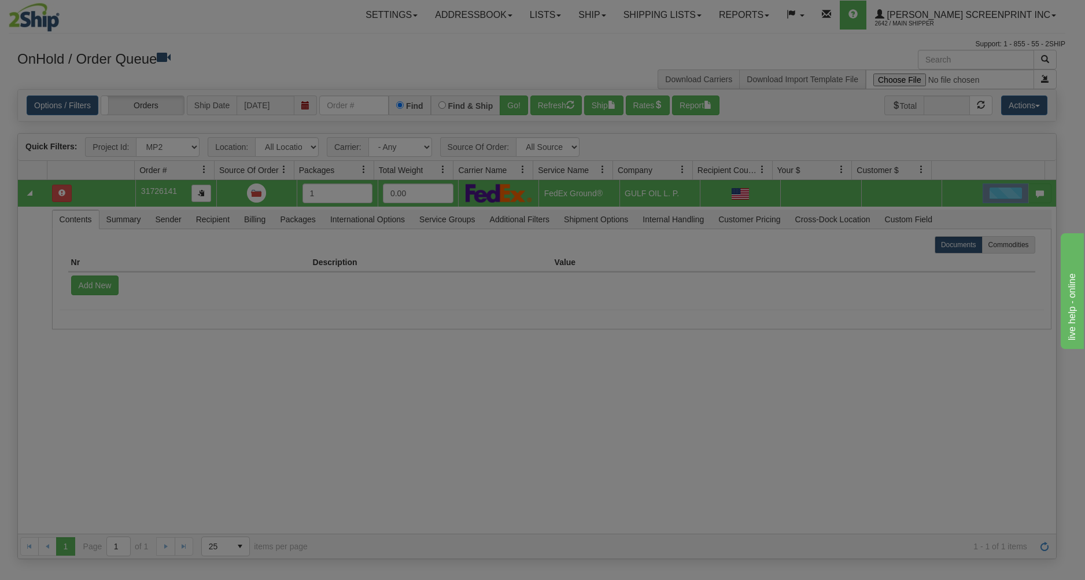
scroll to position [0, 0]
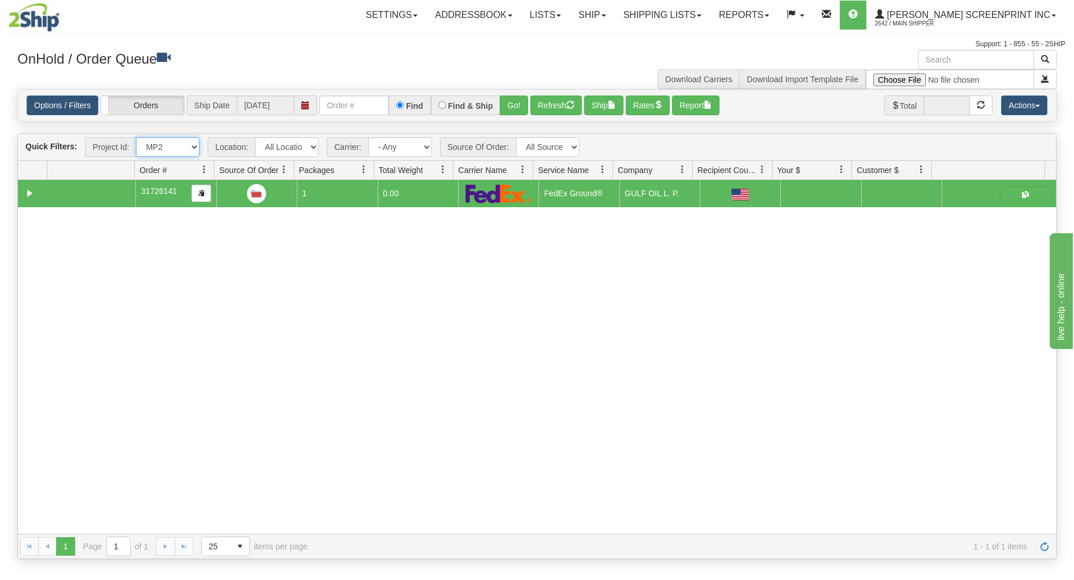
click at [136, 137] on select "All Projects Imagine MP1 MP2 MP3 MP4 MP6 MP7 ShipRequests 01.22.2024 ShipReques…" at bounding box center [168, 147] width 64 height 20
select select "MP1"
click option "MP1" at bounding box center [0, 0] width 0 height 0
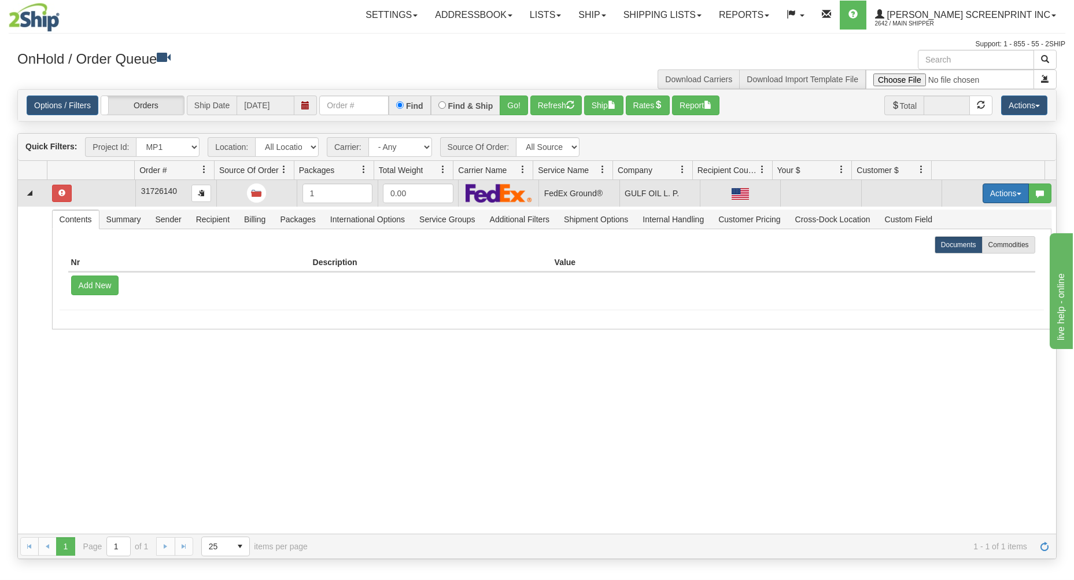
click at [1002, 189] on button "Actions" at bounding box center [1006, 193] width 46 height 20
drag, startPoint x: 970, startPoint y: 215, endPoint x: 947, endPoint y: 273, distance: 62.3
click at [970, 215] on link "Open" at bounding box center [982, 215] width 93 height 15
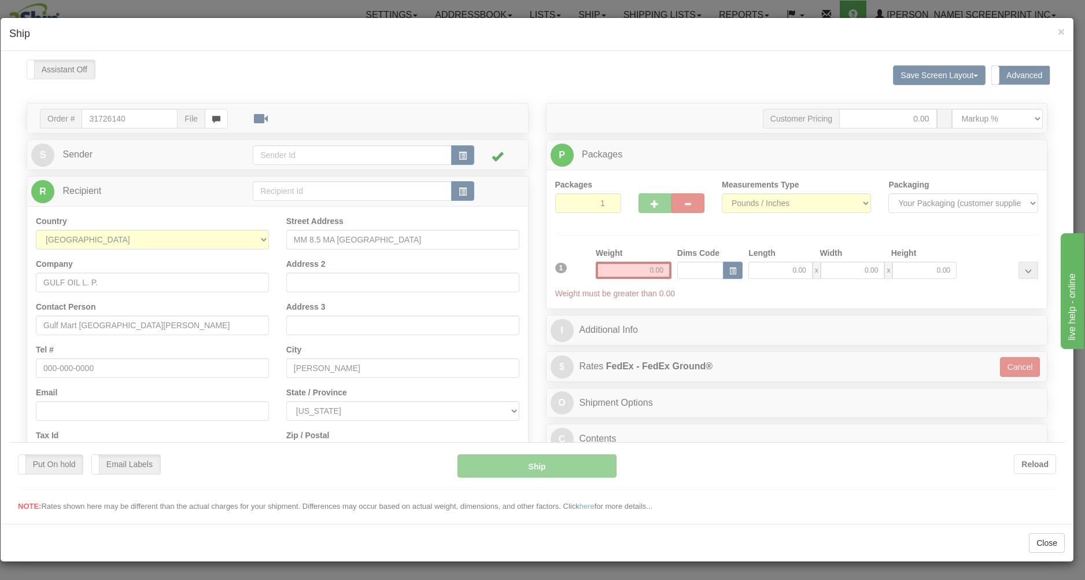
type input "4.85"
type input "92"
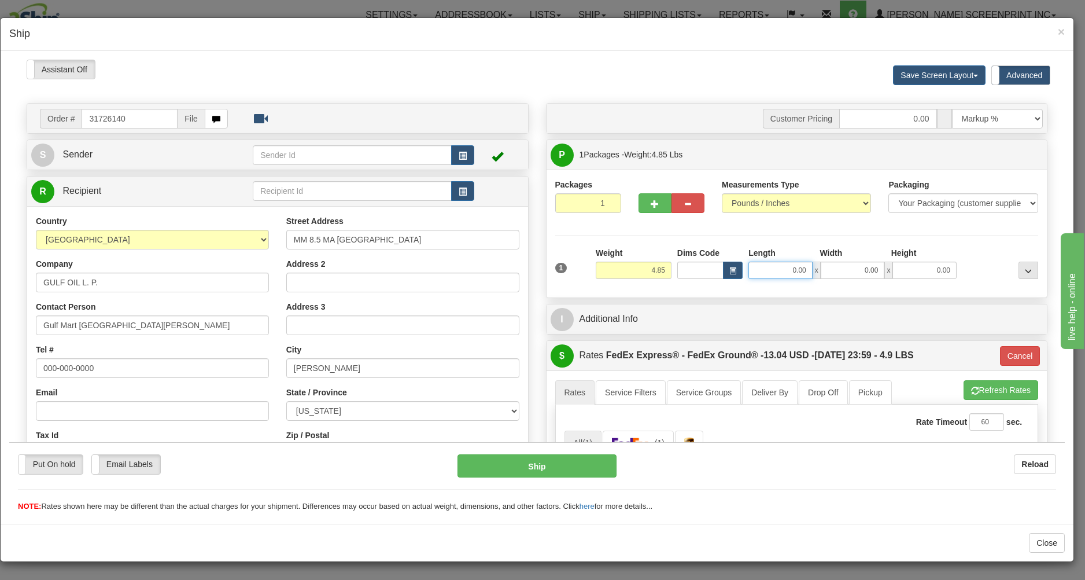
click at [775, 270] on input "0.00" at bounding box center [781, 269] width 64 height 17
type input "26.00"
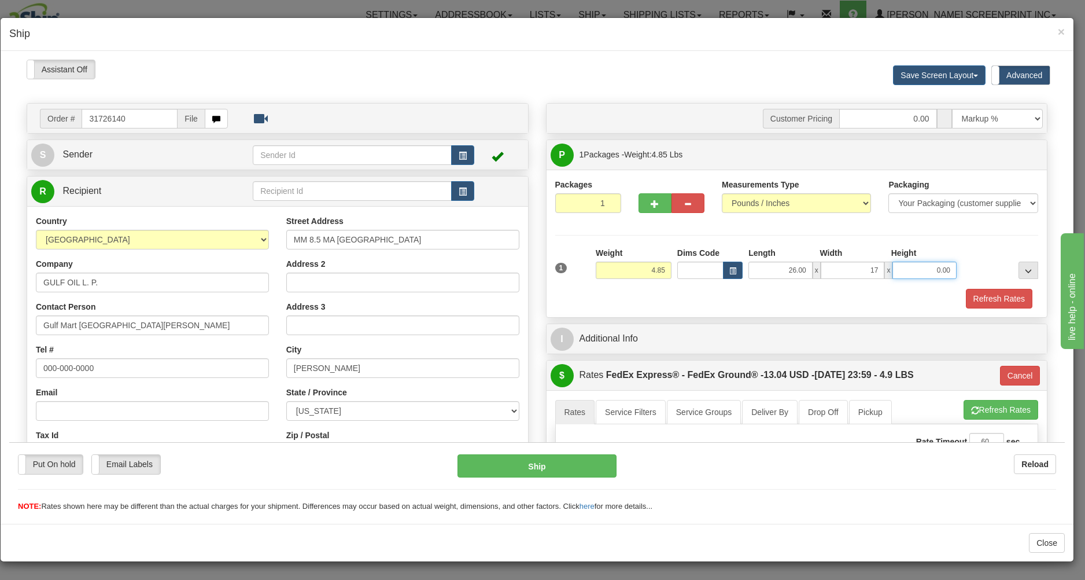
type input "17.00"
type input "4.00"
click at [774, 286] on div "1 Weight 4.85 Dims Code x x" at bounding box center [796, 266] width 489 height 41
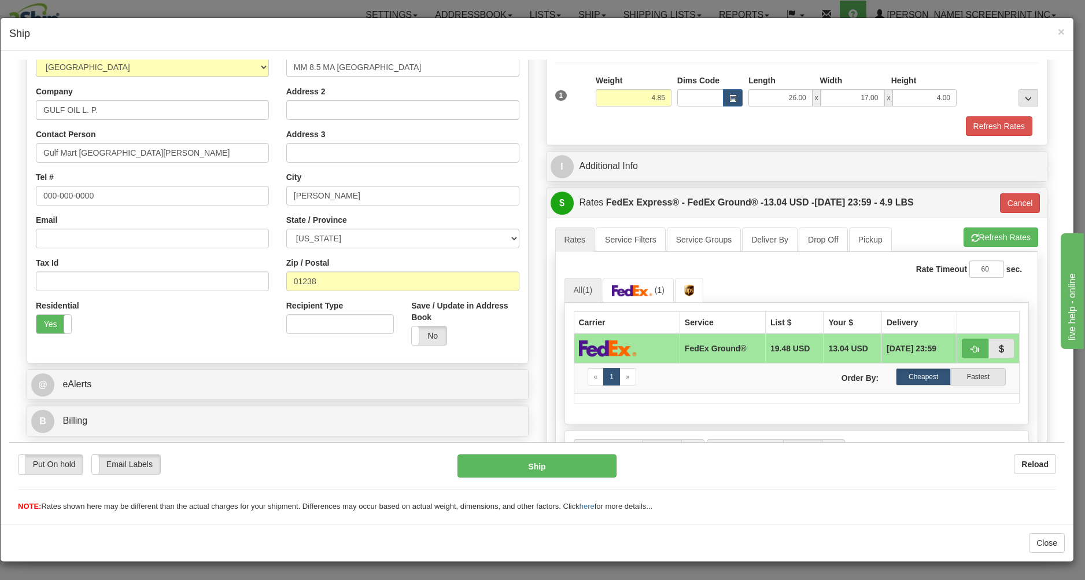
scroll to position [186, 0]
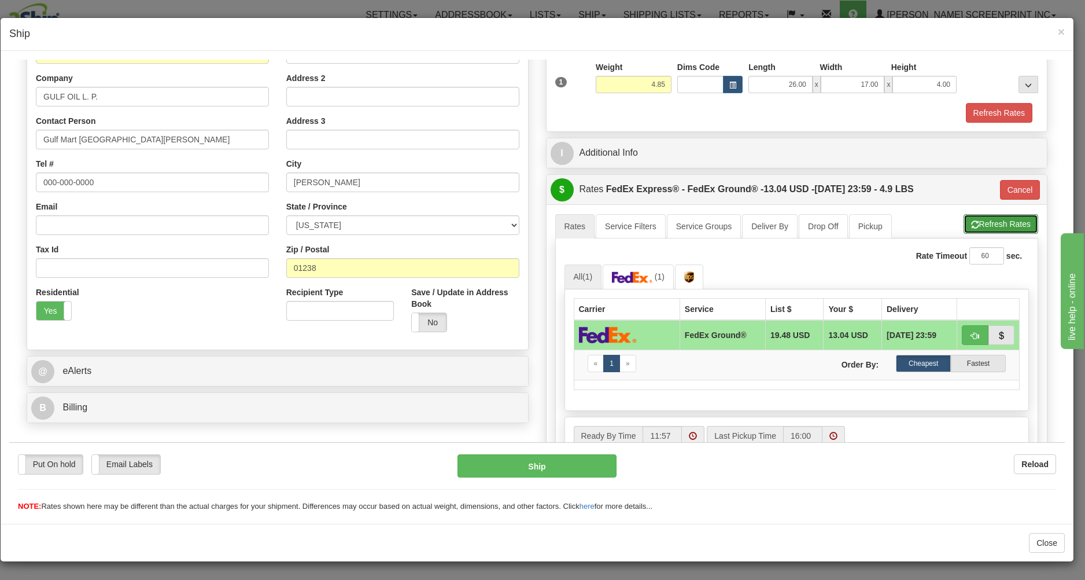
click at [1001, 224] on button "Refresh Rates" at bounding box center [1001, 223] width 75 height 20
type input "92"
click at [558, 466] on button "Ship" at bounding box center [537, 465] width 158 height 23
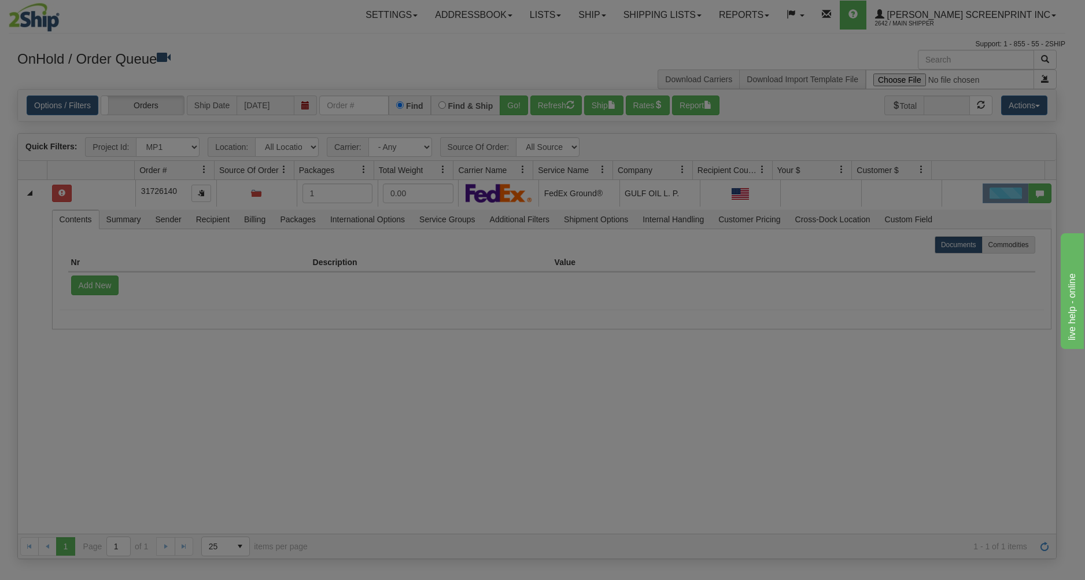
scroll to position [0, 0]
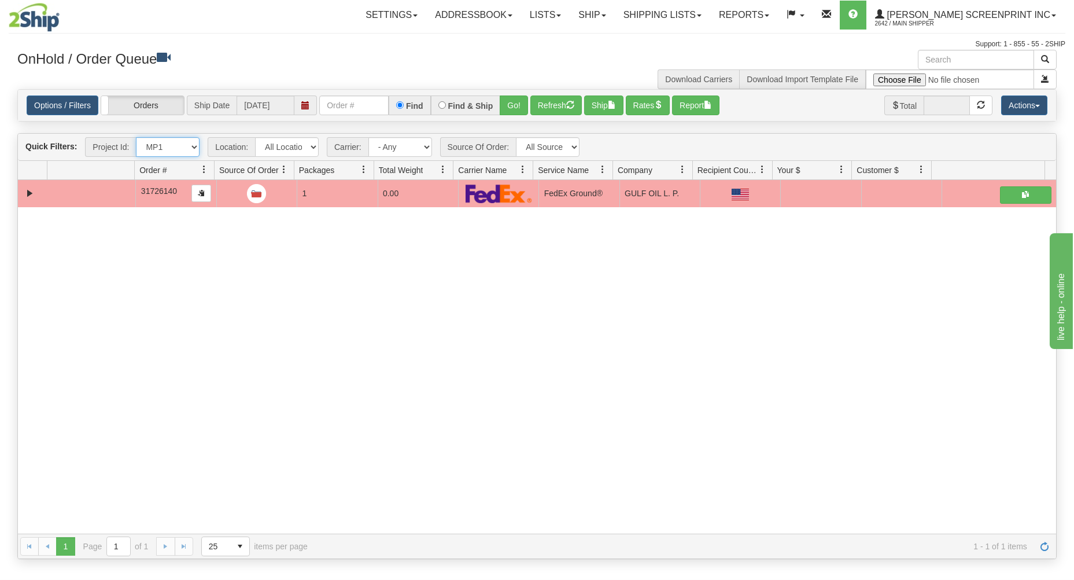
click at [136, 137] on select "All Projects Imagine MP1 MP2 MP3 MP4 MP6 MP7 ShipRequests 01.22.2024 ShipReques…" at bounding box center [168, 147] width 64 height 20
select select "MP6"
click option "MP6" at bounding box center [0, 0] width 0 height 0
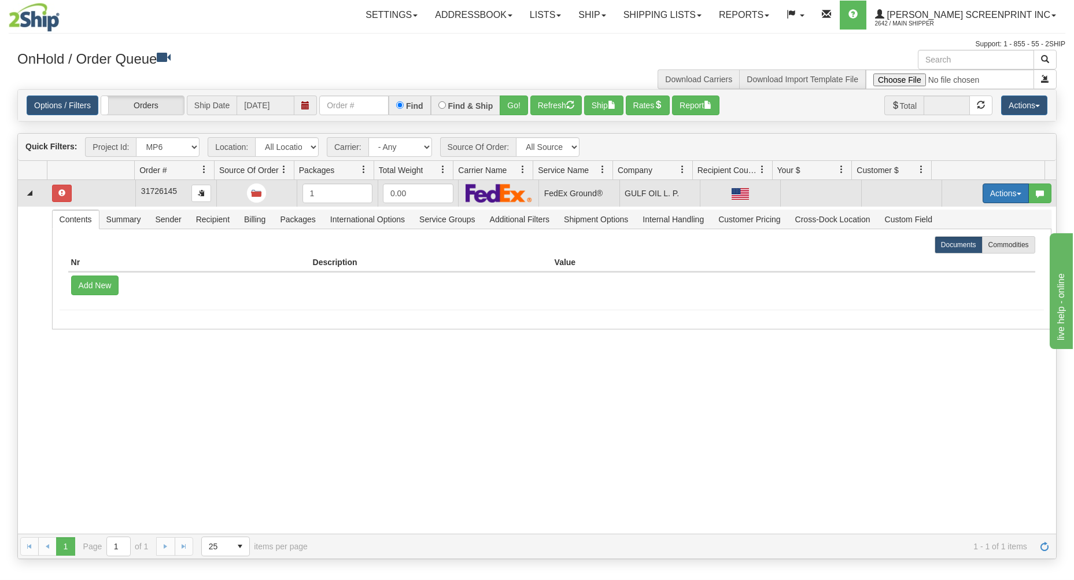
click at [984, 190] on button "Actions" at bounding box center [1006, 193] width 46 height 20
click at [970, 216] on link "Open" at bounding box center [982, 215] width 93 height 15
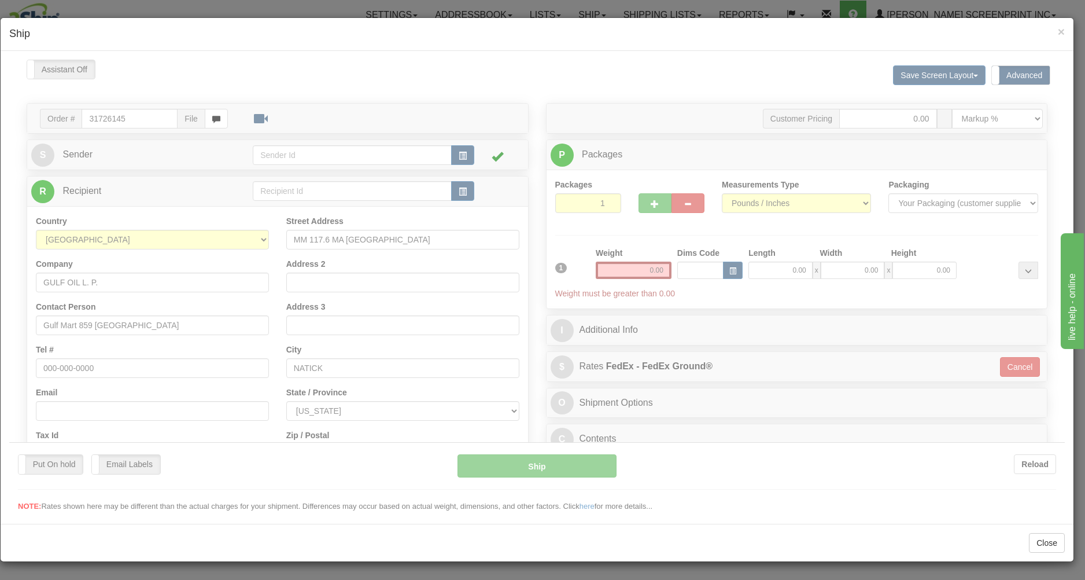
type input "6.60"
type input "92"
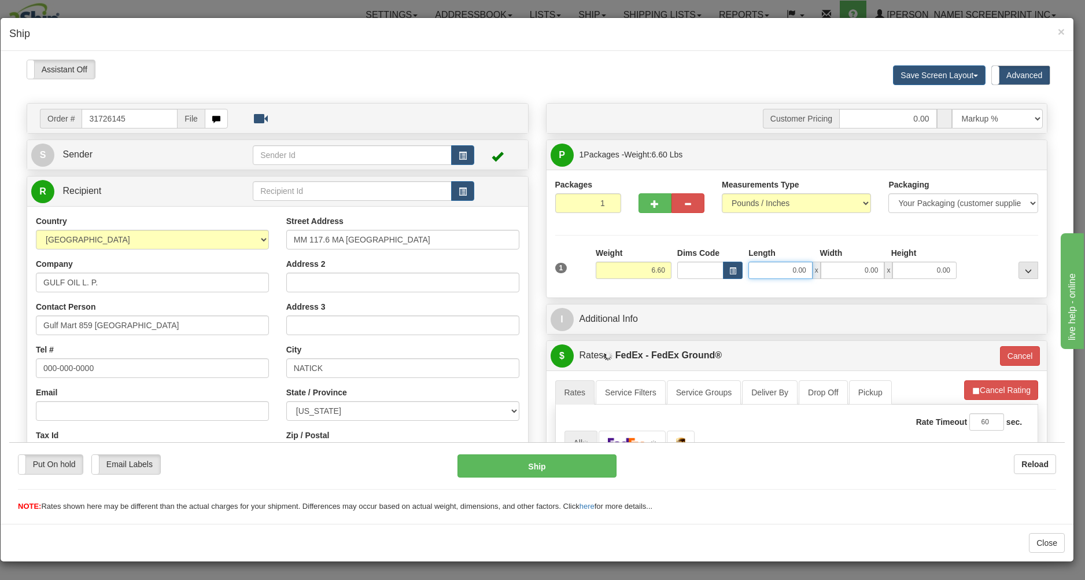
click at [772, 270] on input "0.00" at bounding box center [781, 269] width 64 height 17
type input "26.00"
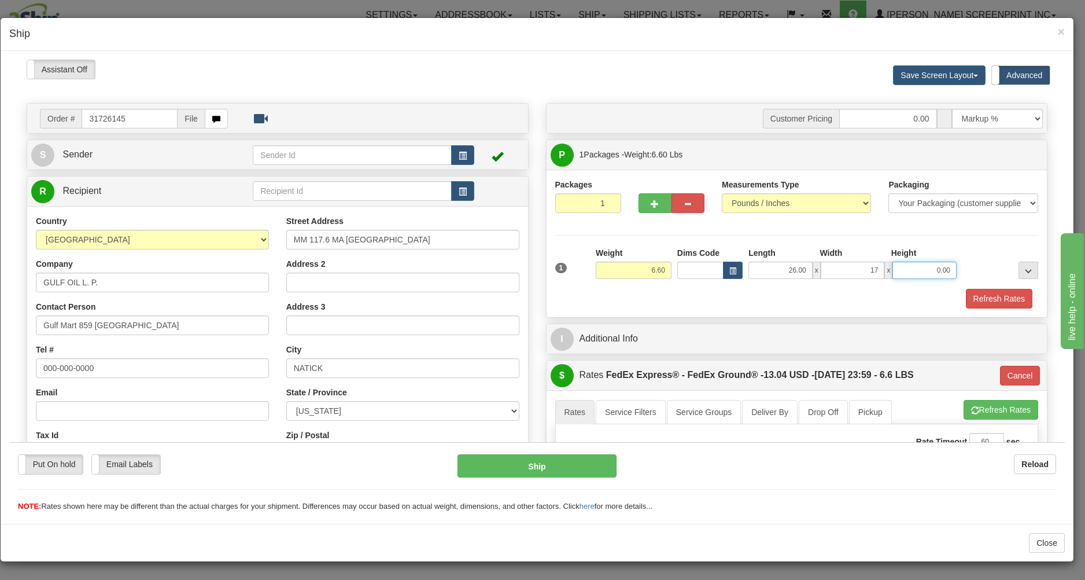
type input "17.00"
type input "4.00"
click at [758, 302] on div "Refresh Rates" at bounding box center [796, 298] width 489 height 20
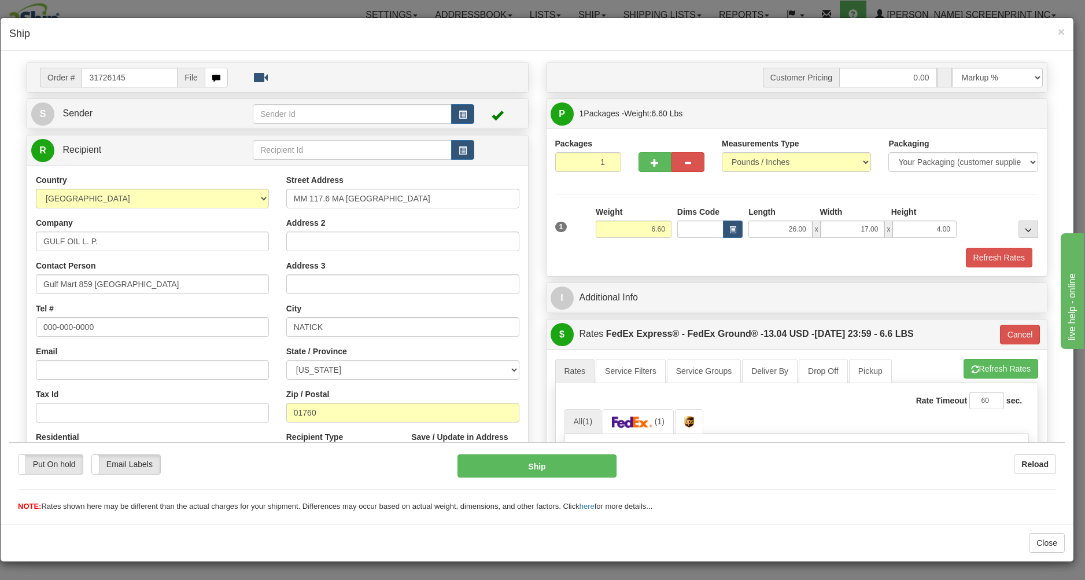
scroll to position [124, 0]
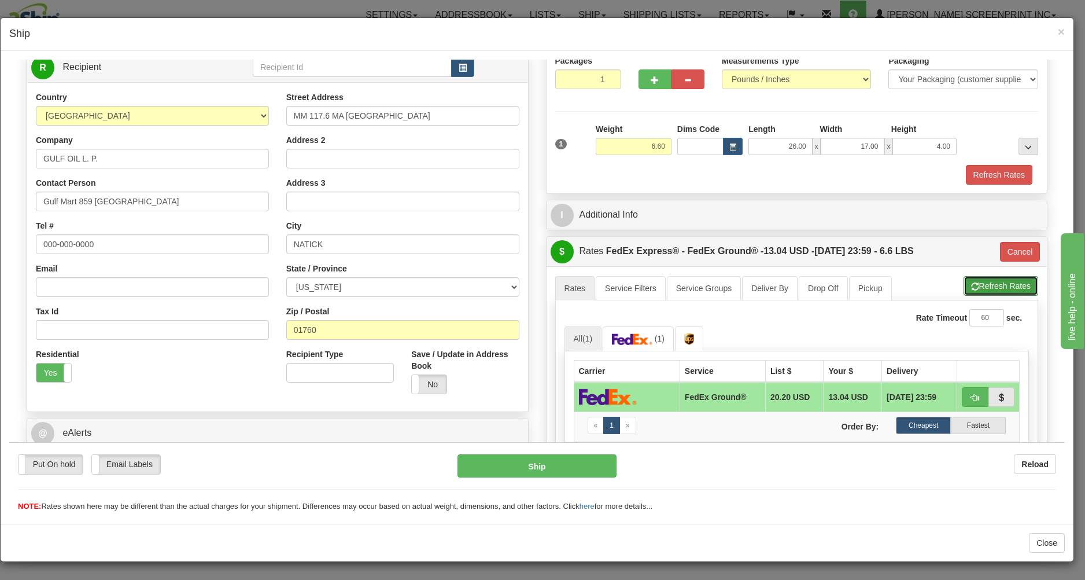
click at [967, 283] on button "Refresh Rates" at bounding box center [1001, 285] width 75 height 20
type input "92"
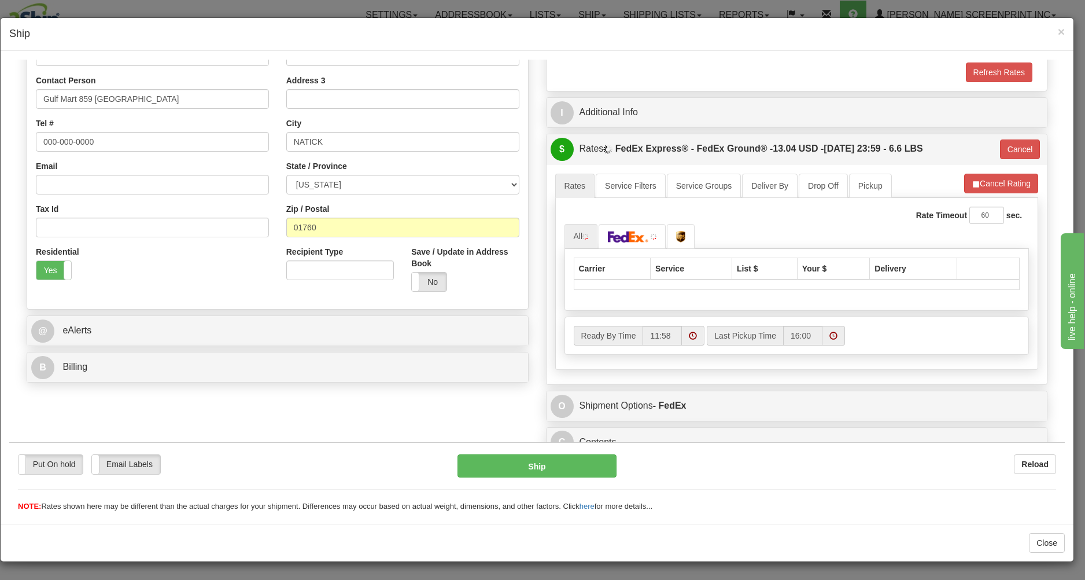
scroll to position [239, 0]
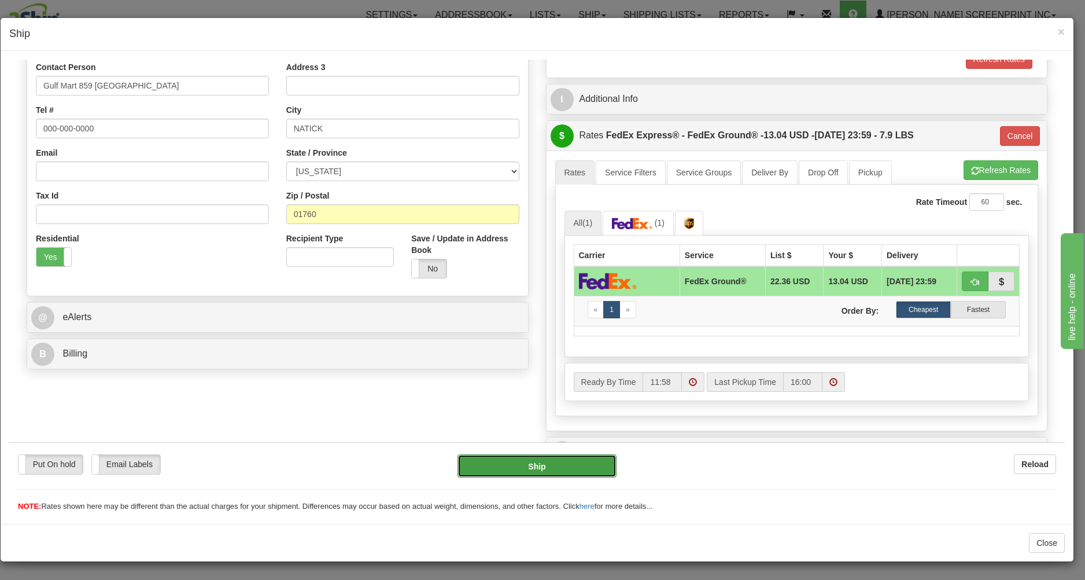
click at [567, 459] on button "Ship" at bounding box center [537, 465] width 158 height 23
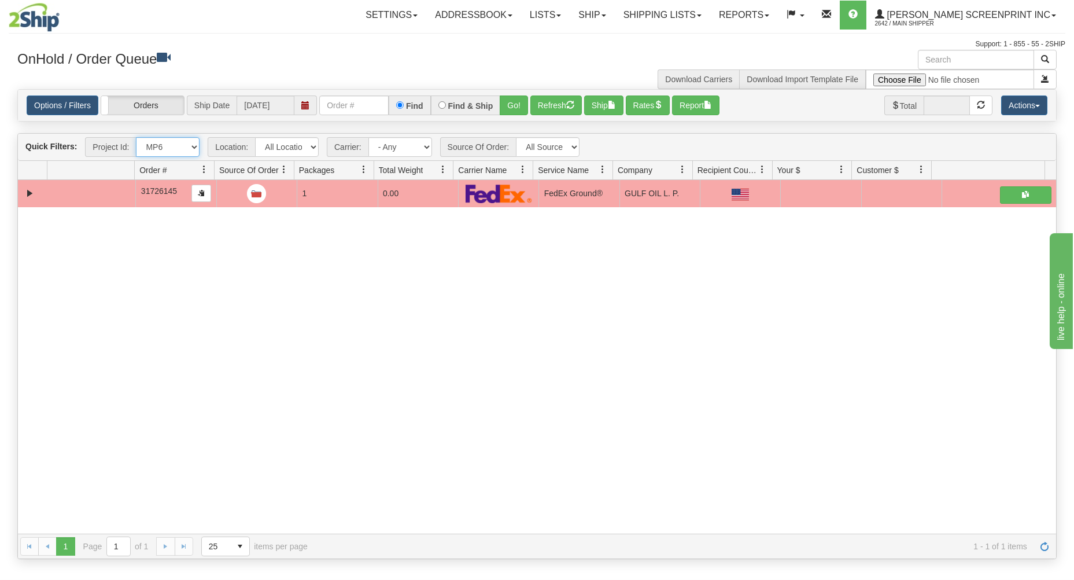
click at [136, 137] on select "All Projects Imagine MP1 MP2 MP3 MP4 MP6 MP7 ShipRequests 01.22.2024 ShipReques…" at bounding box center [168, 147] width 64 height 20
select select "MP7"
click option "MP7" at bounding box center [0, 0] width 0 height 0
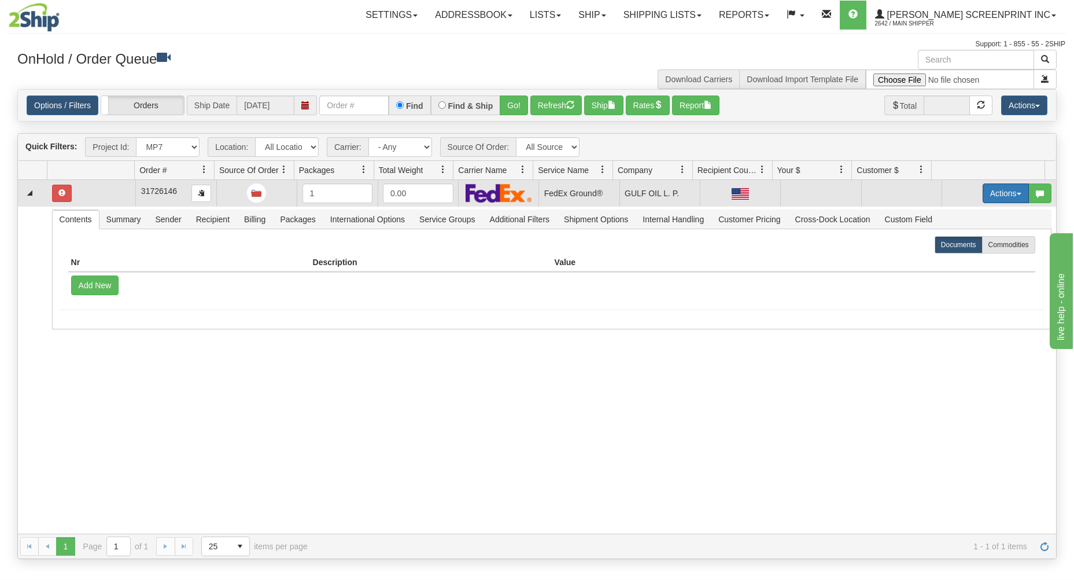
click at [992, 188] on button "Actions" at bounding box center [1006, 193] width 46 height 20
click at [965, 217] on link "Open" at bounding box center [982, 215] width 93 height 15
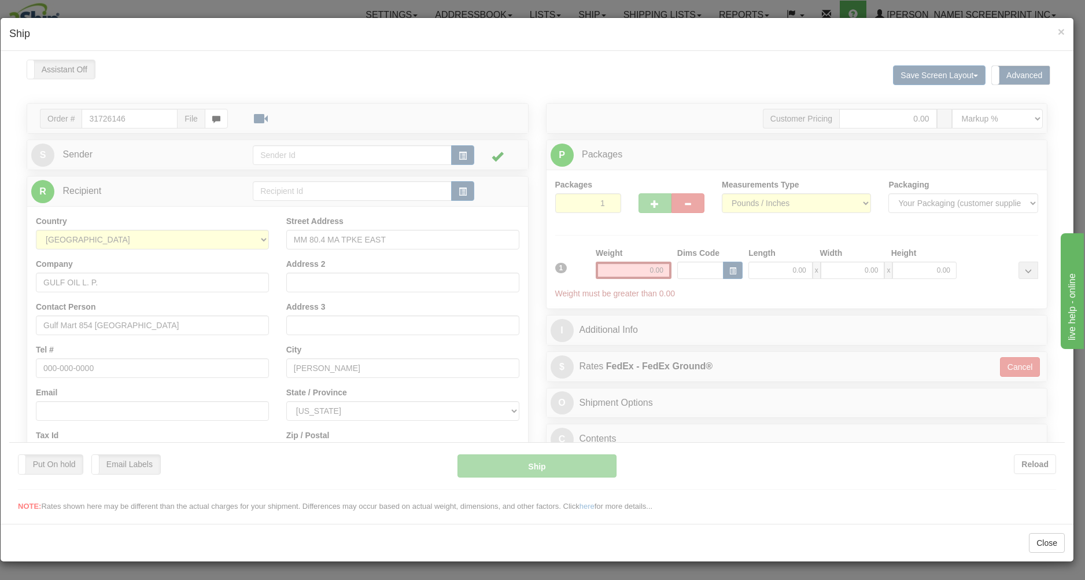
scroll to position [0, 0]
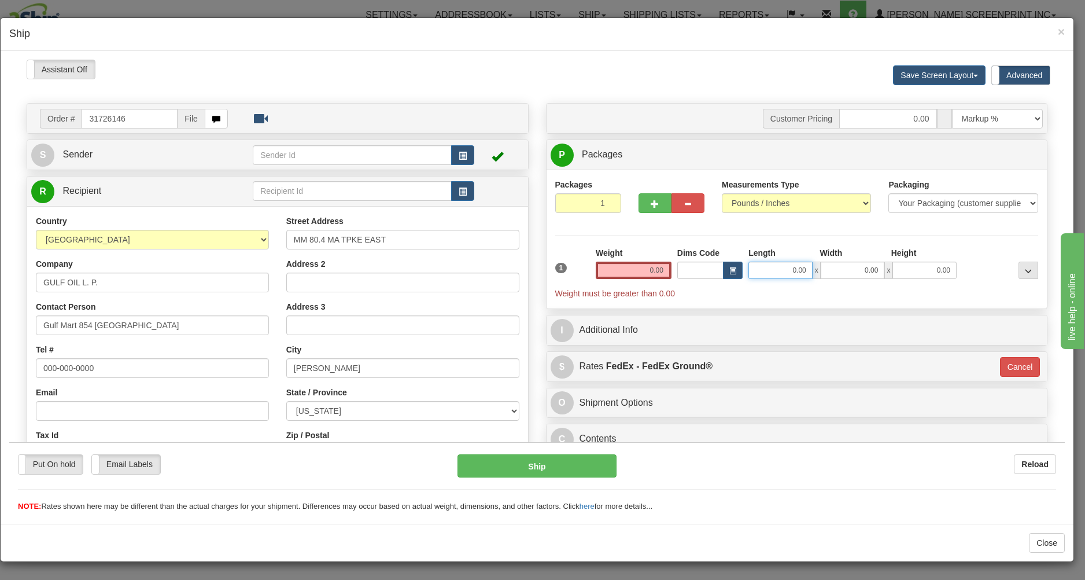
type input "7.80"
type input "92"
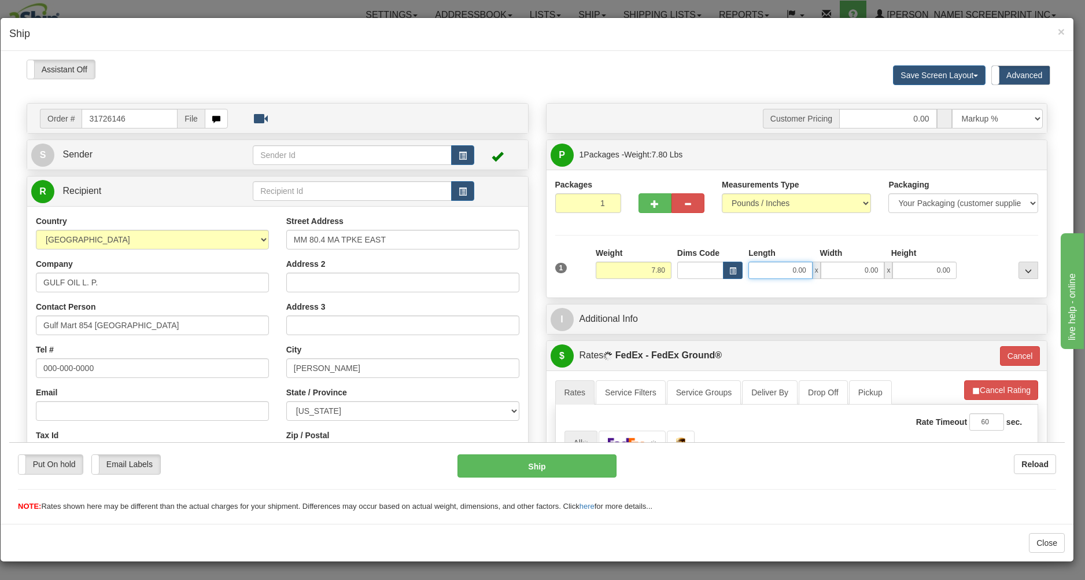
click at [769, 267] on input "0.00" at bounding box center [781, 269] width 64 height 17
type input "26.00"
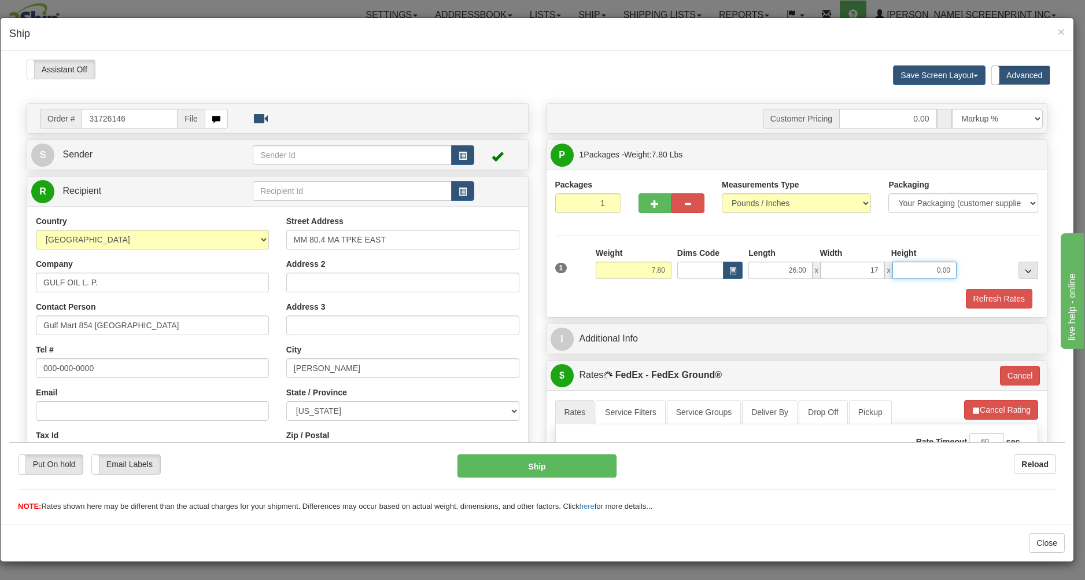
type input "17.00"
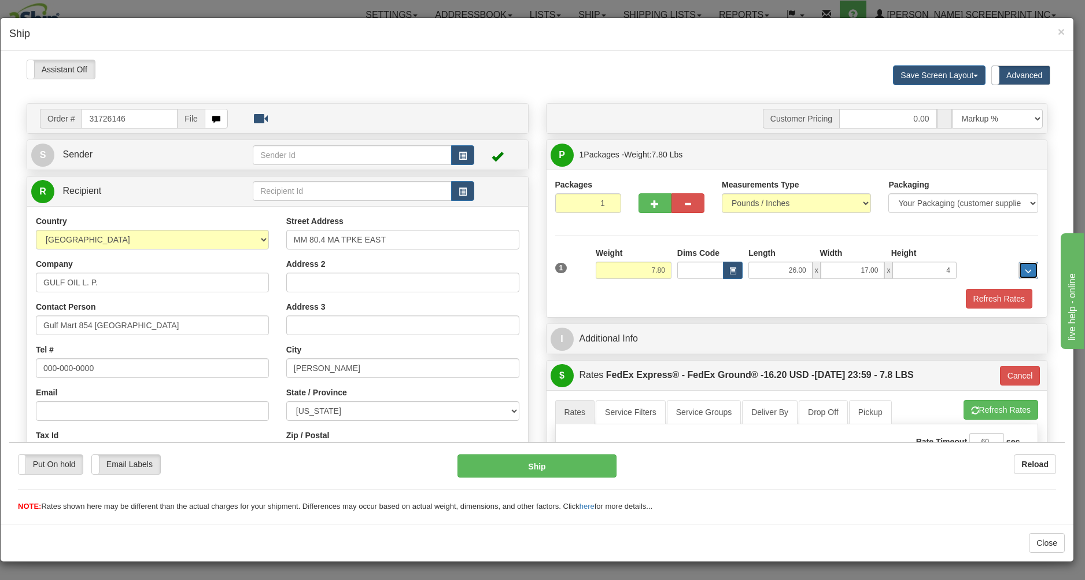
type input "4.00"
click at [746, 298] on div "Refresh Rates" at bounding box center [796, 298] width 489 height 20
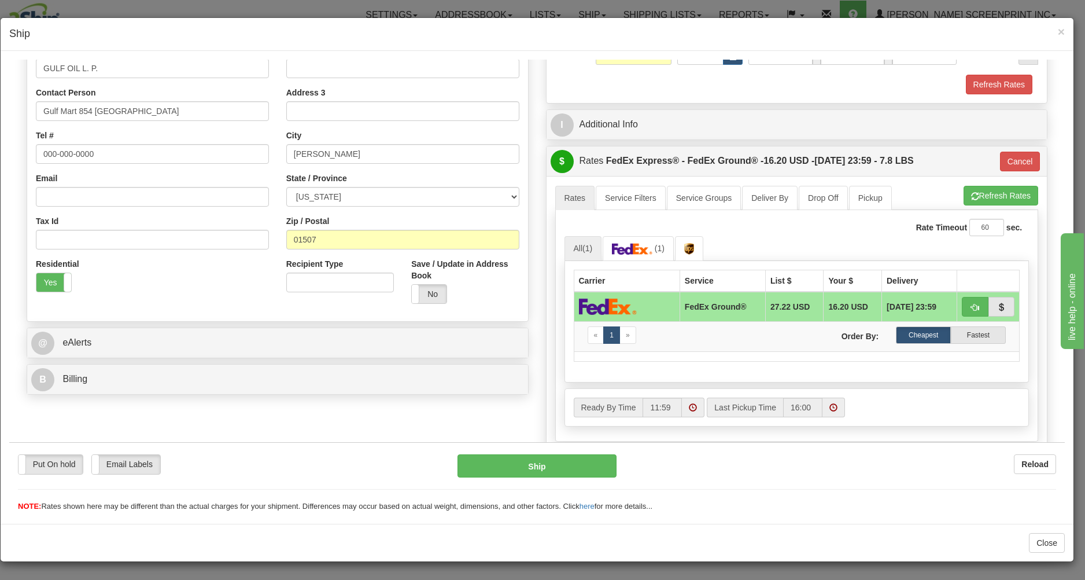
scroll to position [248, 0]
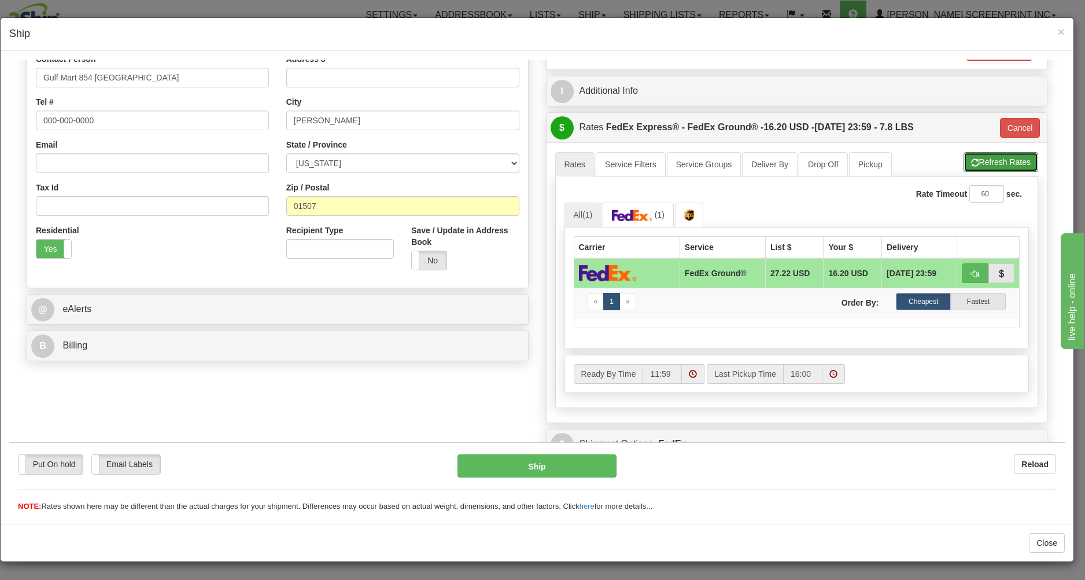
click at [988, 156] on button "Refresh Rates" at bounding box center [1001, 162] width 75 height 20
type input "92"
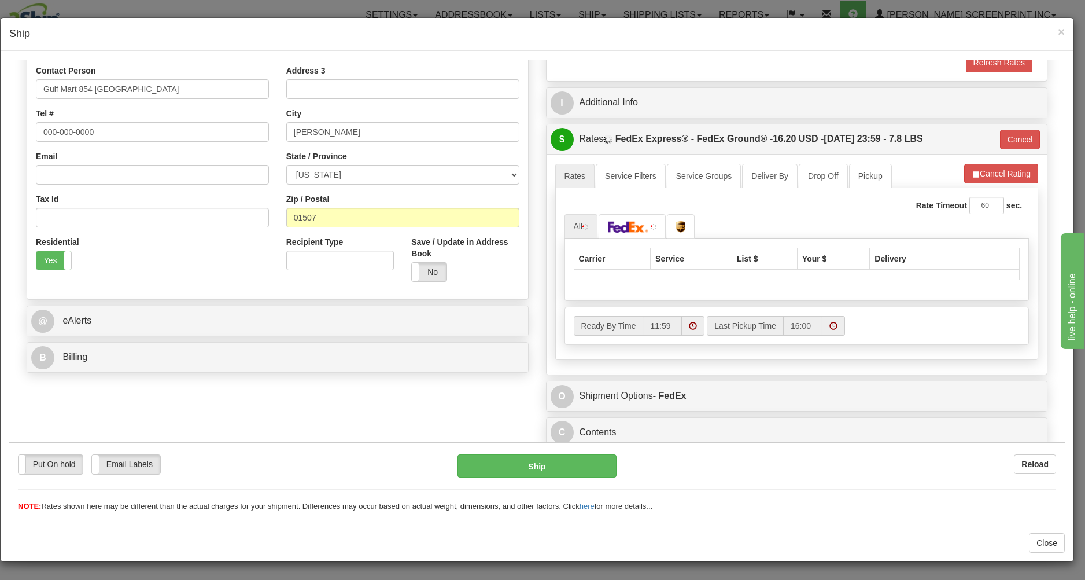
scroll to position [239, 0]
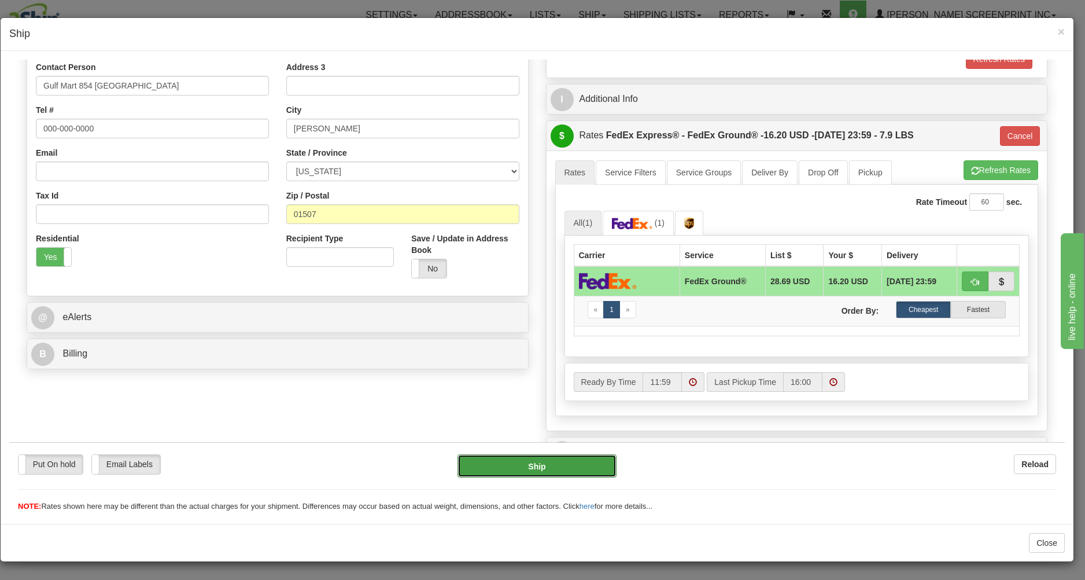
click at [584, 456] on button "Ship" at bounding box center [537, 465] width 158 height 23
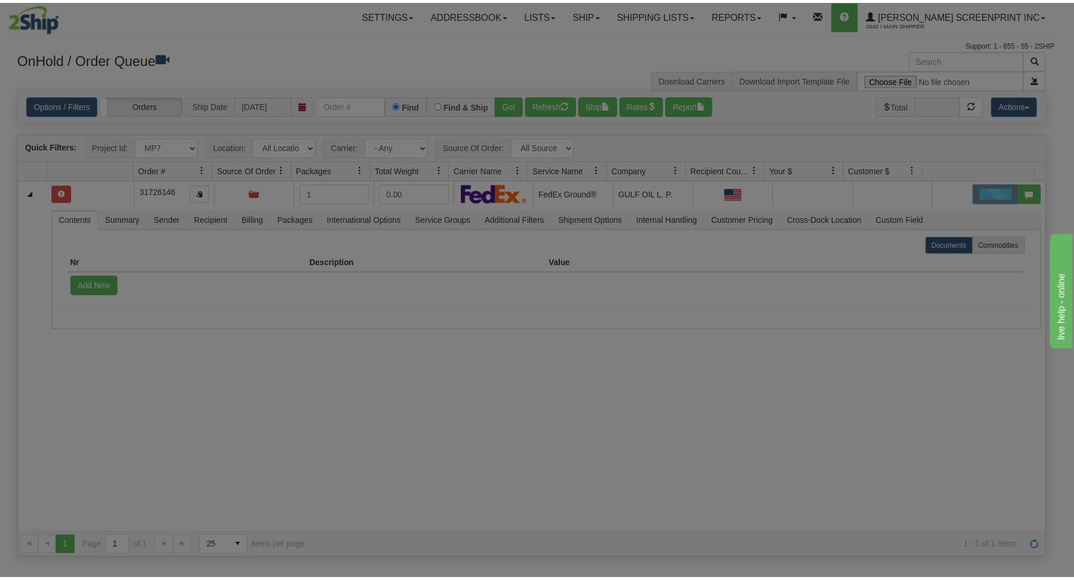
scroll to position [0, 0]
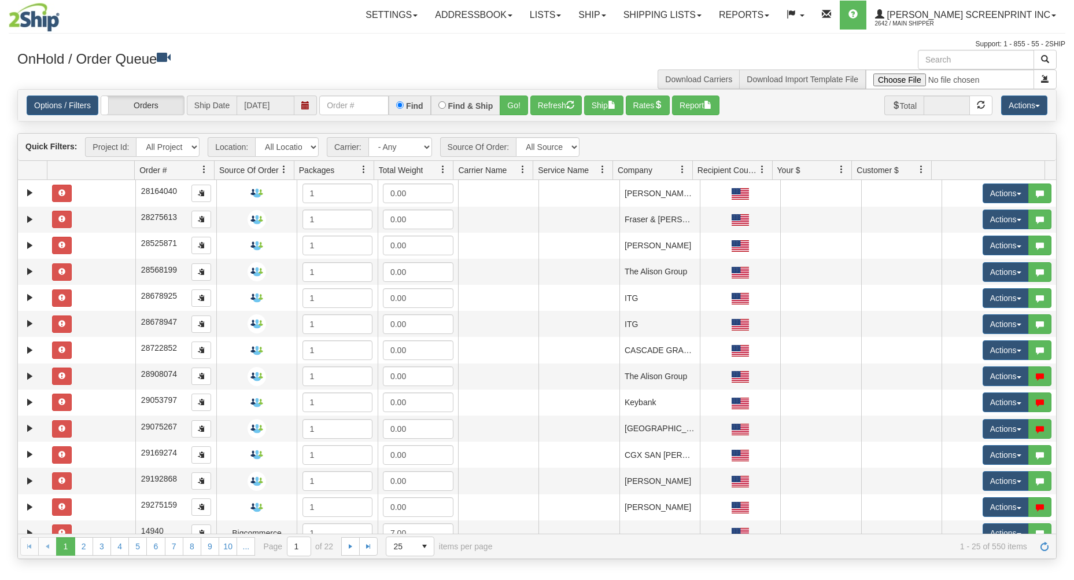
click at [136, 137] on select "All Projects Imagine ShipRequests [DATE] ShipRequests [DATE] ShipRequests [DATE…" at bounding box center [168, 147] width 64 height 20
click at [246, 67] on div "OnHold / Order Queue" at bounding box center [273, 61] width 529 height 23
